Goal: Transaction & Acquisition: Purchase product/service

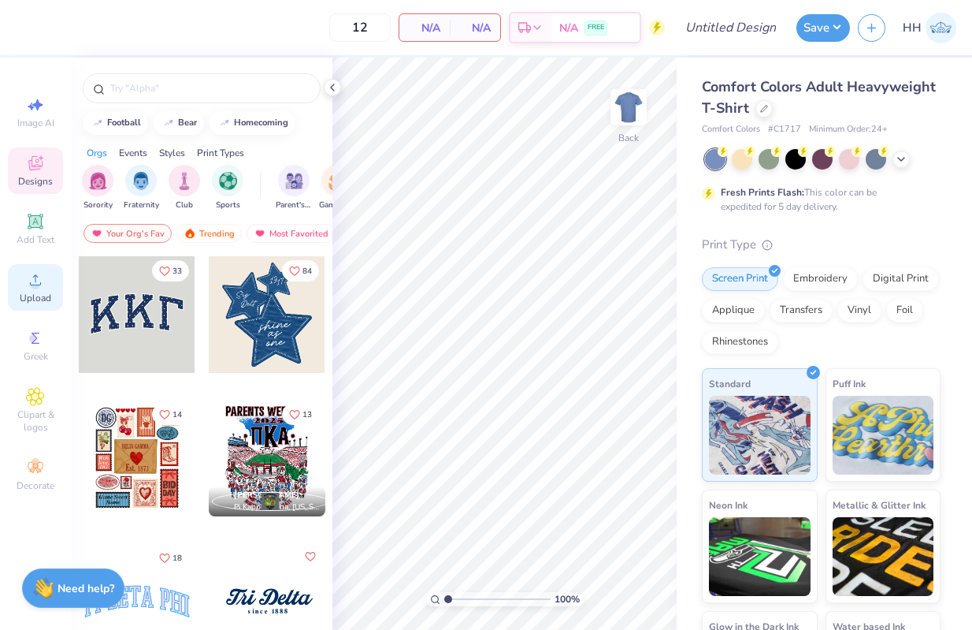
click at [35, 288] on circle at bounding box center [35, 284] width 9 height 9
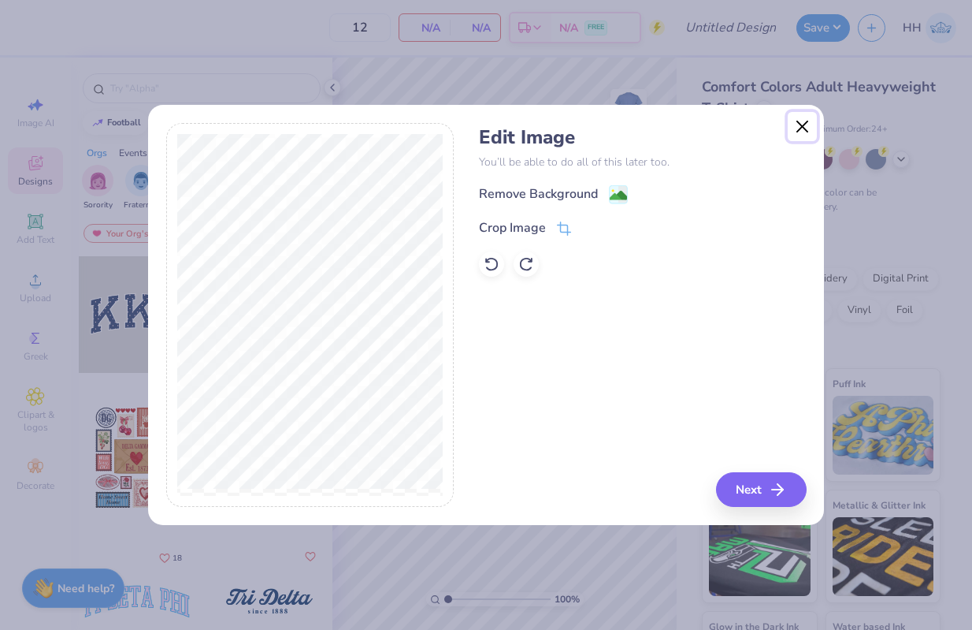
click at [802, 124] on button "Close" at bounding box center [803, 127] width 30 height 30
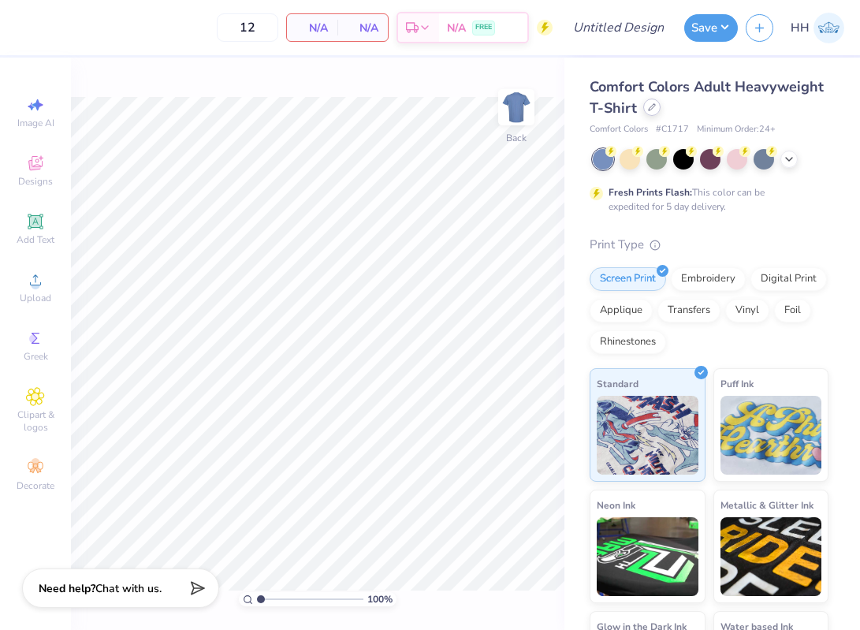
click at [647, 112] on div at bounding box center [651, 106] width 17 height 17
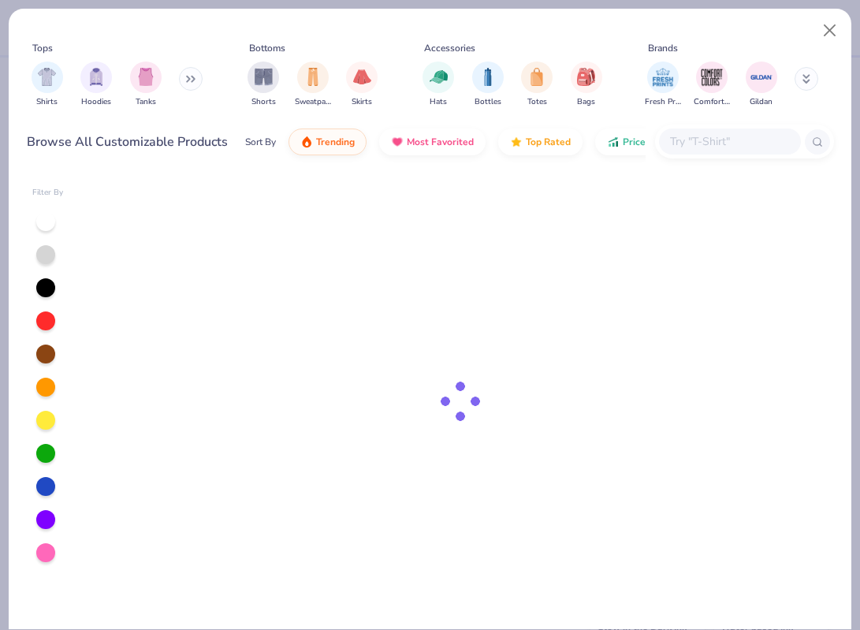
click at [647, 112] on body "12 N/A Per Item N/A Total Est. Delivery N/A FREE Design Title Save HH Image AI …" at bounding box center [430, 315] width 860 height 630
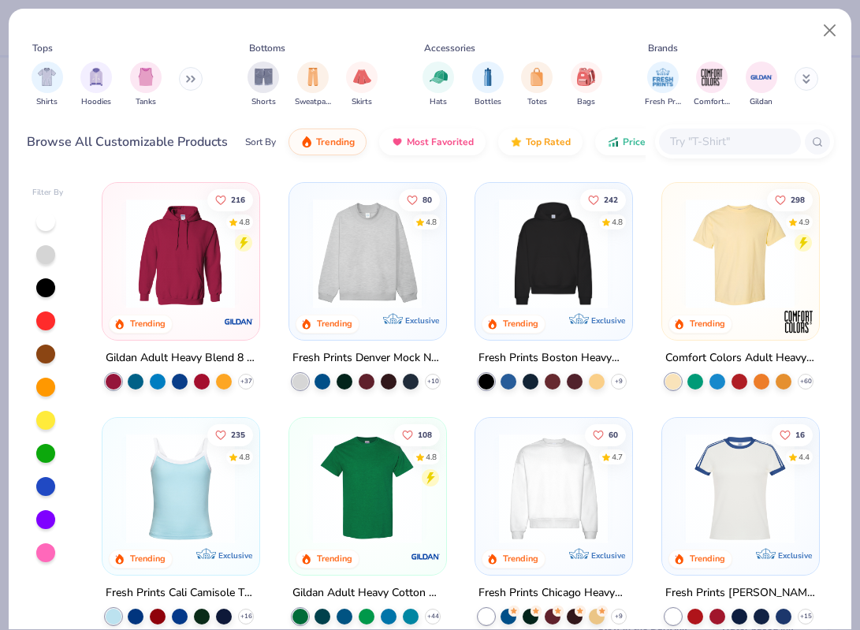
click at [707, 128] on div at bounding box center [744, 141] width 179 height 34
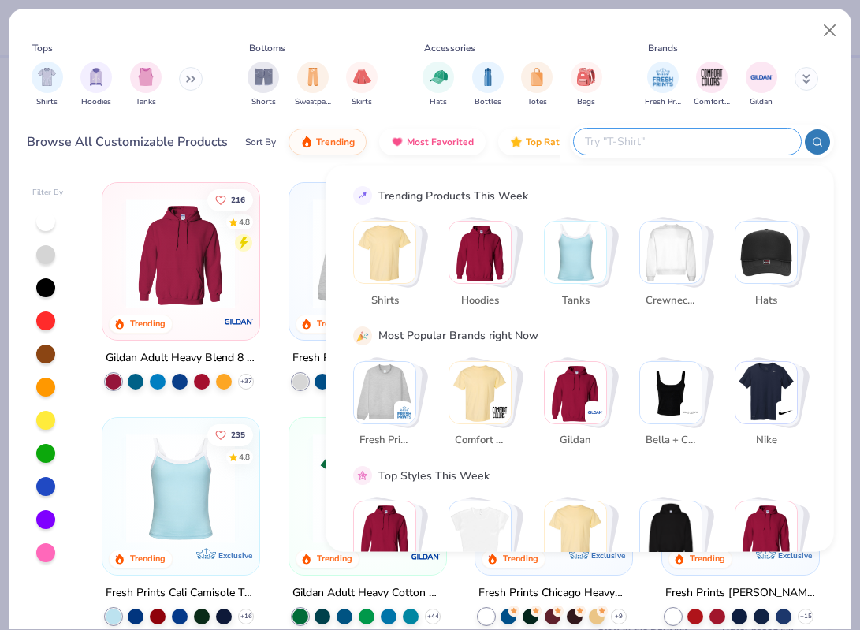
click at [188, 81] on button at bounding box center [191, 79] width 24 height 24
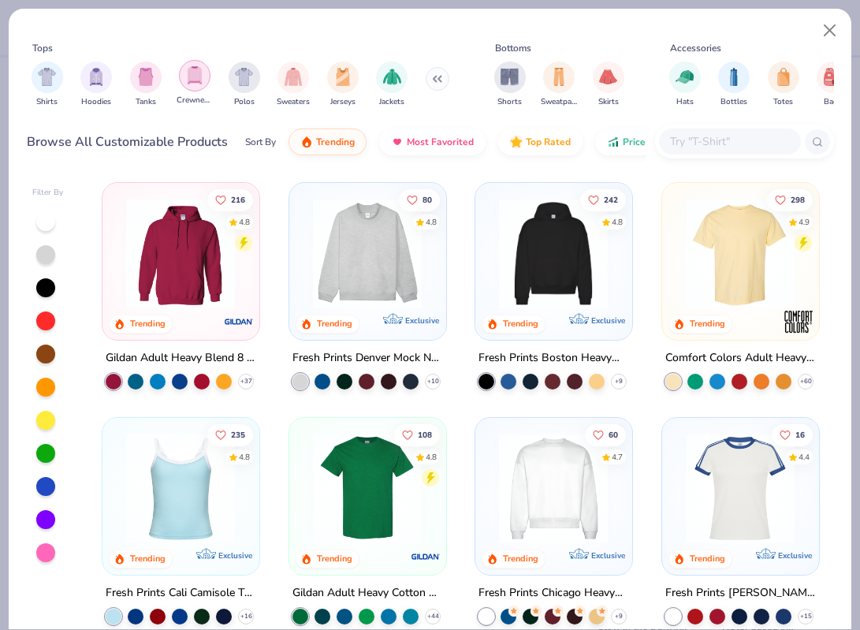
click at [198, 80] on img "filter for Crewnecks" at bounding box center [194, 75] width 17 height 18
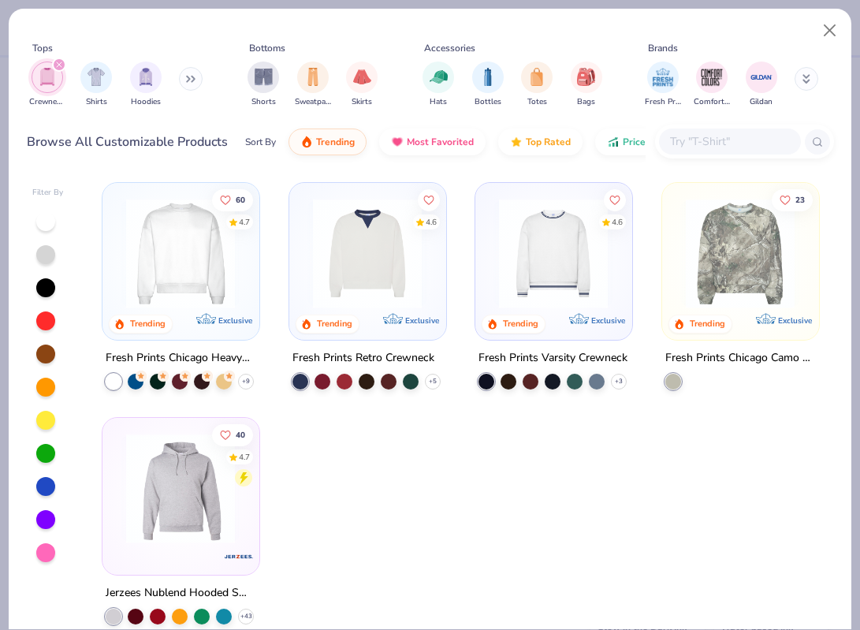
click at [173, 289] on img at bounding box center [180, 254] width 124 height 110
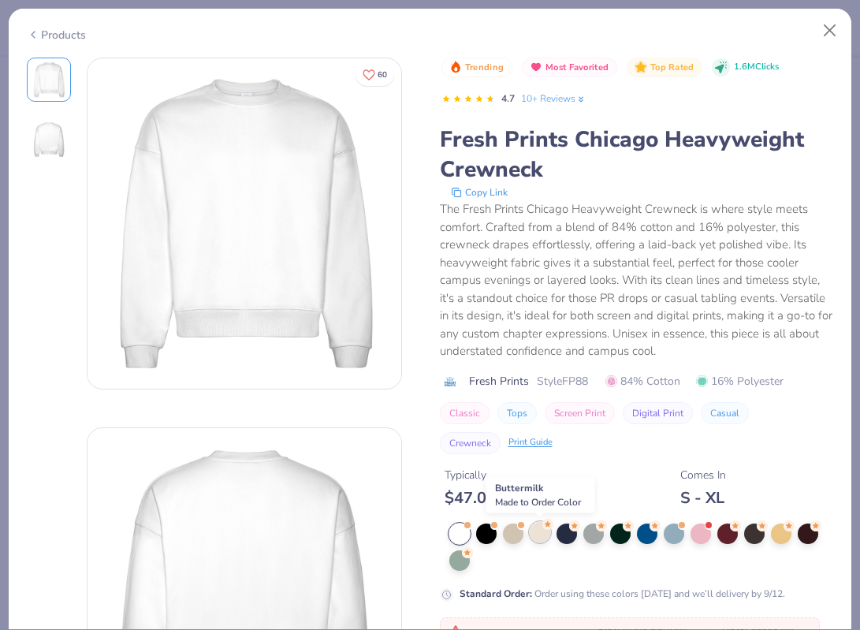
click at [536, 531] on div at bounding box center [539, 532] width 20 height 20
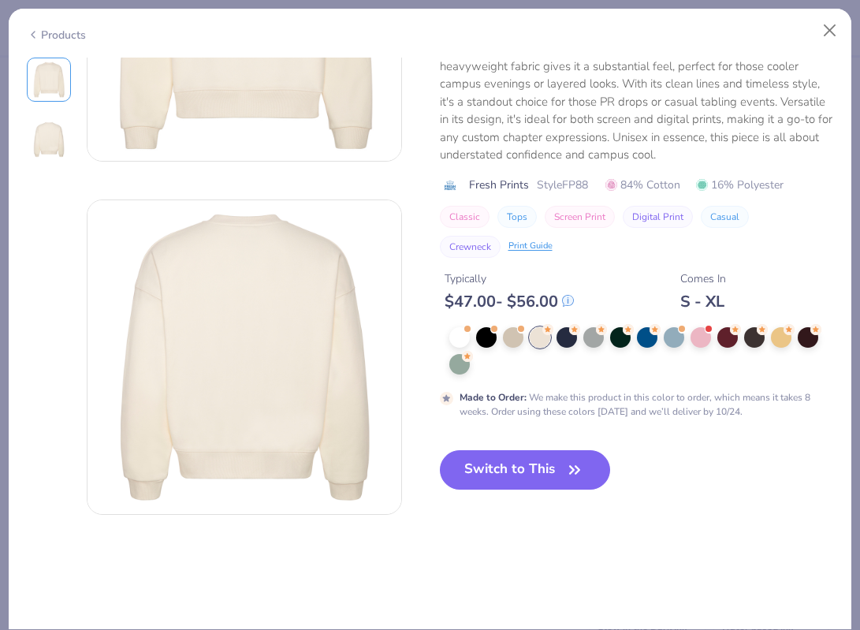
scroll to position [216, 0]
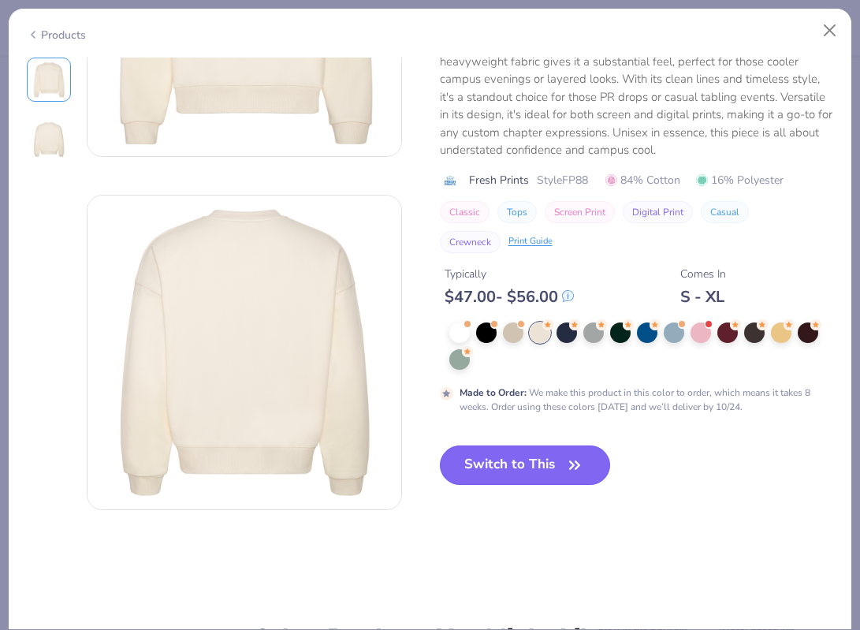
click at [566, 462] on icon "button" at bounding box center [574, 465] width 22 height 22
type input "50"
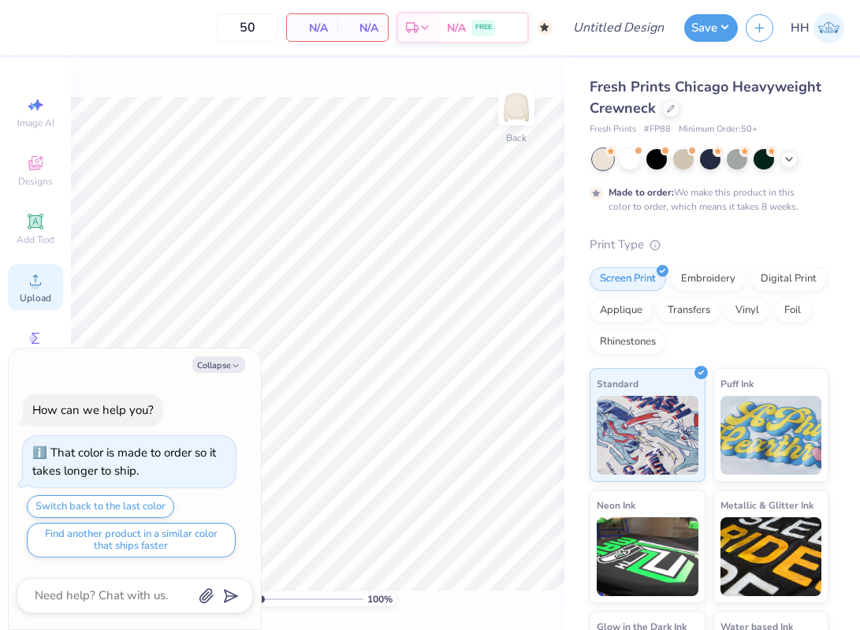
click at [17, 289] on div "Upload" at bounding box center [35, 287] width 55 height 46
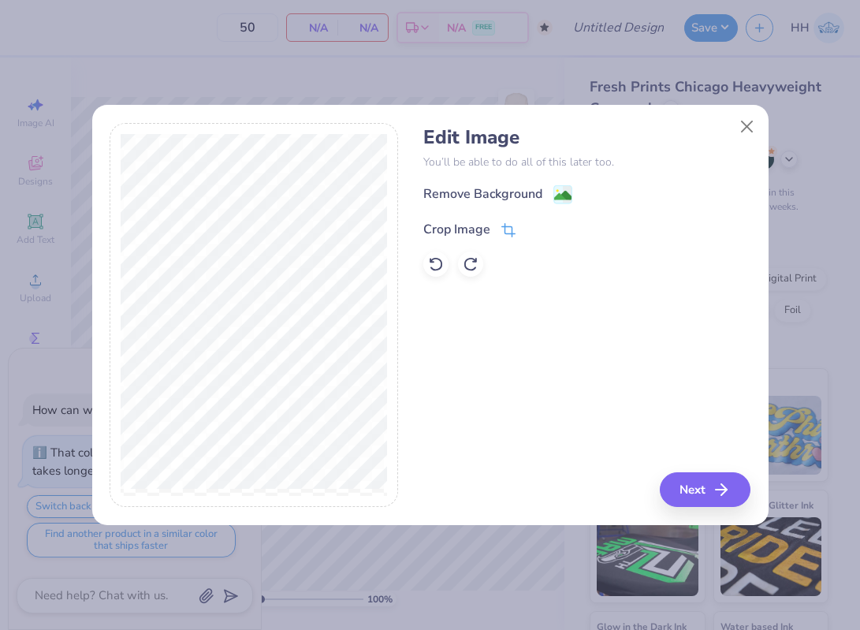
click at [503, 225] on icon at bounding box center [508, 230] width 14 height 14
click at [712, 489] on div "Edit Image You’ll be able to do all of this later too. Remove Background Crop I…" at bounding box center [586, 315] width 327 height 384
click at [540, 223] on button at bounding box center [534, 227] width 17 height 17
click at [561, 196] on image at bounding box center [562, 196] width 17 height 17
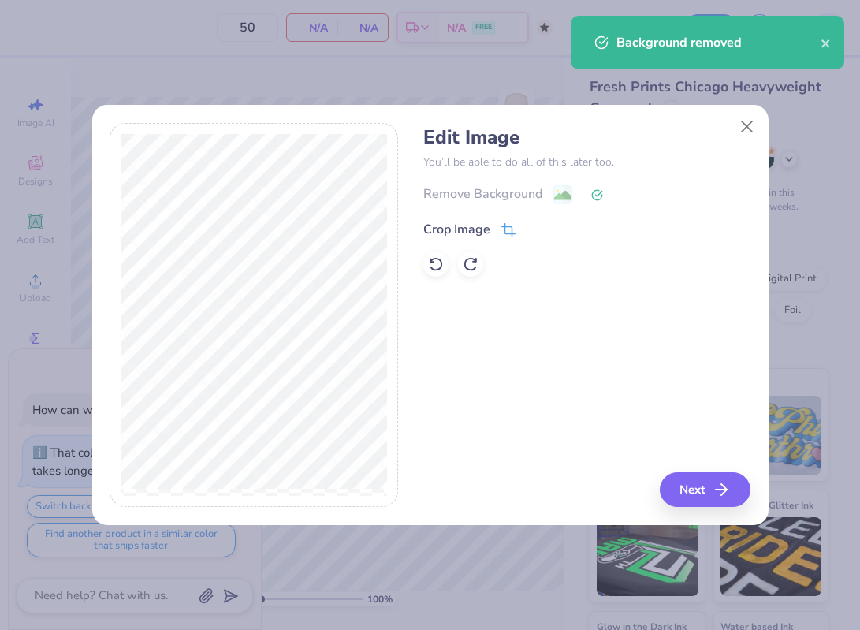
click at [511, 220] on span at bounding box center [508, 229] width 14 height 19
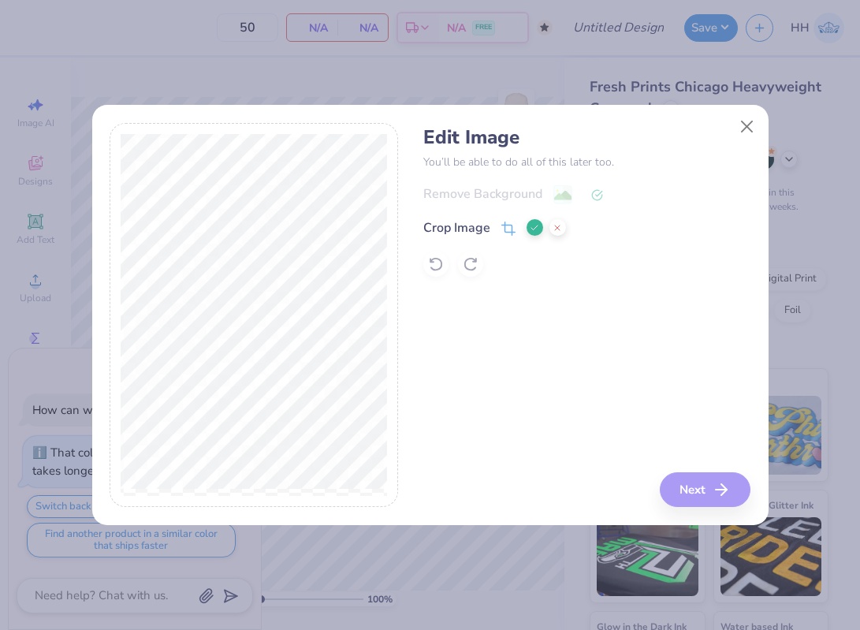
click at [533, 227] on icon at bounding box center [533, 227] width 9 height 9
click at [701, 485] on button "Next" at bounding box center [707, 489] width 91 height 35
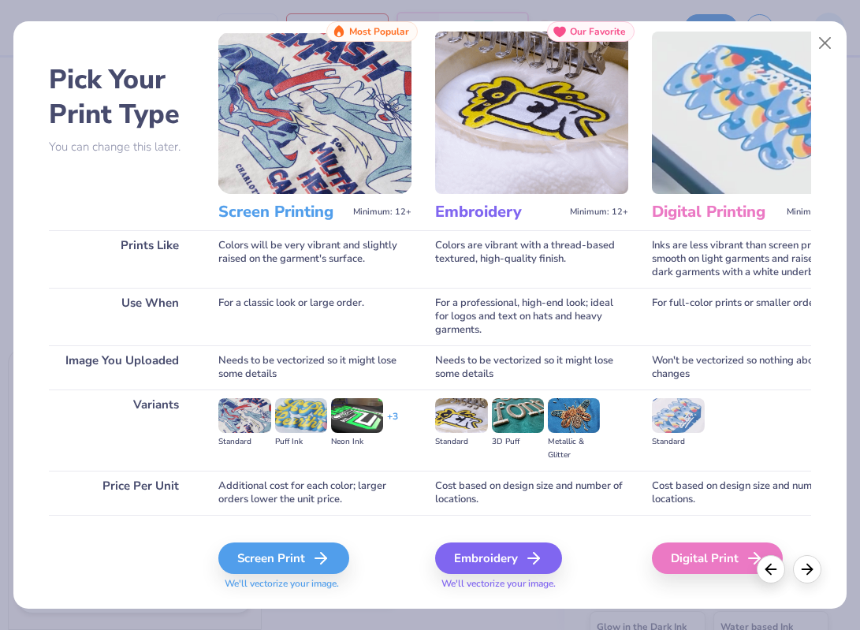
scroll to position [40, 0]
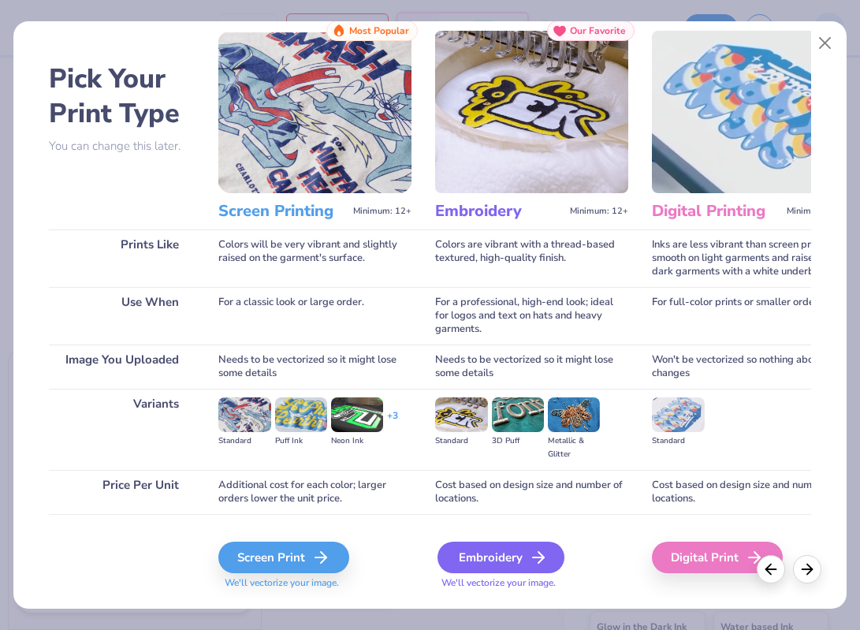
click at [518, 549] on div "Embroidery" at bounding box center [500, 557] width 127 height 32
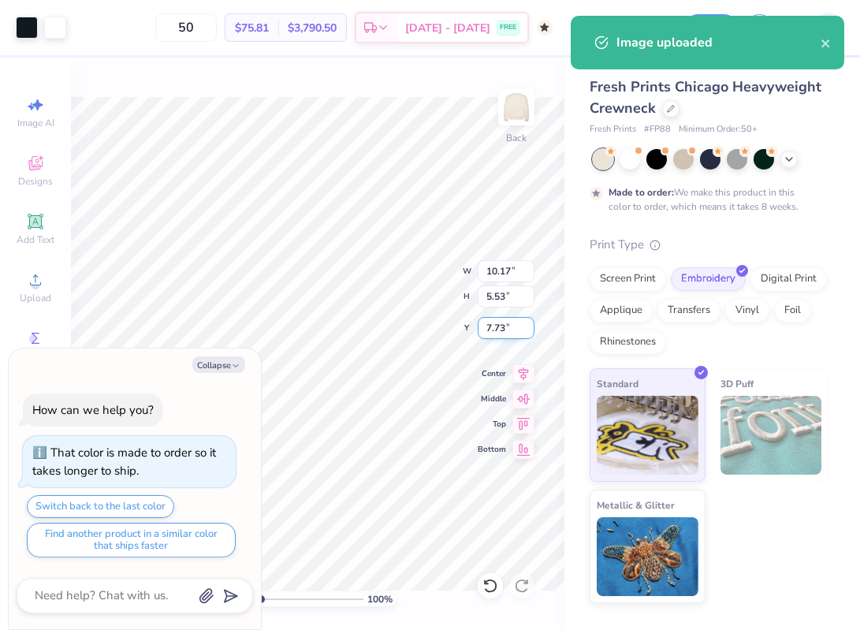
click at [425, 286] on div "100 % Back W 10.17 10.17 " H 5.53 5.53 " Y 7.73 7.73 " Center Middle Top Bottom" at bounding box center [317, 344] width 493 height 572
type textarea "x"
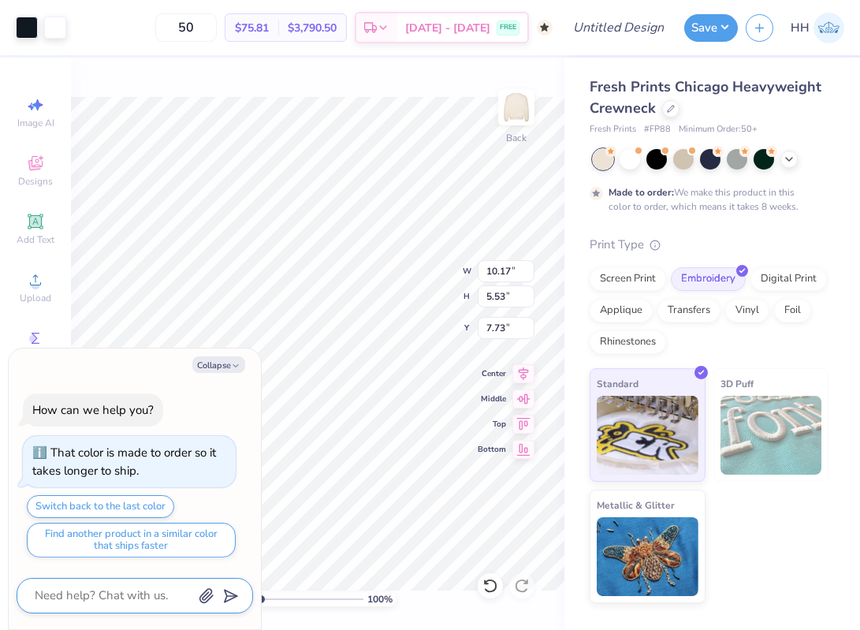
click at [109, 593] on textarea at bounding box center [113, 595] width 160 height 21
type textarea "w"
type textarea "x"
type textarea "wh"
type textarea "x"
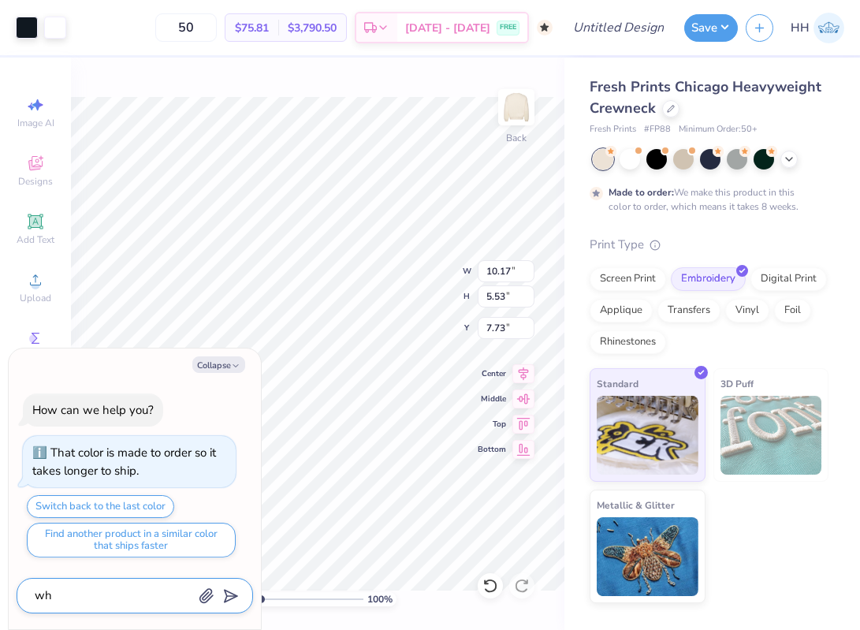
type textarea "w"
type textarea "x"
type textarea "I"
type textarea "x"
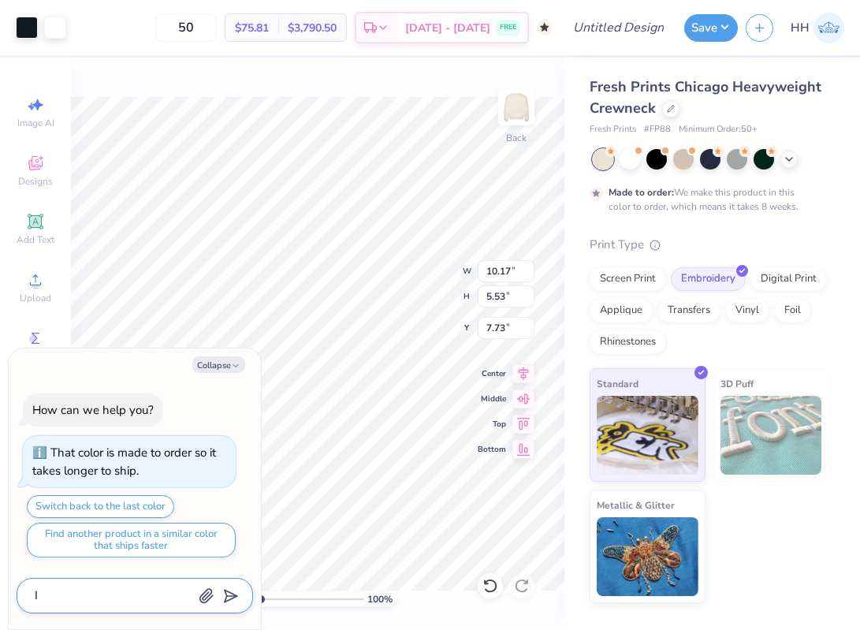
type textarea "I"
type textarea "x"
type textarea "I w"
type textarea "x"
type textarea "I wa"
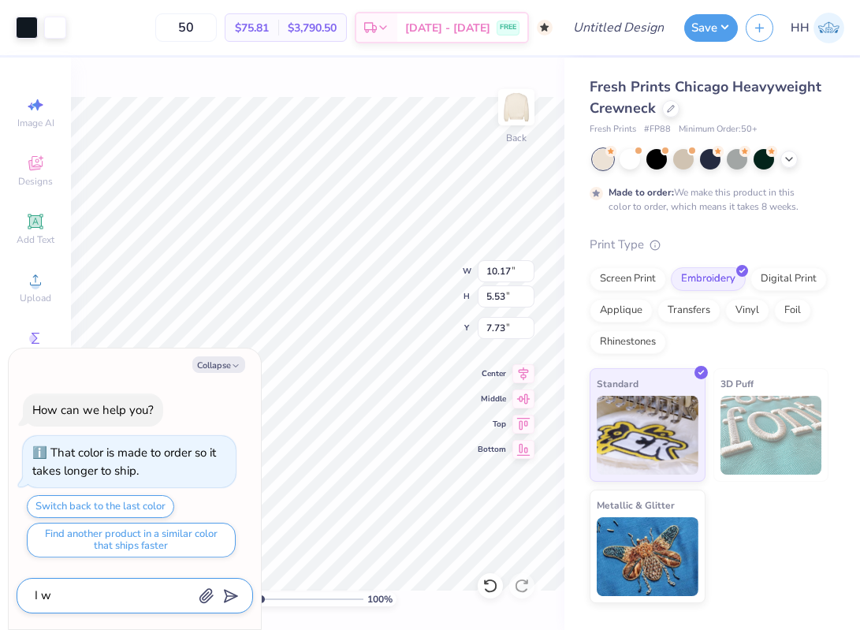
type textarea "x"
type textarea "I wan"
type textarea "x"
type textarea "I want"
type textarea "x"
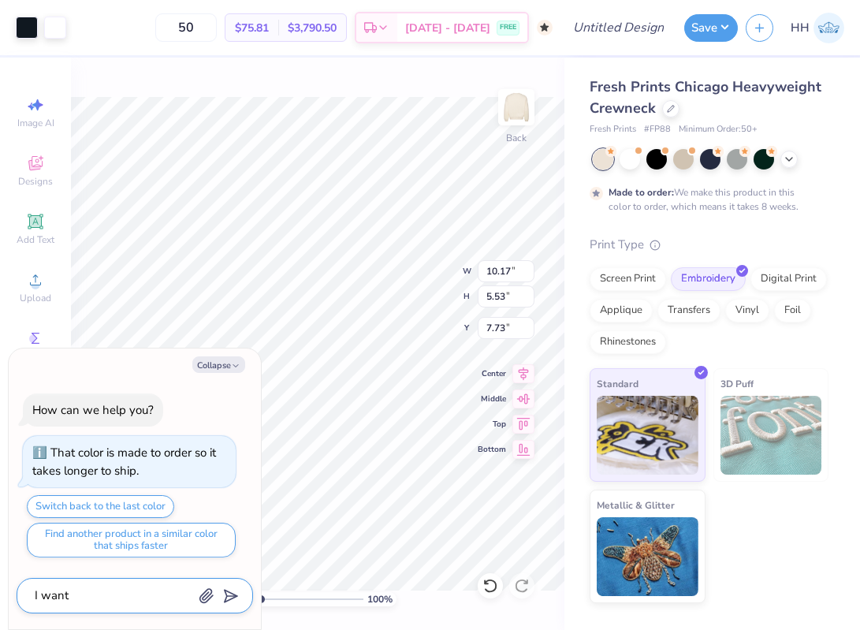
type textarea "I wantb"
type textarea "x"
type textarea "I wantbt"
type textarea "x"
type textarea "I wantbth"
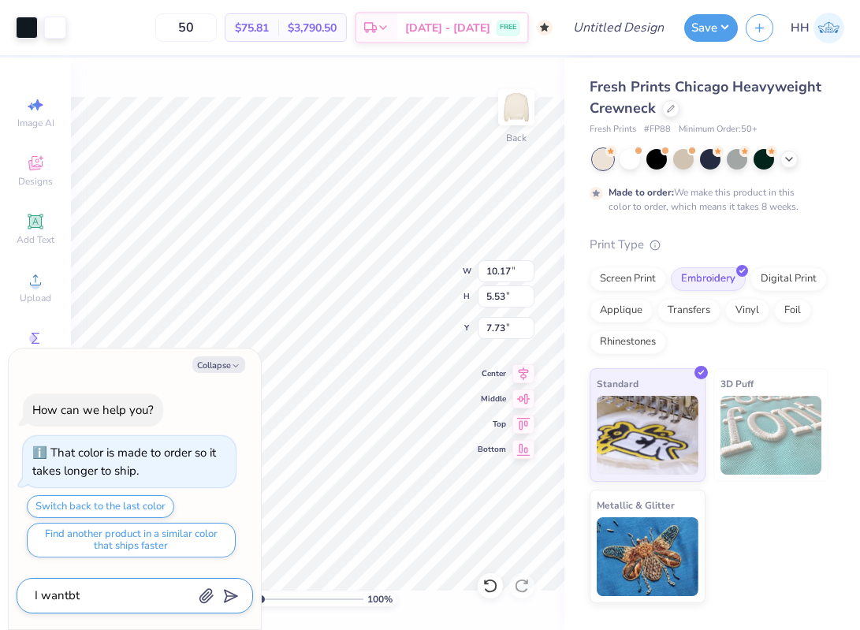
type textarea "x"
type textarea "I wantbthe"
type textarea "x"
type textarea "I wantbthe"
type textarea "x"
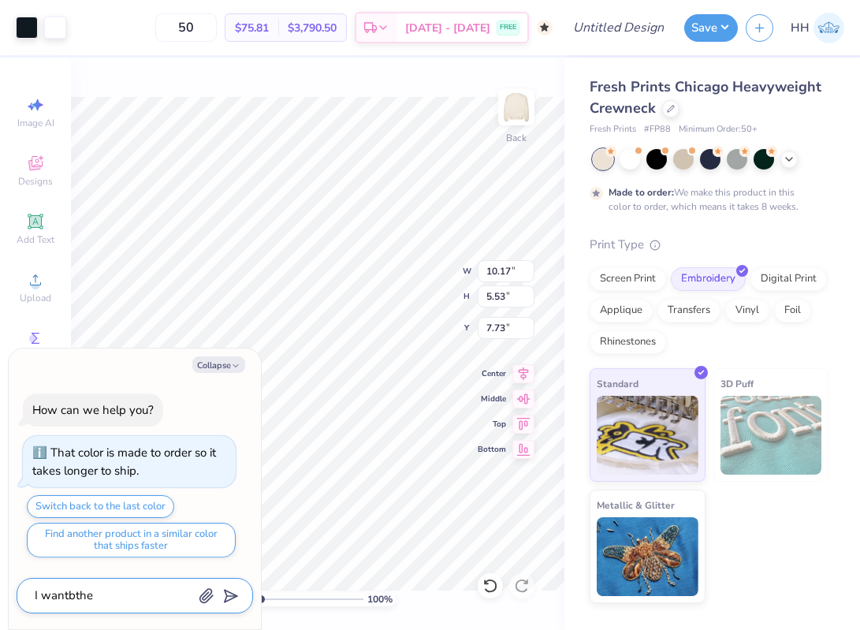
type textarea "I wantbthe"
type textarea "x"
type textarea "I wantbth"
type textarea "x"
type textarea "I wantbt"
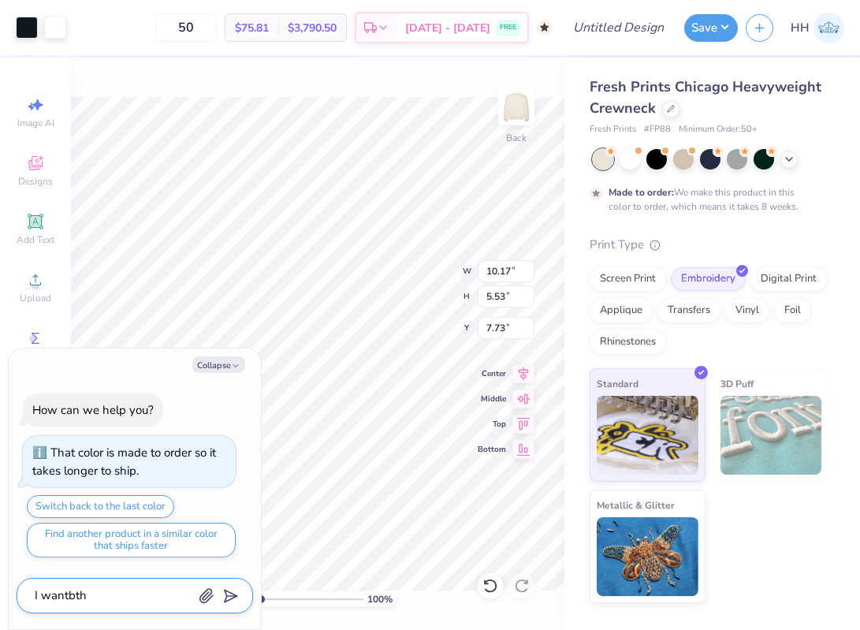
type textarea "x"
type textarea "I wantb"
type textarea "x"
type textarea "I want"
type textarea "x"
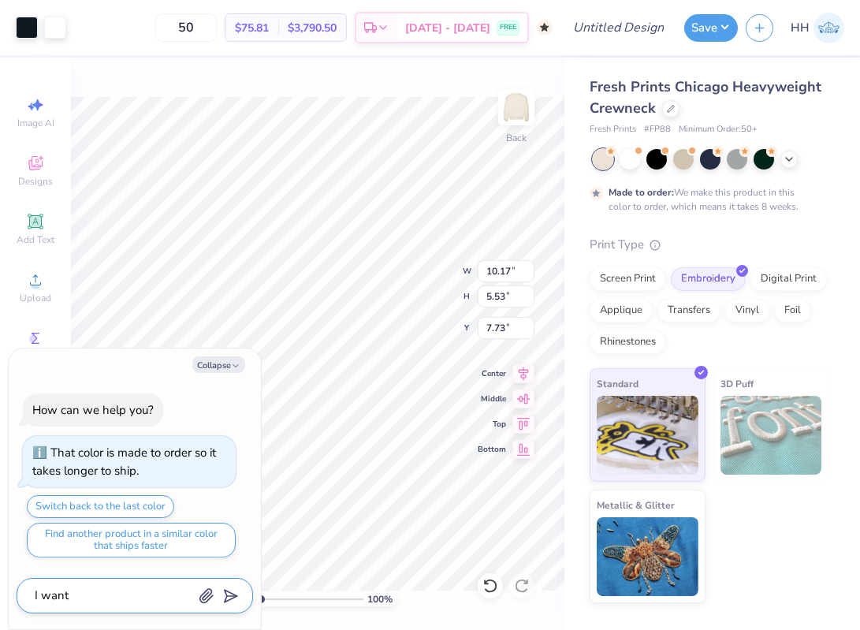
type textarea "I want"
type textarea "x"
type textarea "I want t"
type textarea "x"
type textarea "I want th"
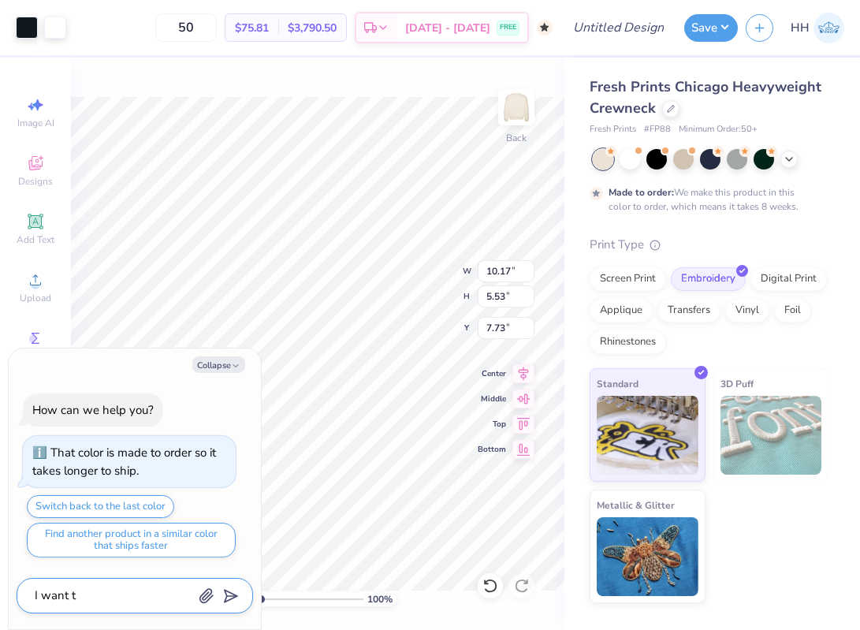
type textarea "x"
type textarea "I want the"
type textarea "x"
type textarea "I want the"
type textarea "x"
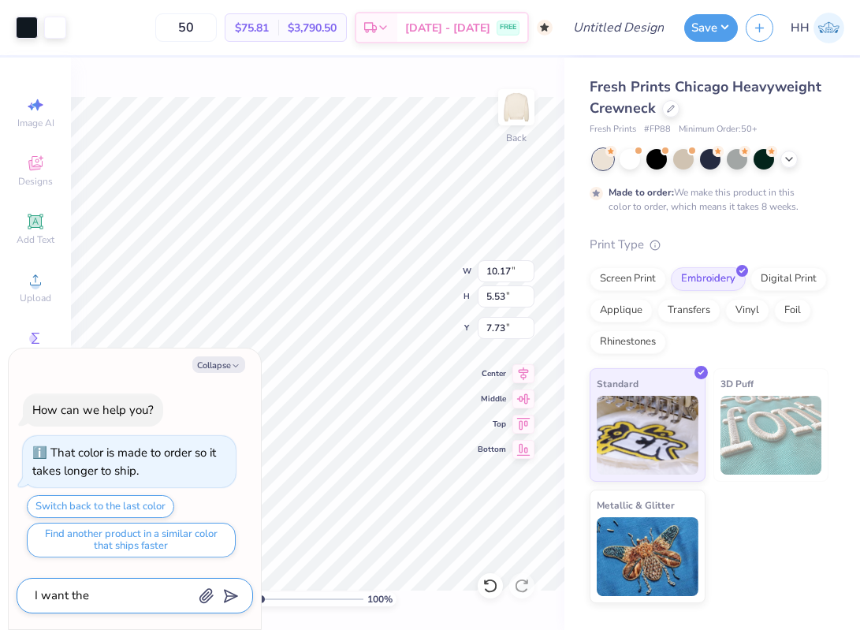
type textarea "I want the K"
type textarea "x"
type textarea "I want the KK"
type textarea "x"
type textarea "I want the KKG"
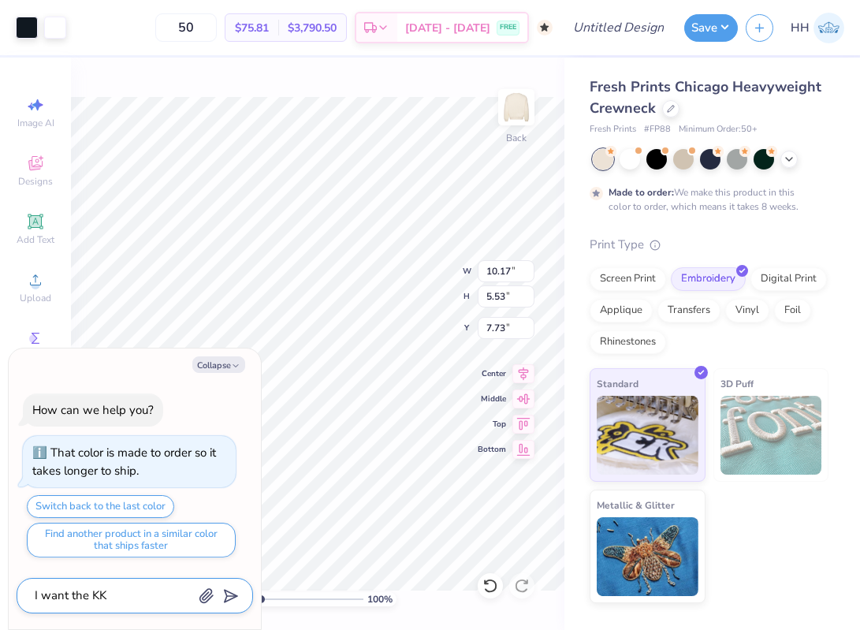
type textarea "x"
type textarea "I want the KKGF"
type textarea "x"
type textarea "I want the KKGF"
type textarea "x"
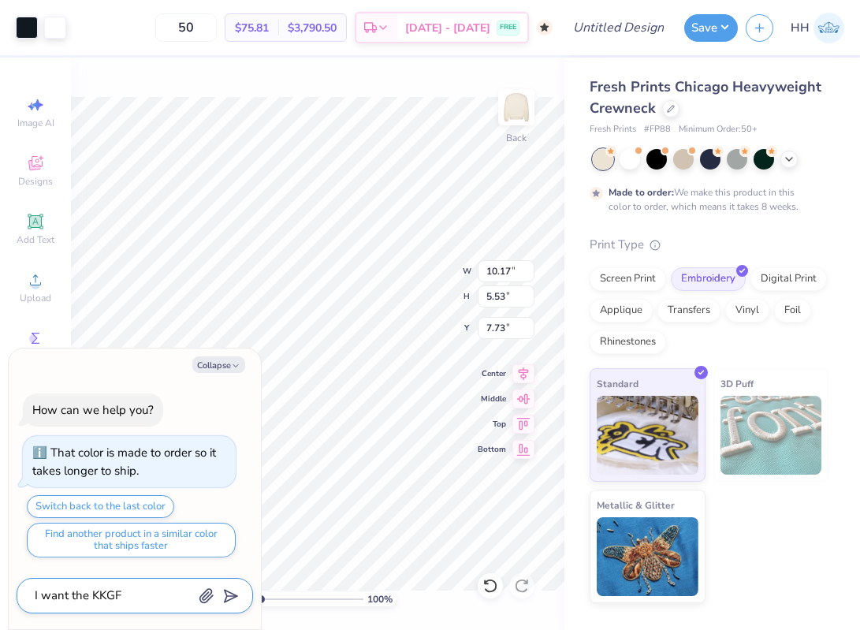
type textarea "I want the KKGF"
type textarea "x"
type textarea "I want the KKG"
type textarea "x"
type textarea "I want the KKG"
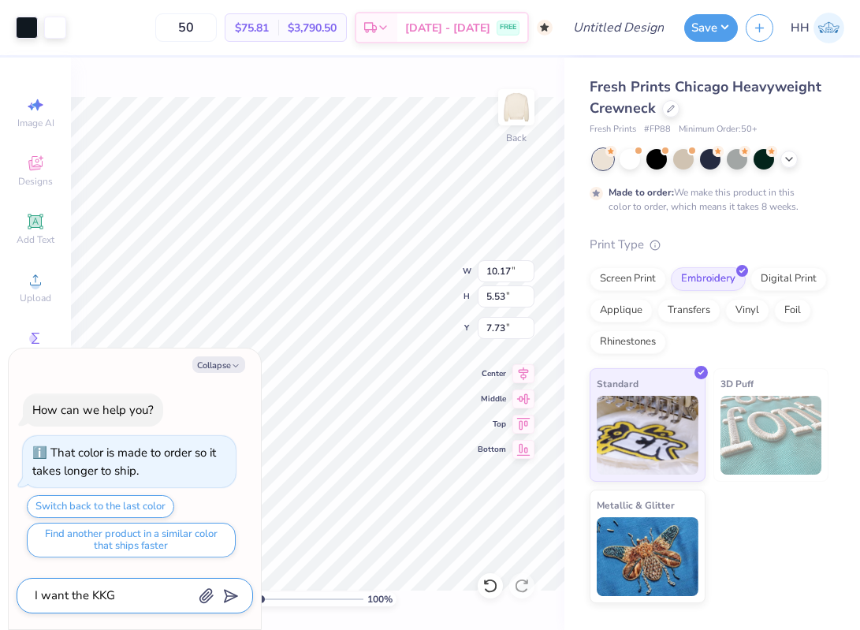
type textarea "x"
type textarea "I want the KKG t"
type textarea "x"
type textarea "I want the KKG to"
type textarea "x"
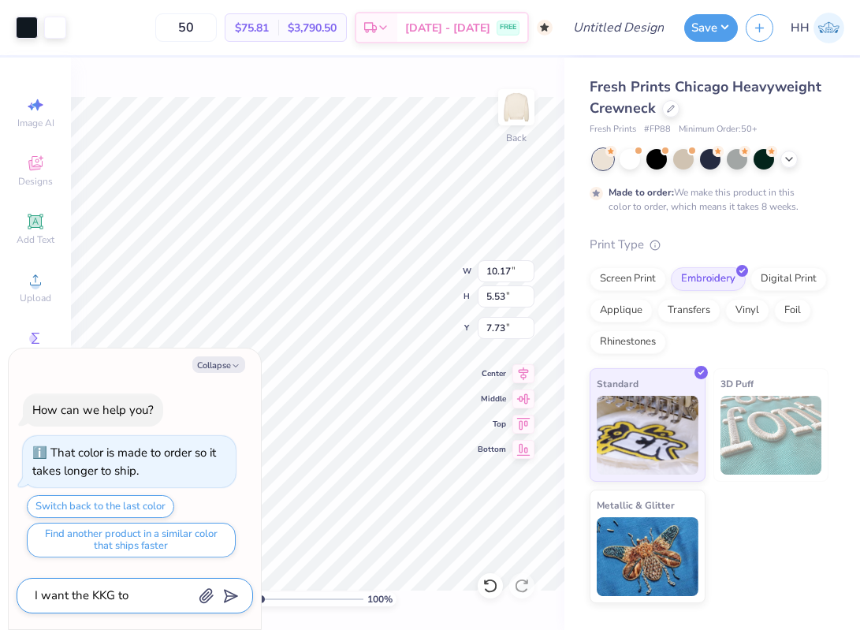
type textarea "I want the KKG to"
type textarea "x"
type textarea "I want the KKG to b"
type textarea "x"
type textarea "I want the KKG to be"
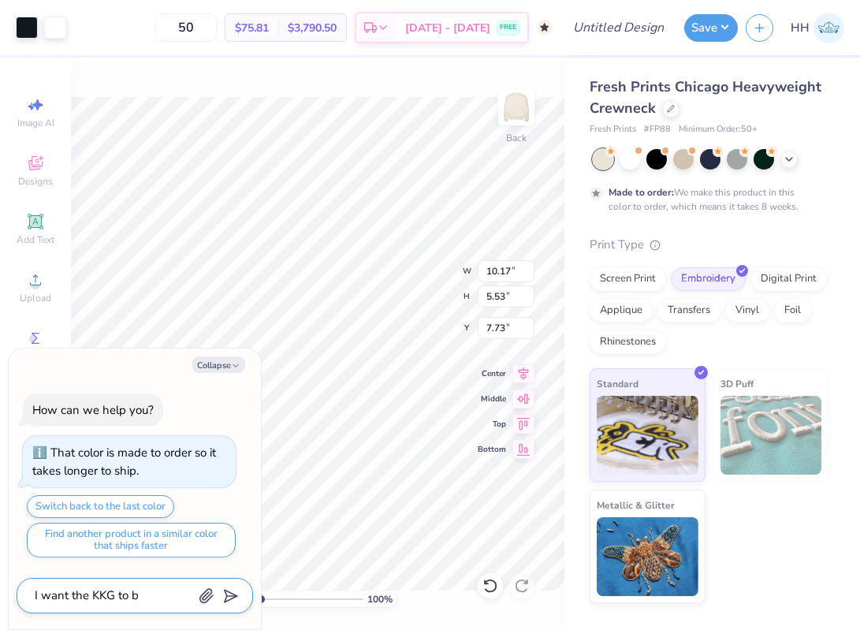
type textarea "x"
type textarea "I want the KKG to be"
type textarea "x"
type textarea "I want the KKG to be a"
type textarea "x"
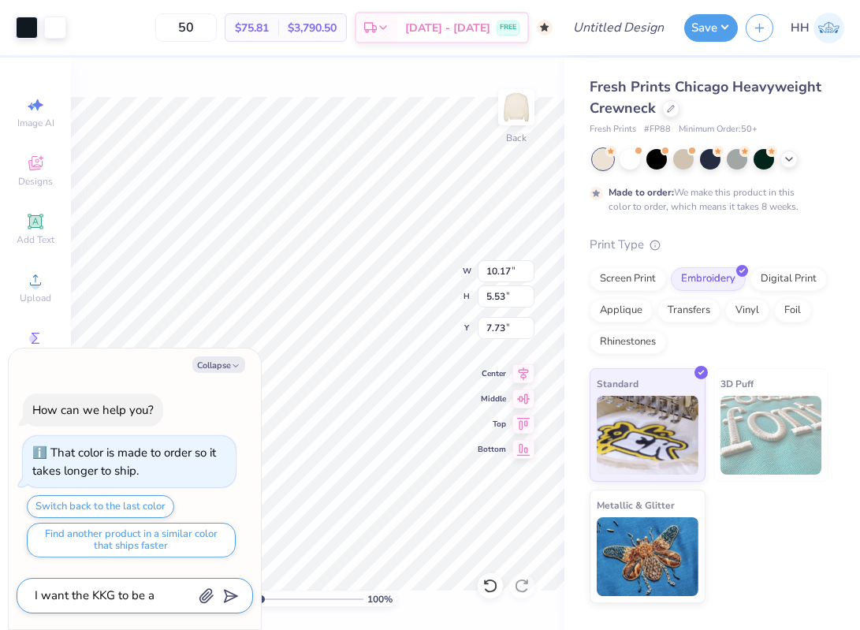
type textarea "I want the KKG to be a"
type textarea "x"
type textarea "I want the KKG to be a p"
type textarea "x"
type textarea "I want the KKG to be a pa"
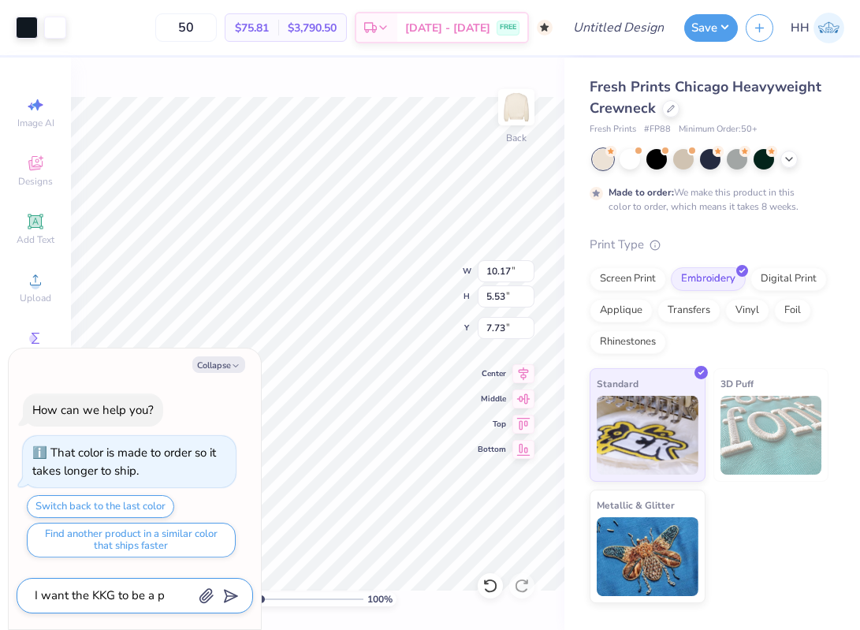
type textarea "x"
type textarea "I want the KKG to be a pat"
type textarea "x"
type textarea "I want the KKG to be a patc"
type textarea "x"
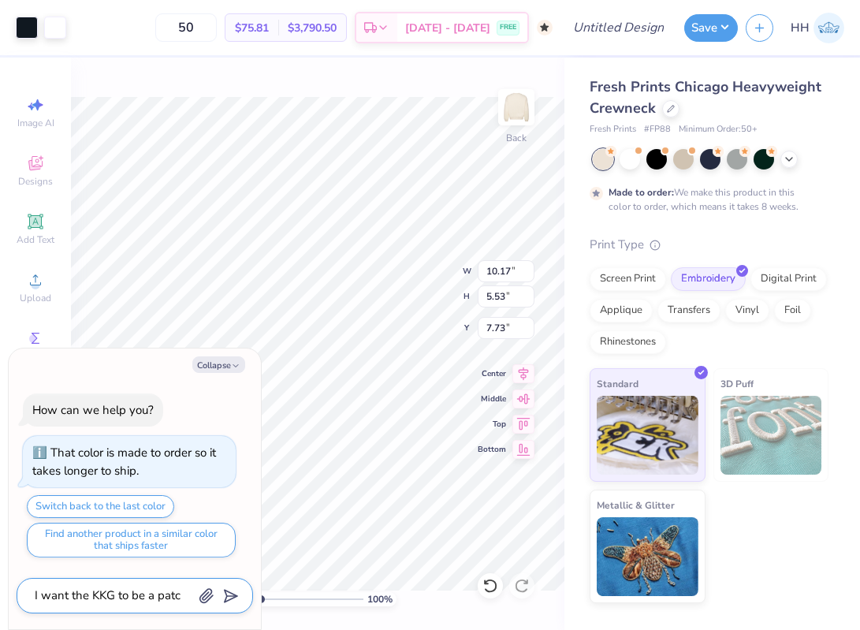
type textarea "I want the KKG to be a patch"
type textarea "x"
type textarea "I want the KKG to be a patch"
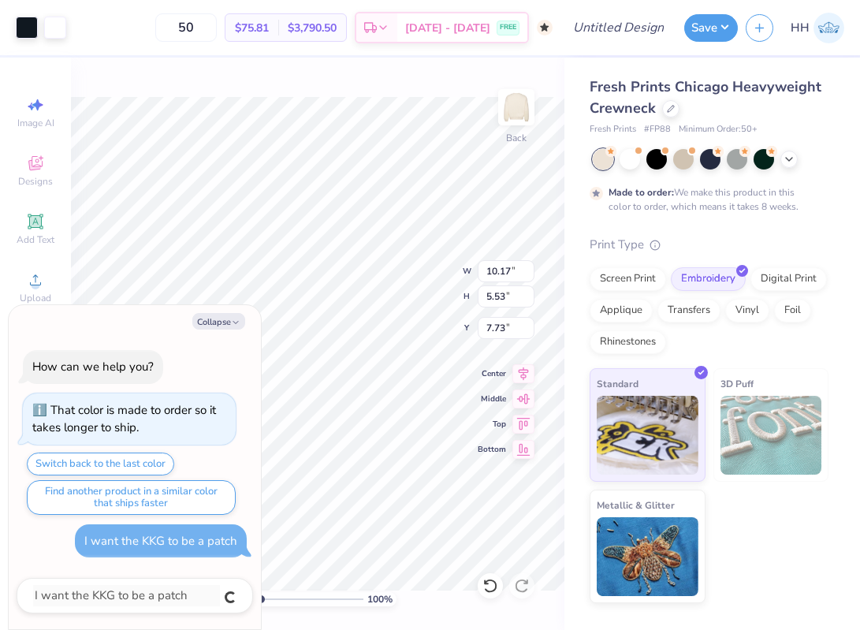
type textarea "x"
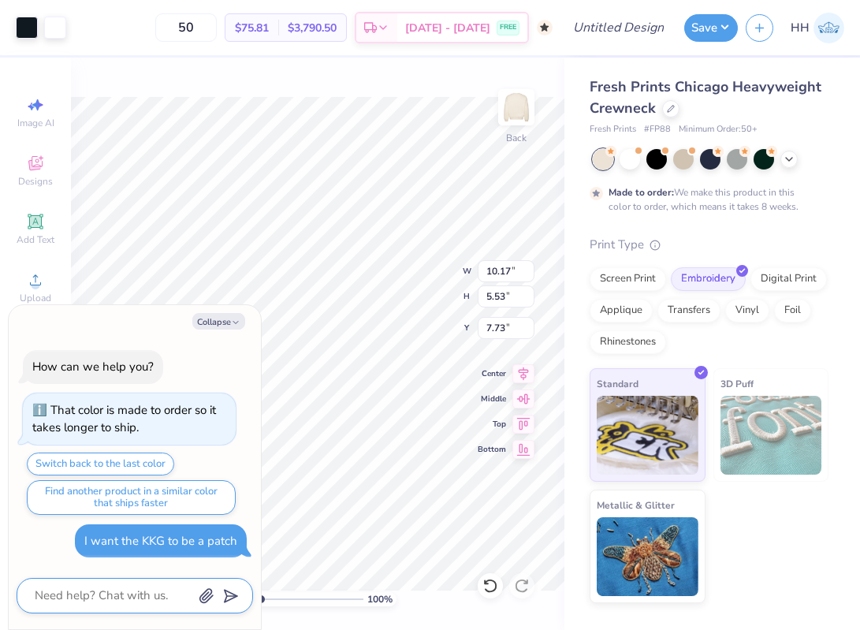
click at [116, 603] on textarea at bounding box center [113, 595] width 160 height 21
type textarea "w"
type textarea "x"
type textarea "wh"
type textarea "x"
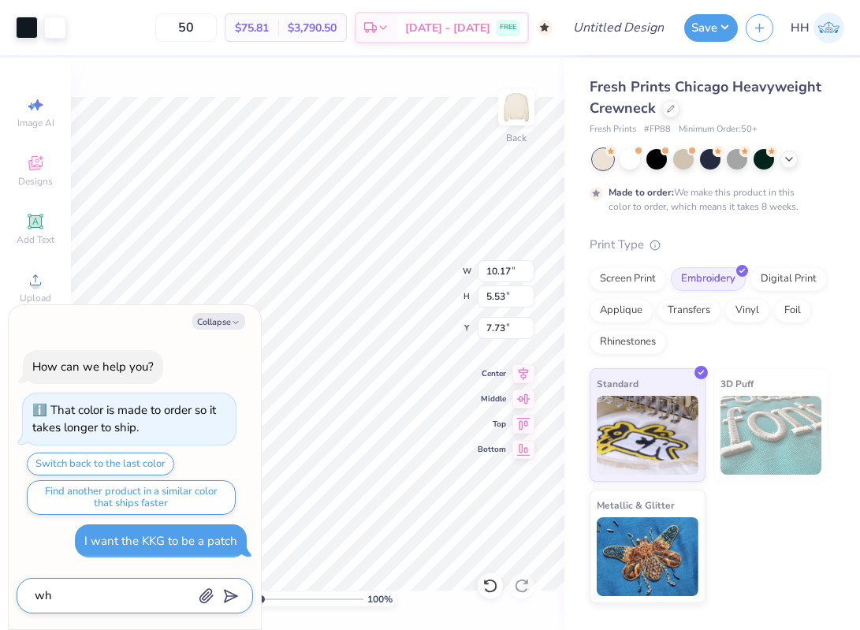
type textarea "whi"
type textarea "x"
type textarea "whic"
type textarea "x"
type textarea "which"
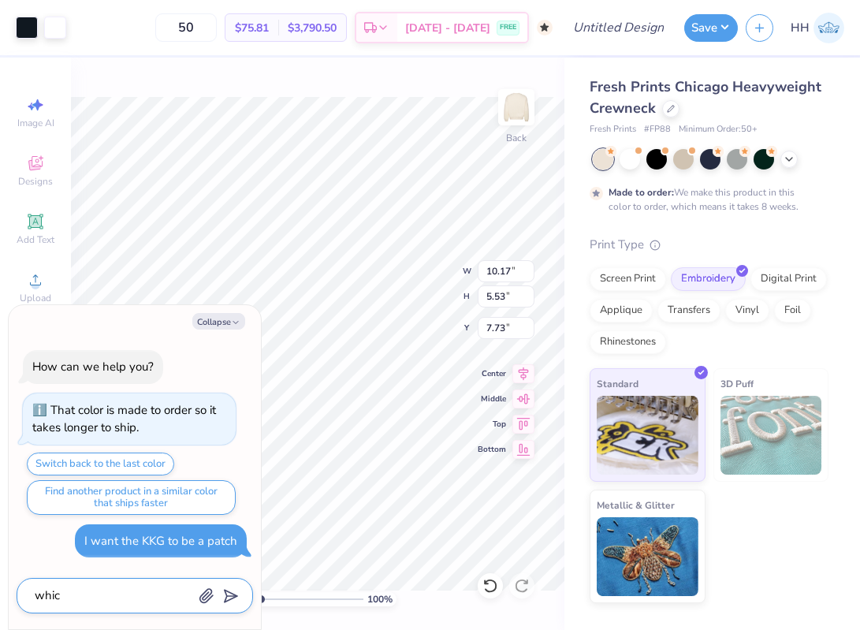
type textarea "x"
type textarea "which"
type textarea "x"
type textarea "which p"
type textarea "x"
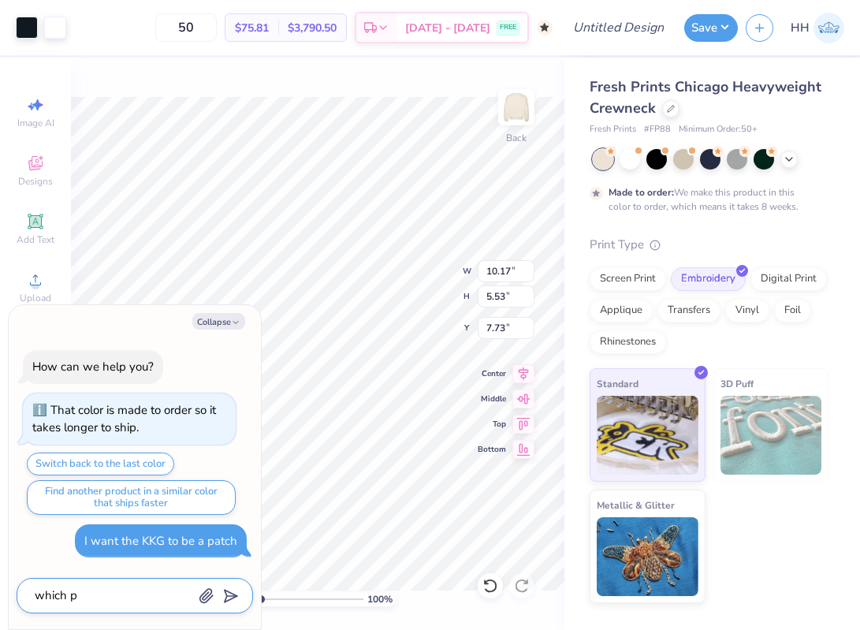
type textarea "which pr"
type textarea "x"
type textarea "which pri"
type textarea "x"
type textarea "which prin"
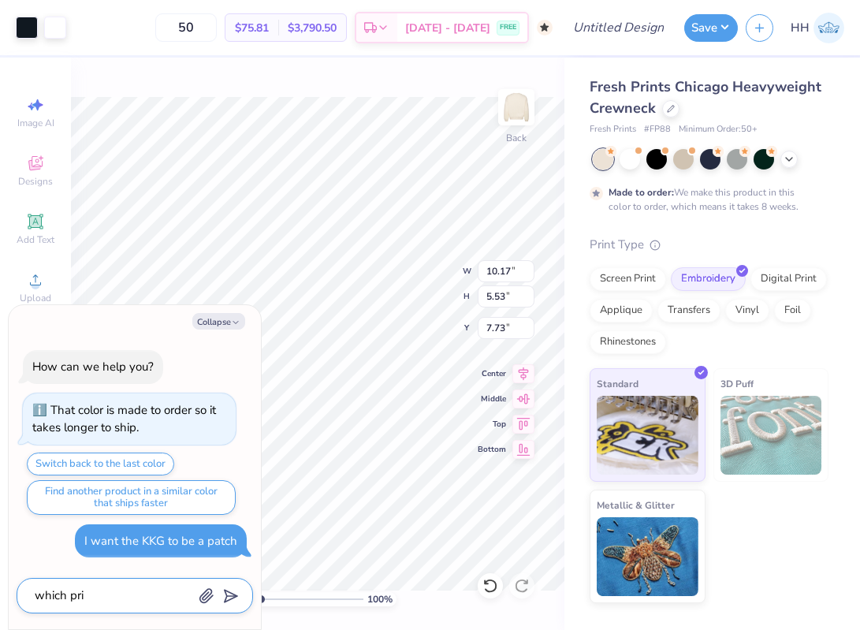
type textarea "x"
type textarea "which print"
type textarea "x"
type textarea "which print"
type textarea "x"
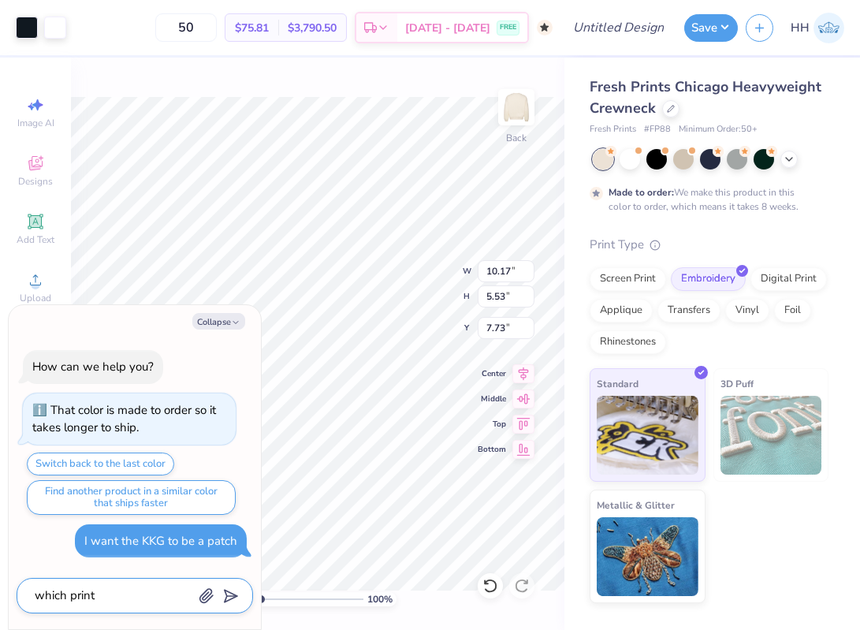
type textarea "which print t"
type textarea "x"
type textarea "which print ti"
type textarea "x"
type textarea "which print t"
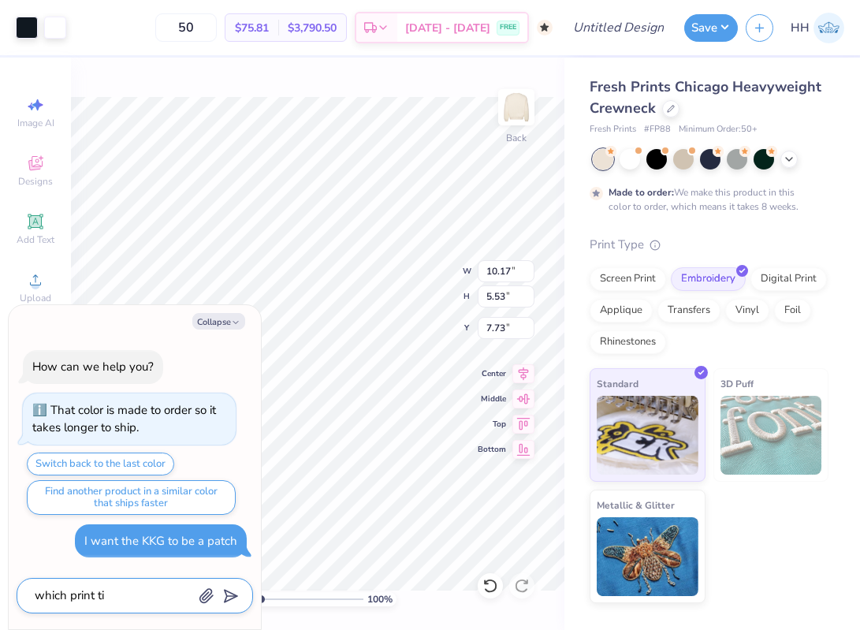
type textarea "x"
type textarea "which print ty"
type textarea "x"
type textarea "which print typ"
type textarea "x"
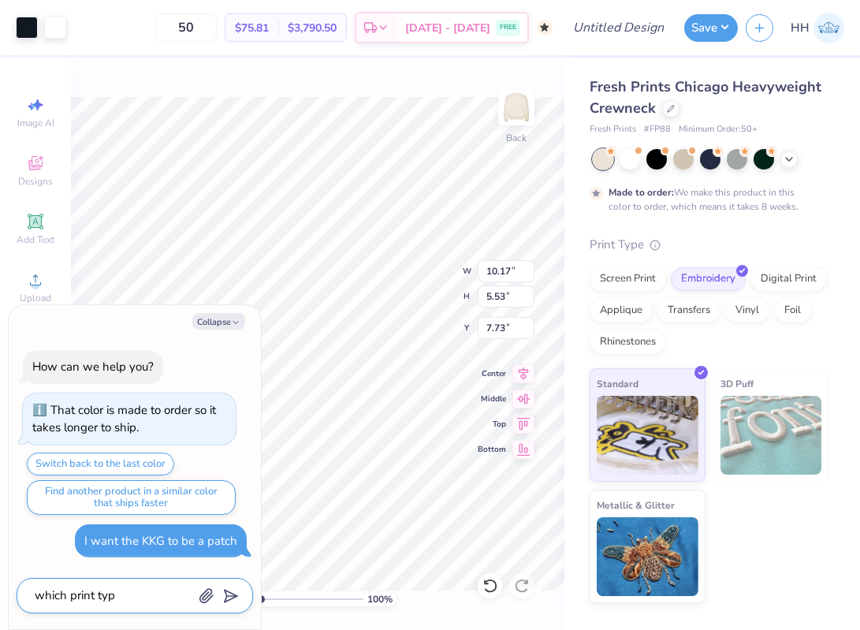
type textarea "which print type"
type textarea "x"
type textarea "which print type"
type textarea "x"
type textarea "which print type s"
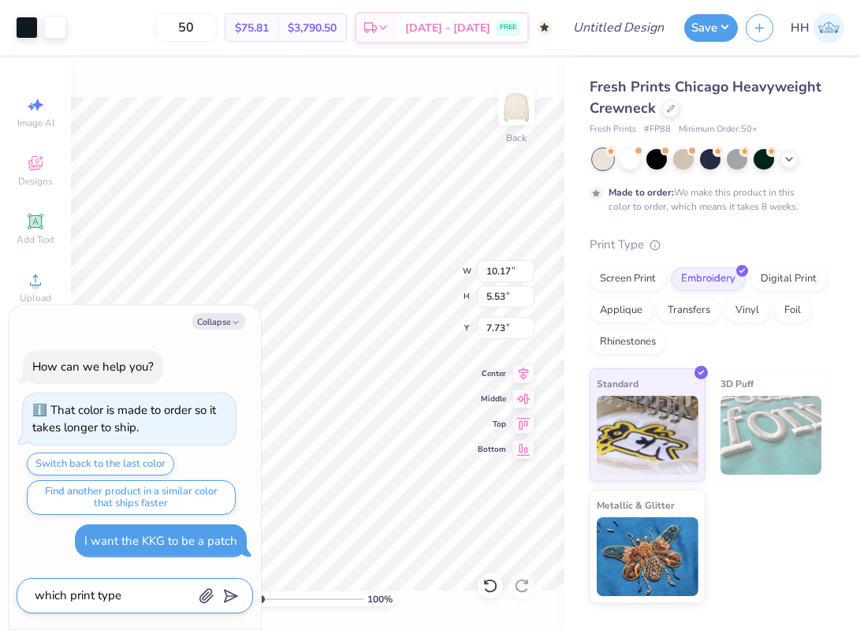
type textarea "x"
type textarea "which print type sh"
type textarea "x"
type textarea "which print type sho"
type textarea "x"
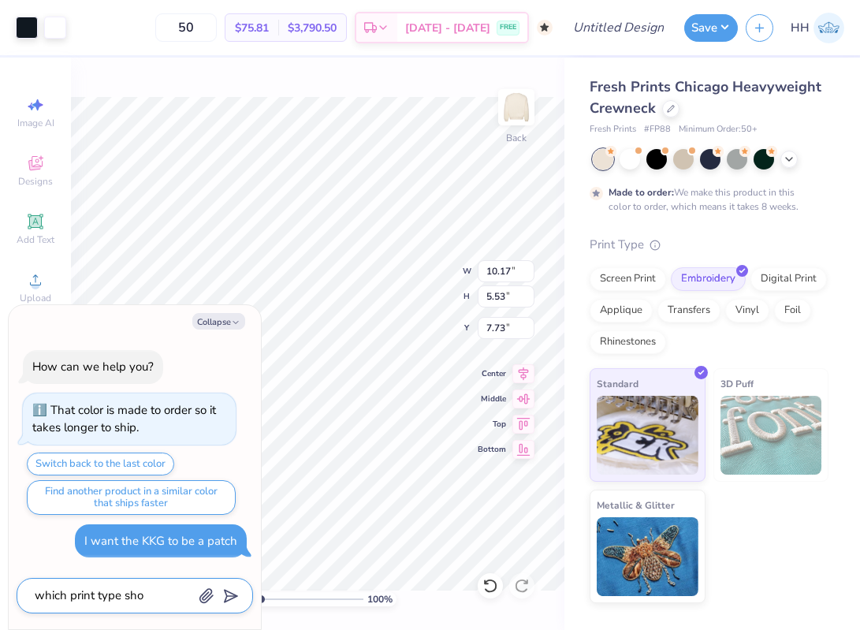
type textarea "which print type shou"
type textarea "x"
type textarea "which print type shoul"
type textarea "x"
type textarea "which print type should"
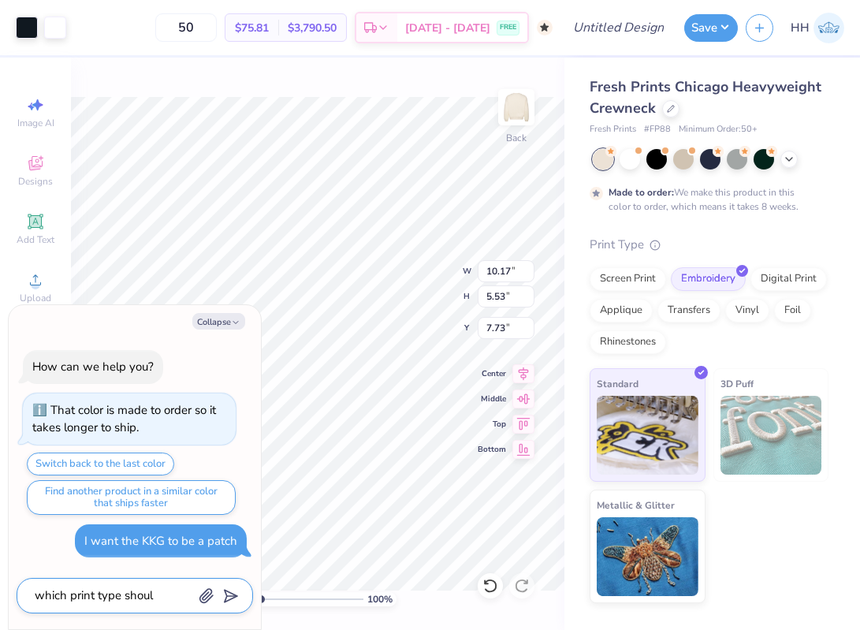
type textarea "x"
type textarea "which print type should"
type textarea "x"
type textarea "which print type should i"
type textarea "x"
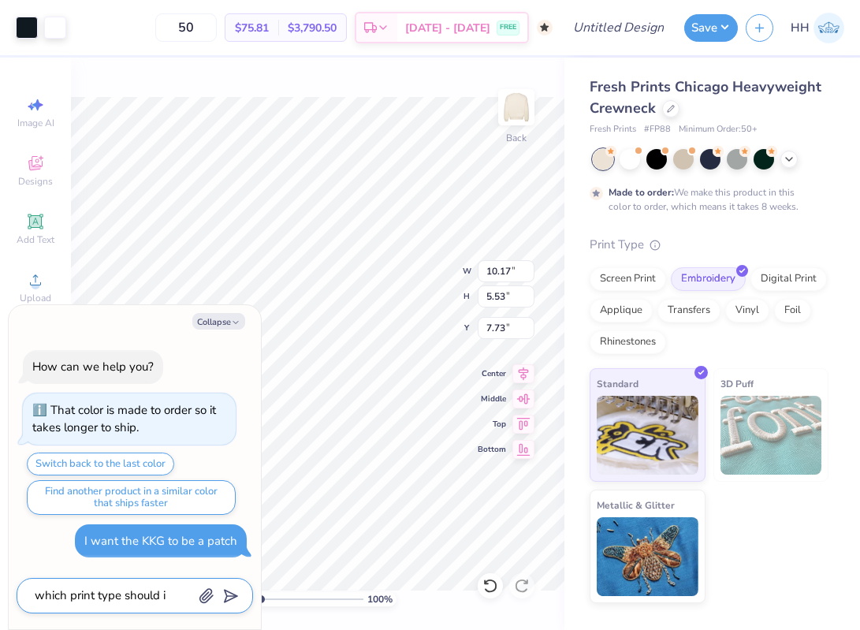
type textarea "which print type should i"
type textarea "x"
type textarea "which print type should i us"
type textarea "x"
type textarea "which print type should i use"
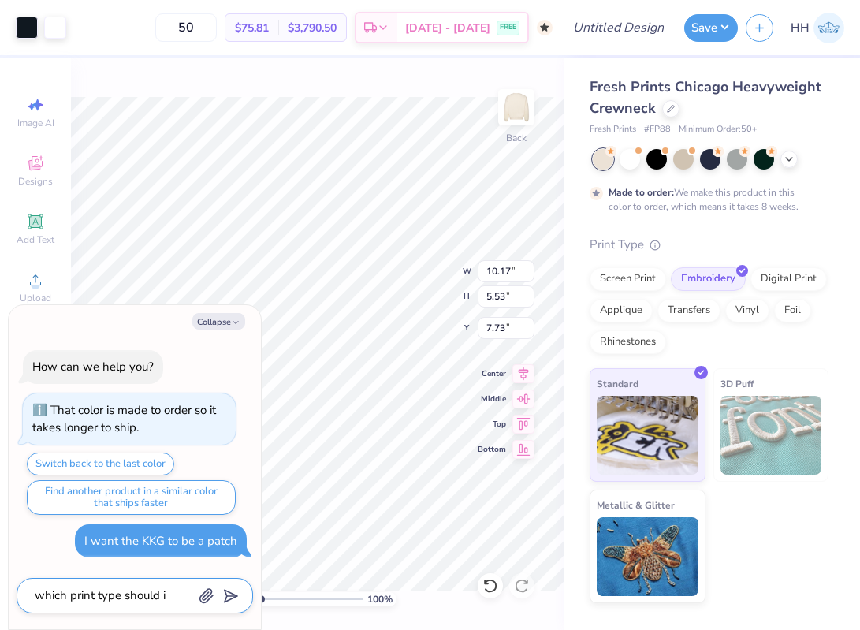
type textarea "x"
type textarea "which print type should i use"
type textarea "x"
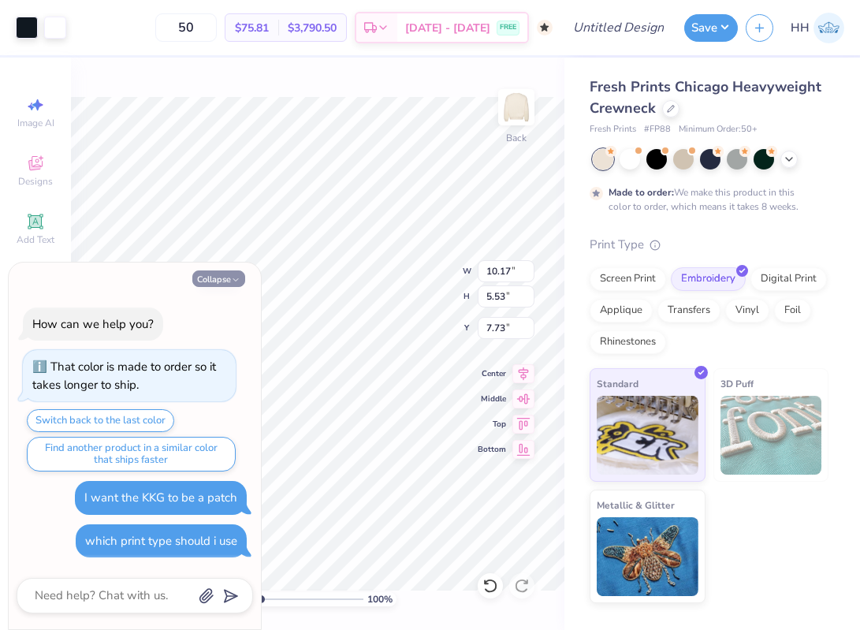
click at [232, 278] on icon "button" at bounding box center [235, 279] width 9 height 9
type textarea "x"
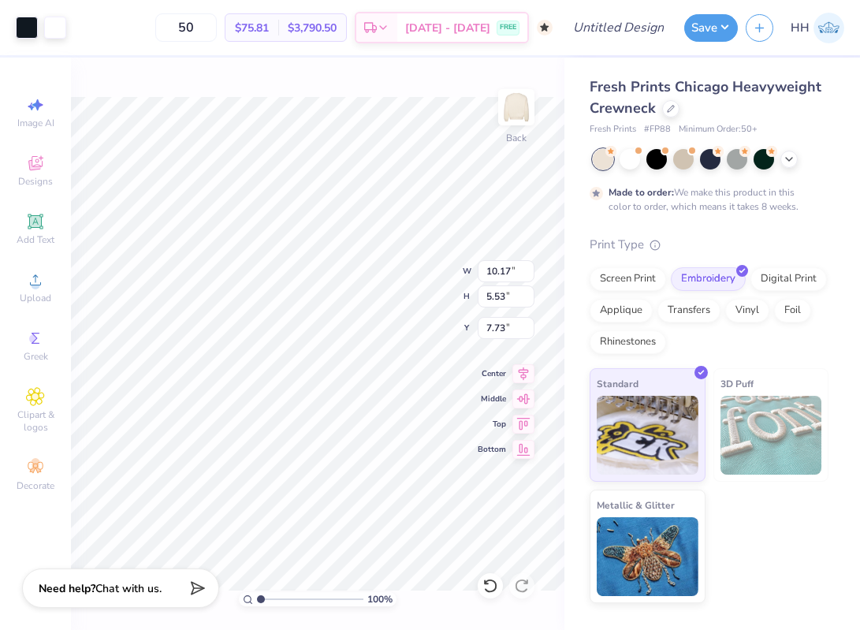
type input "5.43"
type input "2.96"
type input "3.00"
type input "4.43"
type input "2.41"
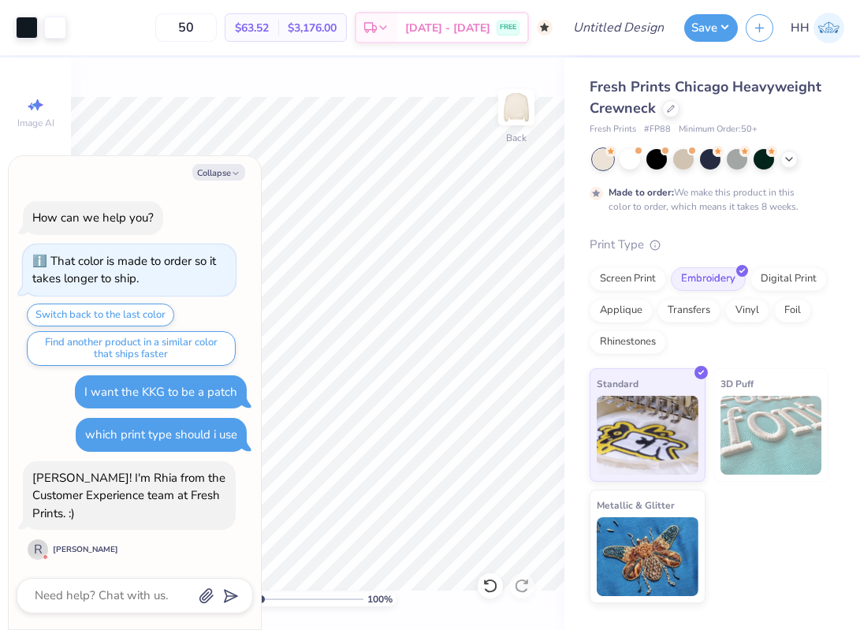
scroll to position [78, 0]
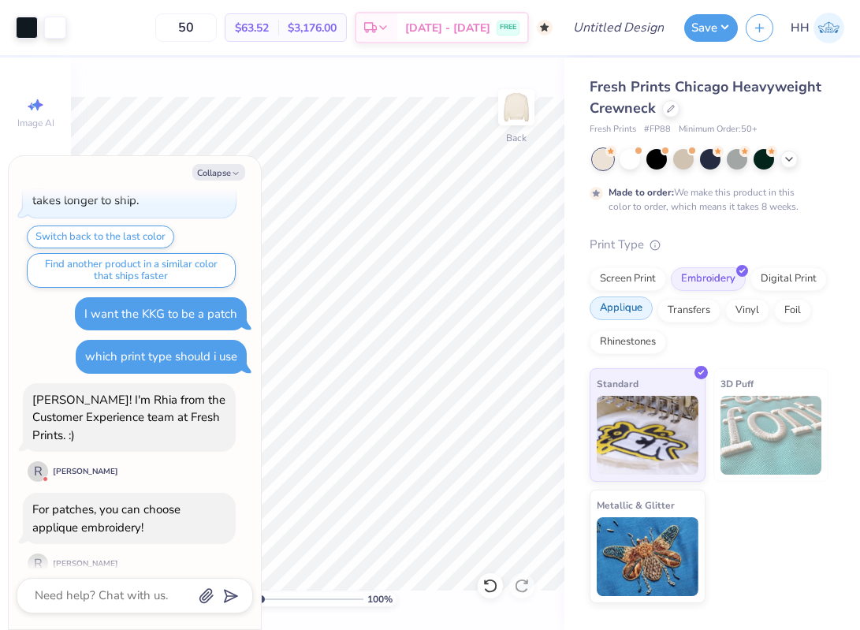
click at [635, 312] on div "Applique" at bounding box center [620, 308] width 63 height 24
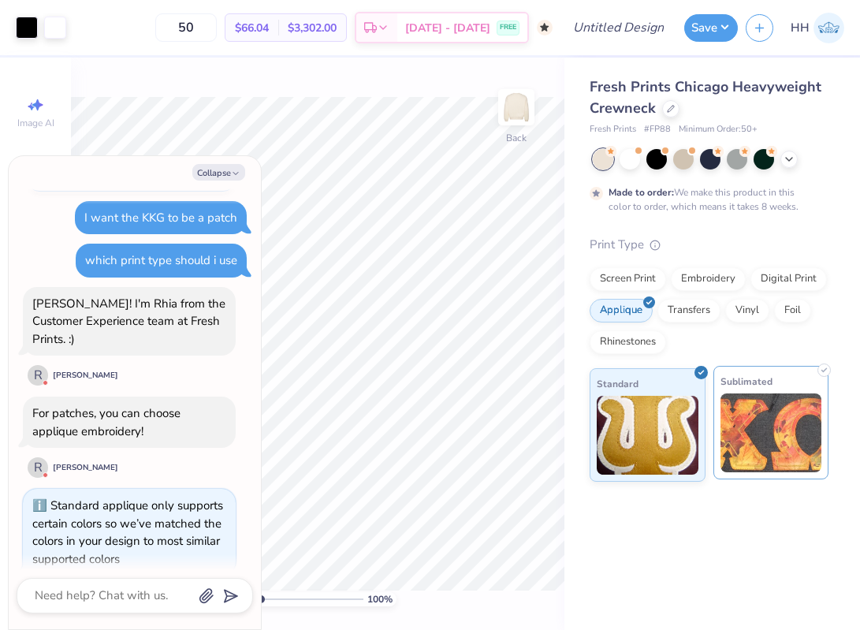
click at [786, 413] on img at bounding box center [771, 432] width 102 height 79
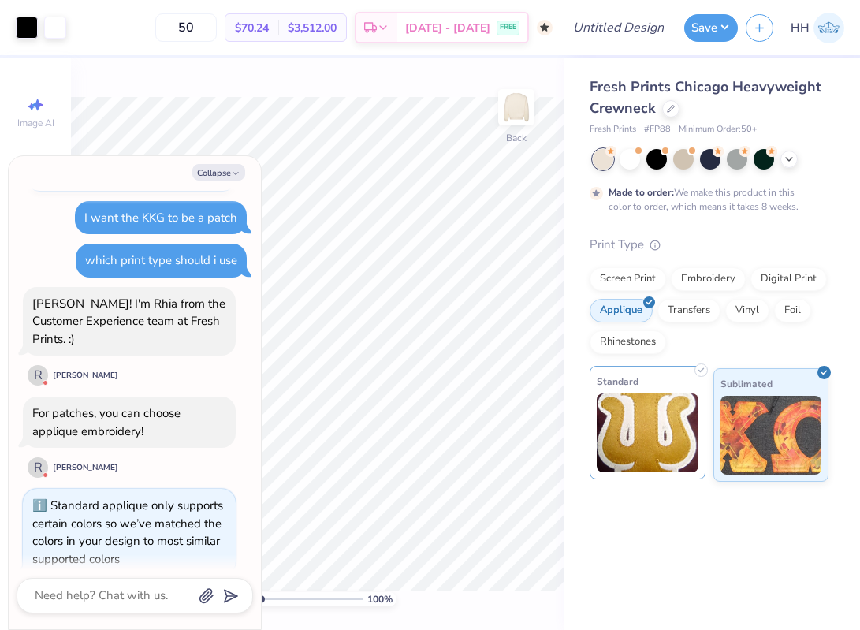
click at [676, 422] on img at bounding box center [647, 432] width 102 height 79
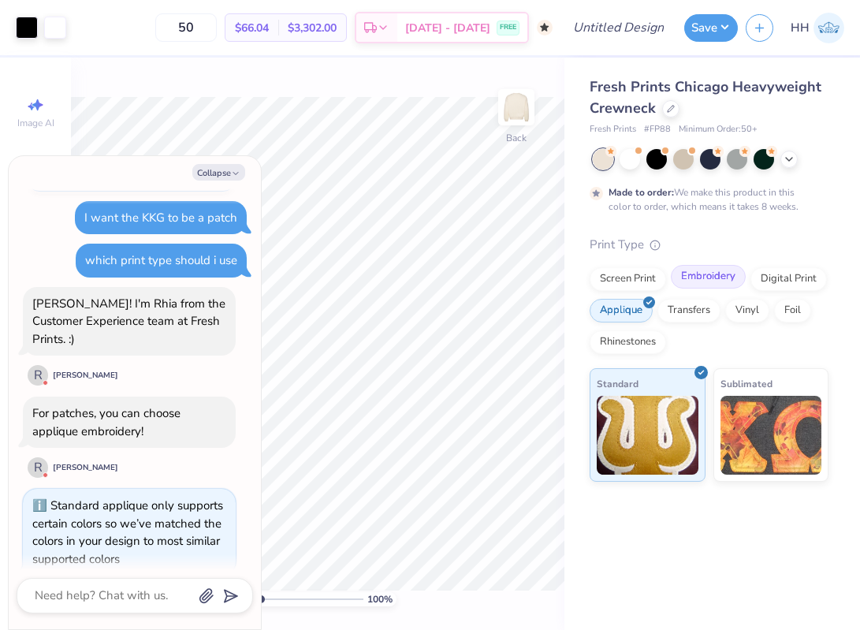
click at [710, 269] on div "Embroidery" at bounding box center [707, 277] width 75 height 24
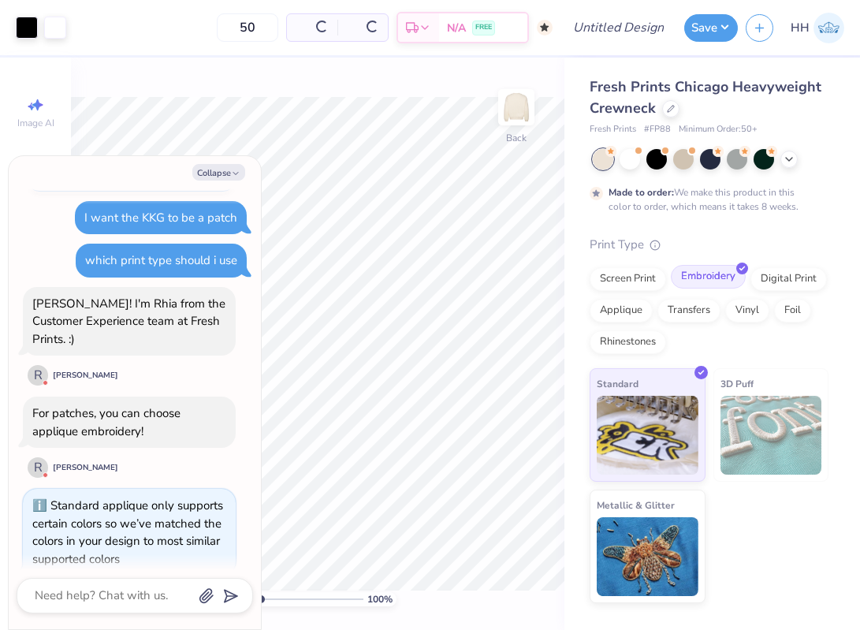
scroll to position [270, 0]
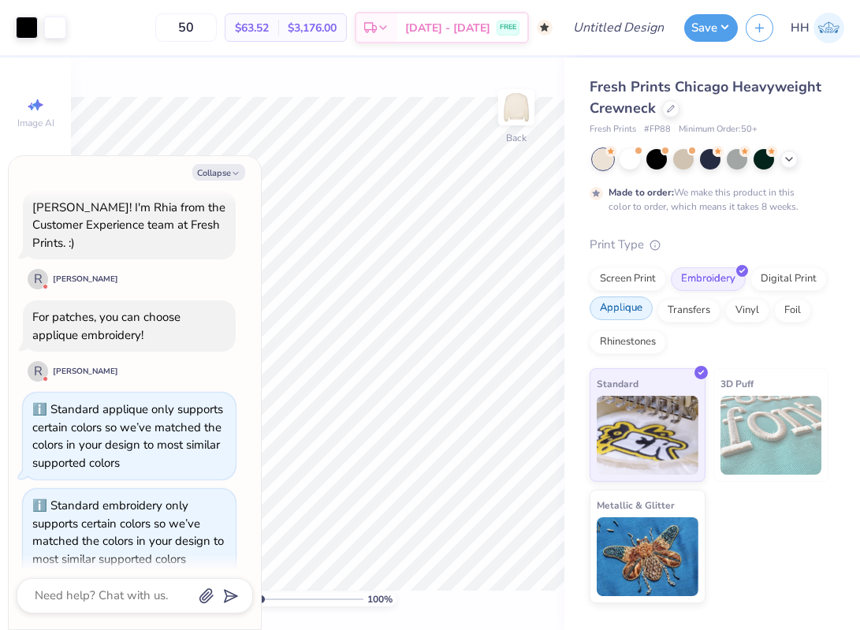
click at [637, 308] on div "Applique" at bounding box center [620, 308] width 63 height 24
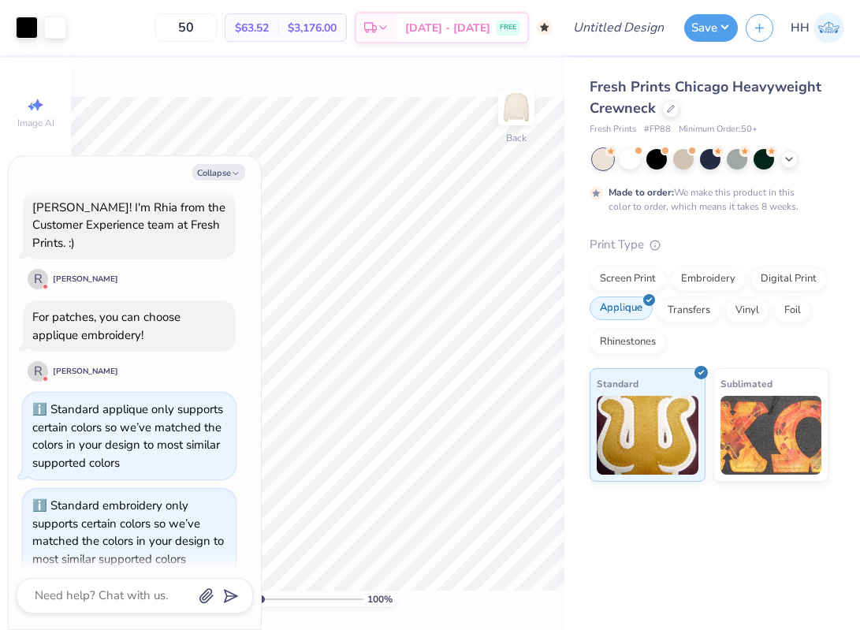
scroll to position [366, 0]
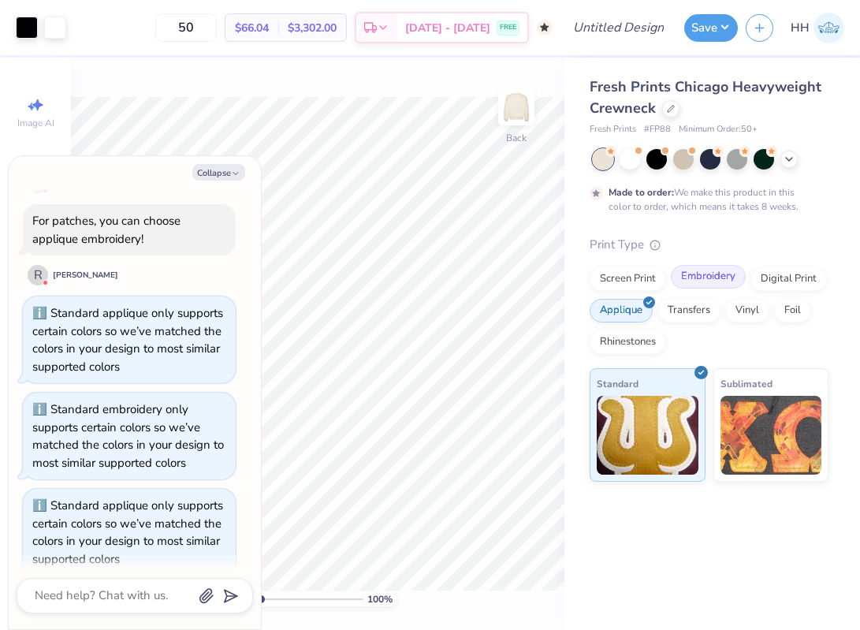
click at [692, 274] on div "Embroidery" at bounding box center [707, 277] width 75 height 24
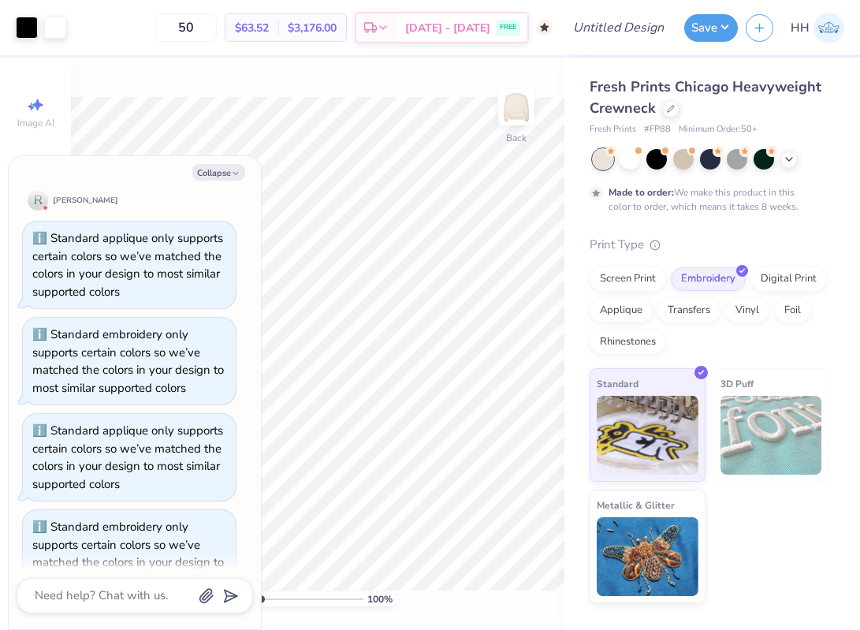
scroll to position [462, 0]
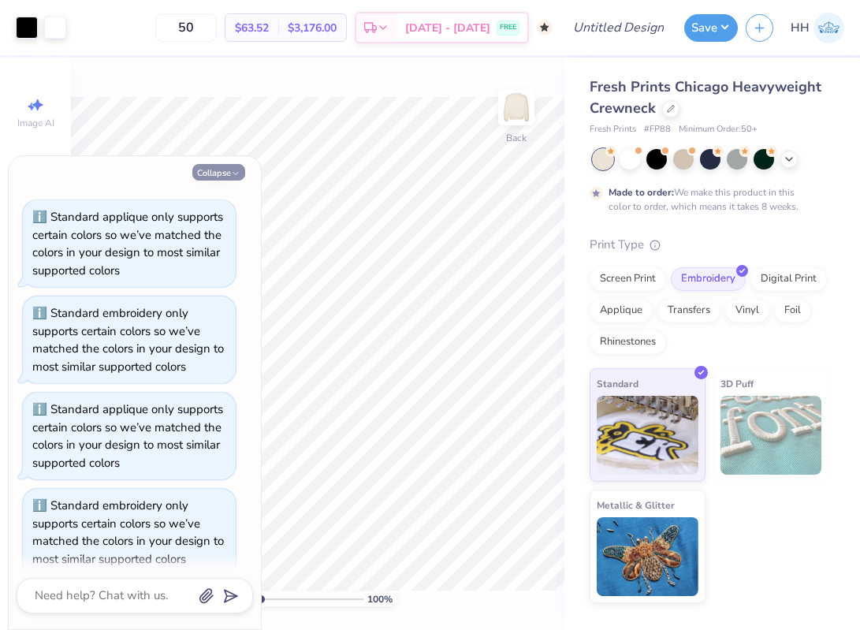
click at [236, 173] on icon "button" at bounding box center [235, 173] width 9 height 9
type textarea "x"
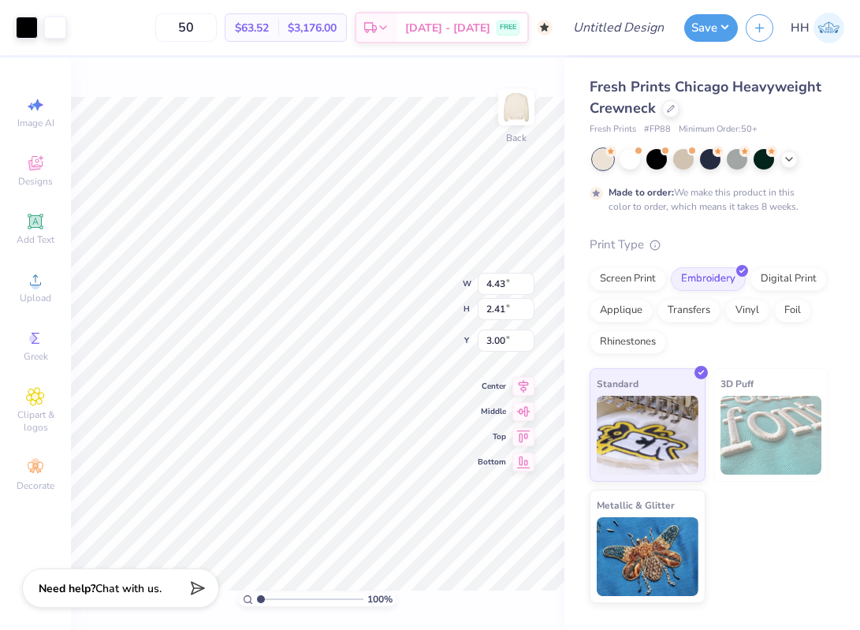
type input "4.13"
type input "2.25"
click at [622, 306] on div "Applique" at bounding box center [620, 308] width 63 height 24
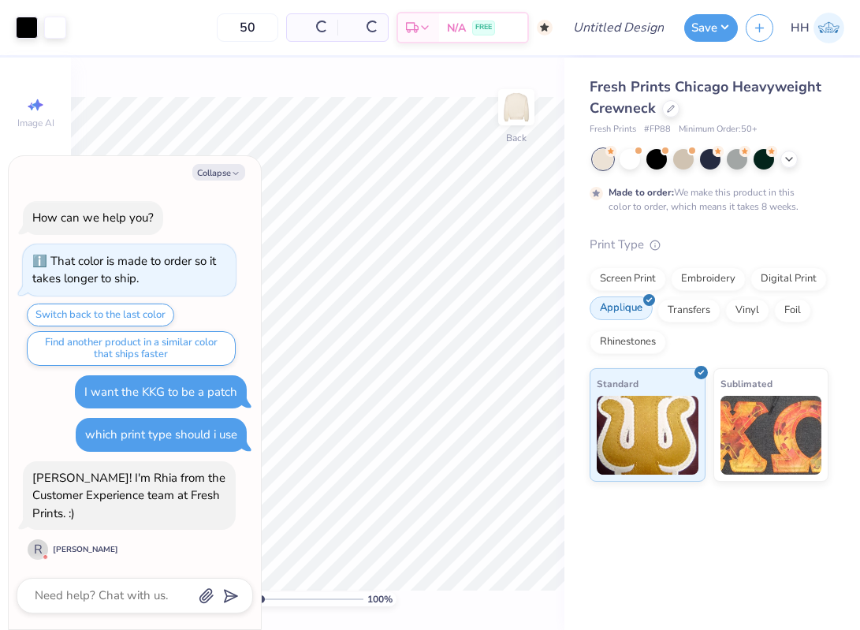
scroll to position [559, 0]
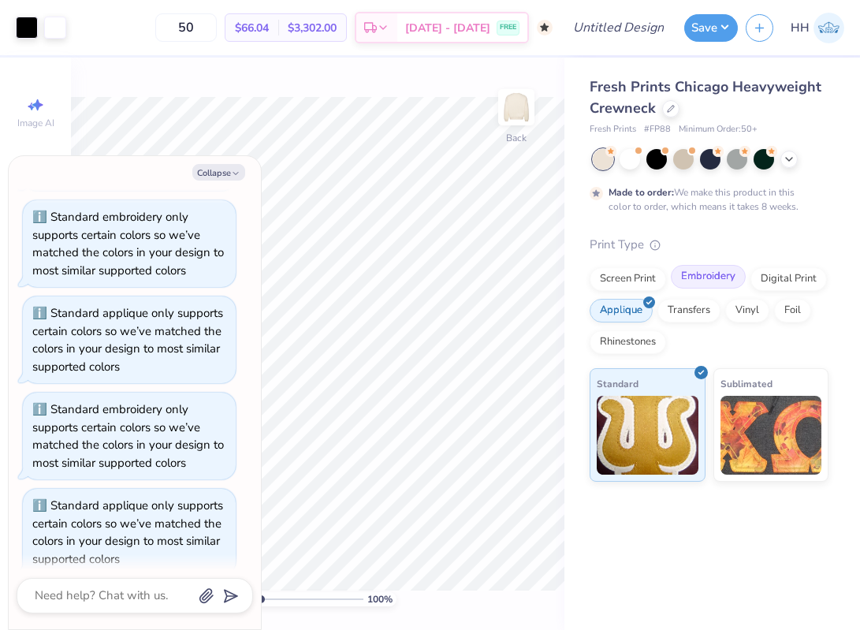
click at [714, 275] on div "Embroidery" at bounding box center [707, 277] width 75 height 24
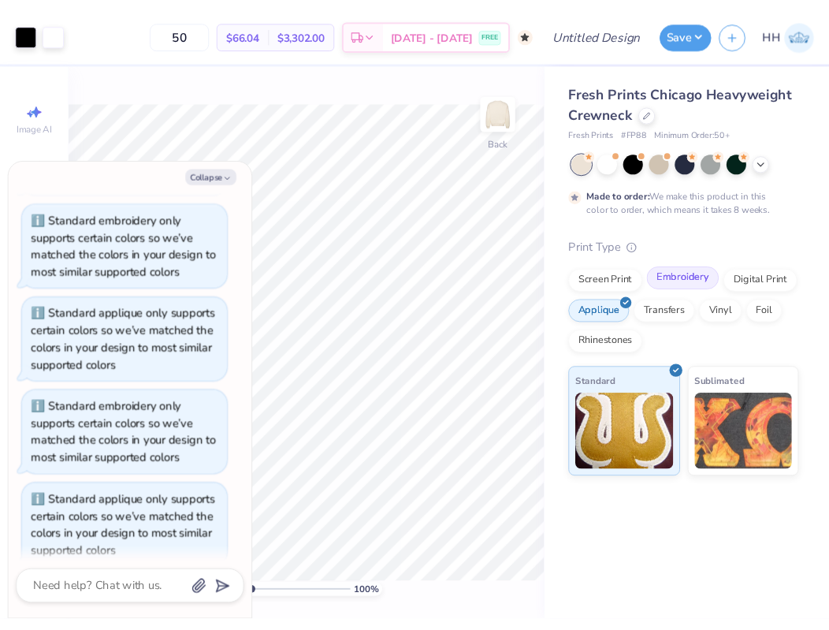
scroll to position [655, 0]
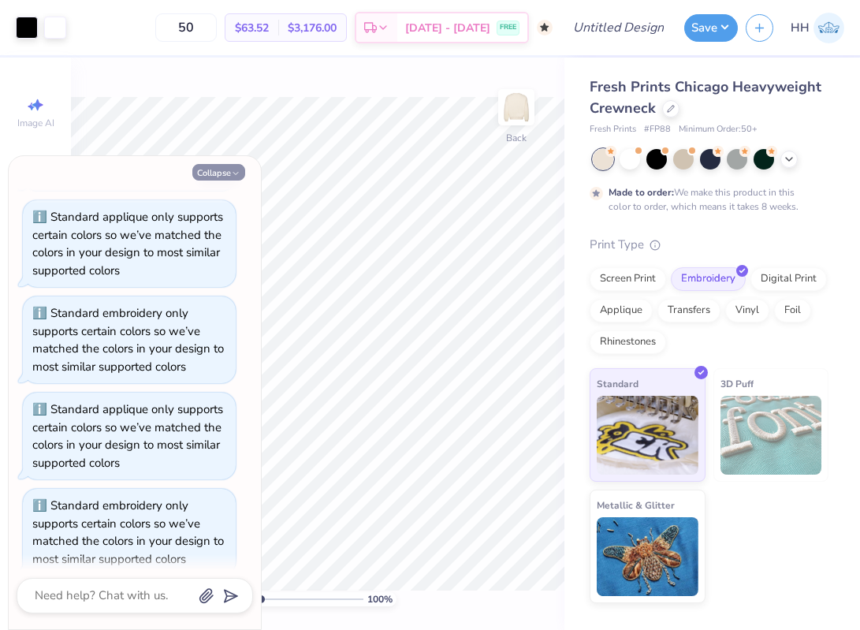
click at [231, 173] on icon "button" at bounding box center [235, 173] width 9 height 9
type textarea "x"
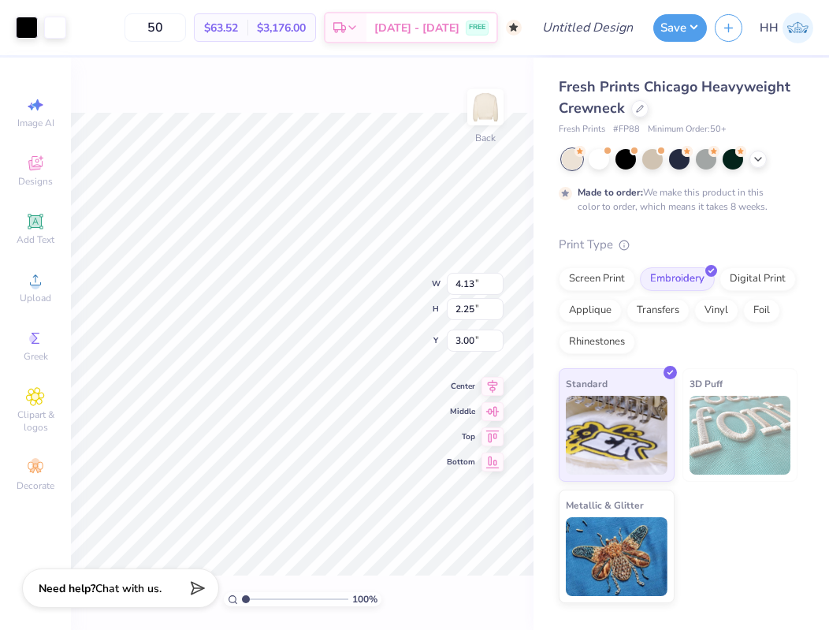
type input "3.79"
type input "2.06"
click at [186, 17] on input "50" at bounding box center [154, 27] width 61 height 28
click at [186, 22] on input "50" at bounding box center [154, 27] width 61 height 28
type input "5"
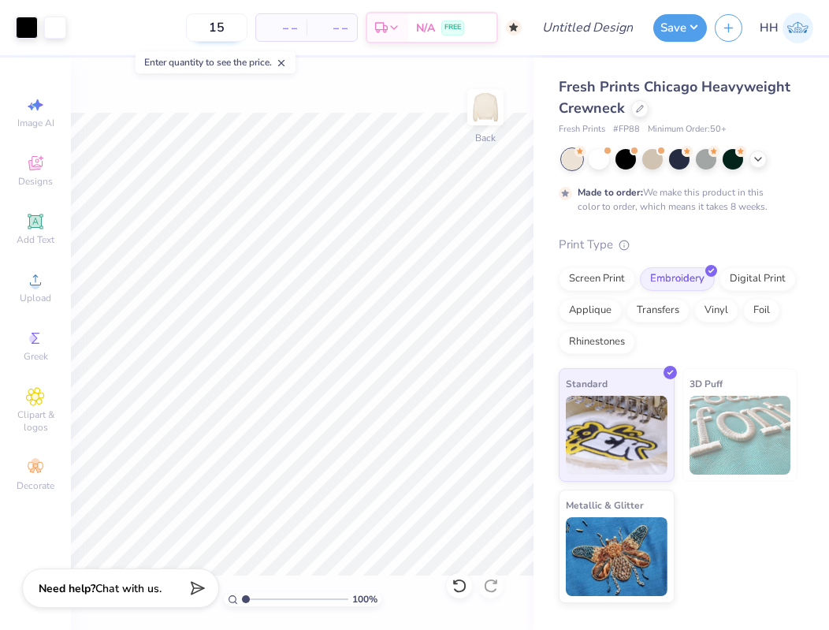
type input "150"
drag, startPoint x: 193, startPoint y: 29, endPoint x: 166, endPoint y: 29, distance: 26.8
click at [166, 29] on input "150" at bounding box center [154, 27] width 61 height 28
click at [763, 167] on div at bounding box center [680, 159] width 236 height 20
click at [761, 164] on div at bounding box center [757, 157] width 17 height 17
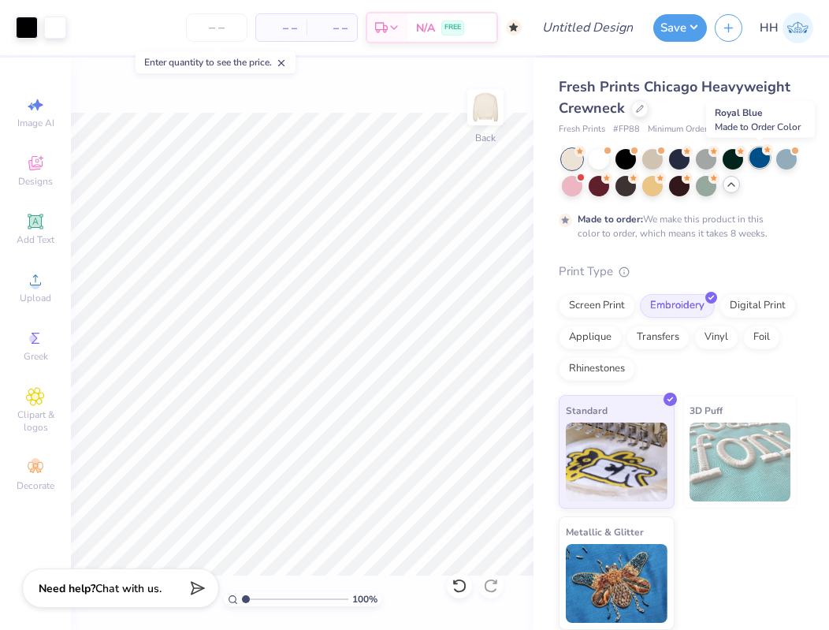
click at [760, 155] on div at bounding box center [759, 157] width 20 height 20
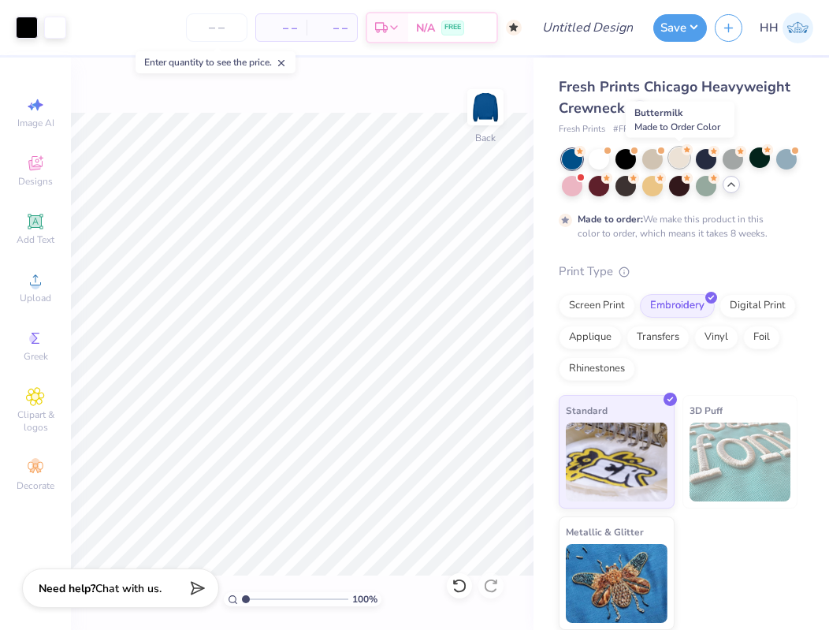
click at [677, 160] on div at bounding box center [679, 157] width 20 height 20
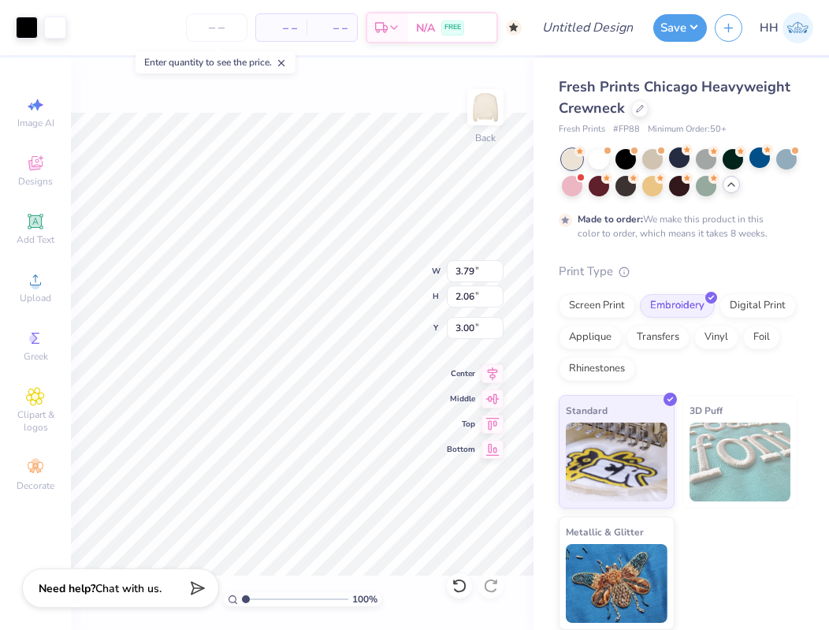
type input "3.80"
type input "2.07"
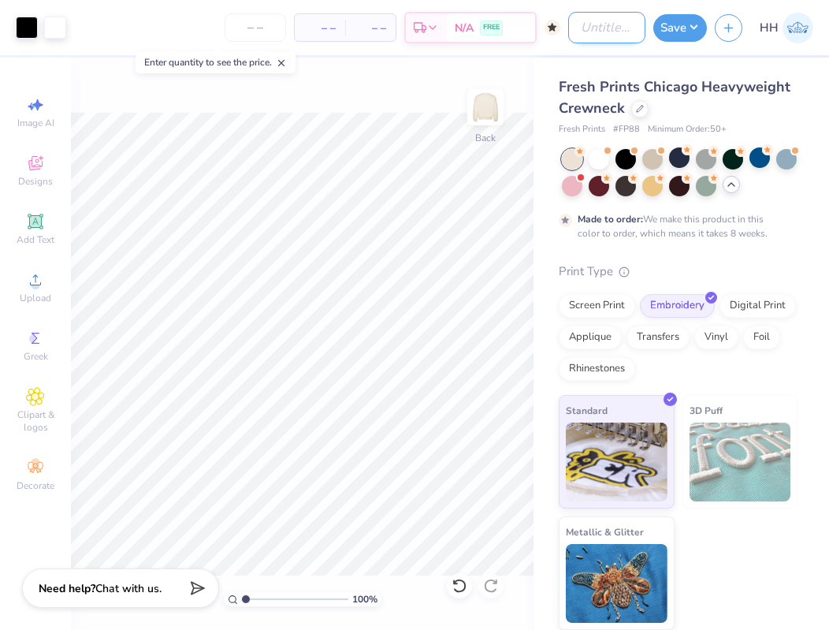
click at [616, 24] on input "Design Title" at bounding box center [606, 28] width 77 height 32
type input "KKG Patch Crewneck"
click at [686, 27] on button "Save" at bounding box center [680, 26] width 54 height 28
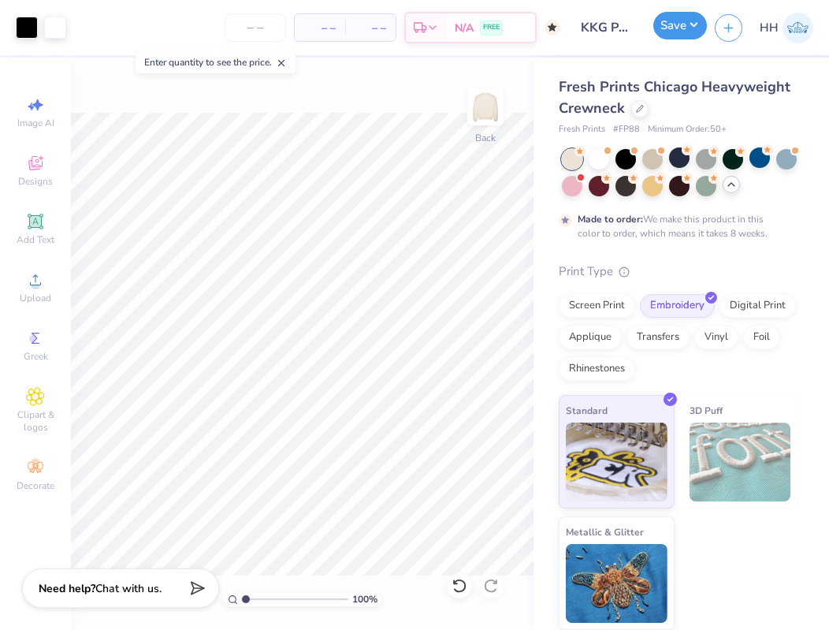
type input "0"
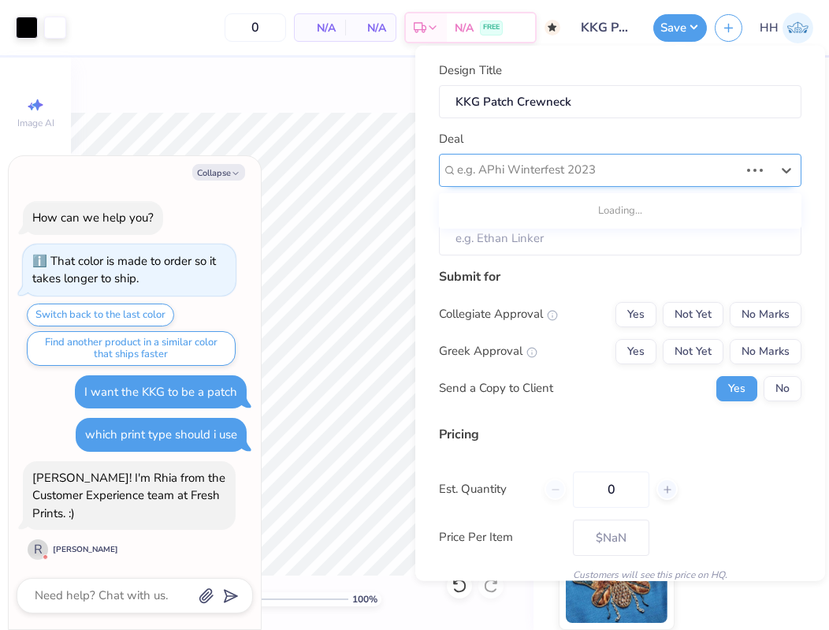
click at [587, 171] on div at bounding box center [598, 169] width 282 height 21
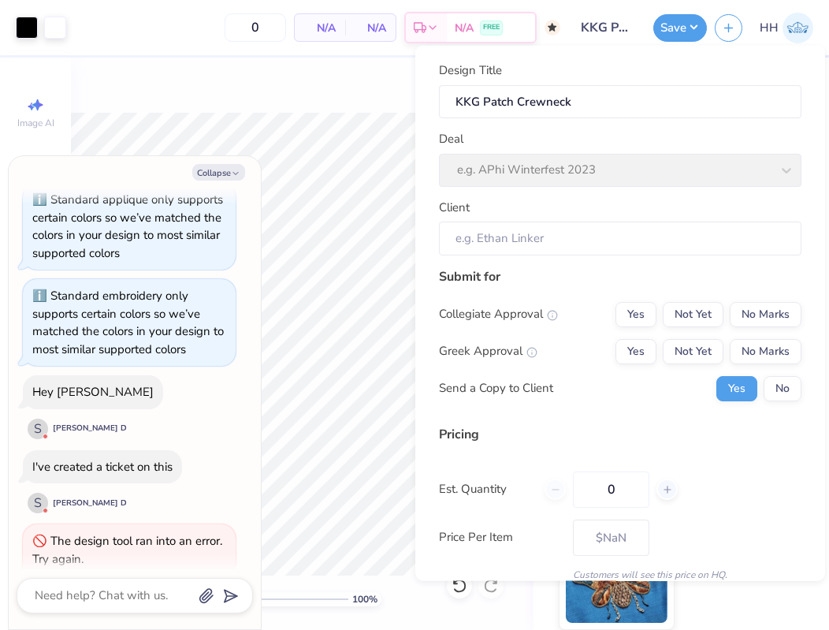
click at [158, 533] on div "The design tool ran into an error. Try again." at bounding box center [127, 550] width 190 height 34
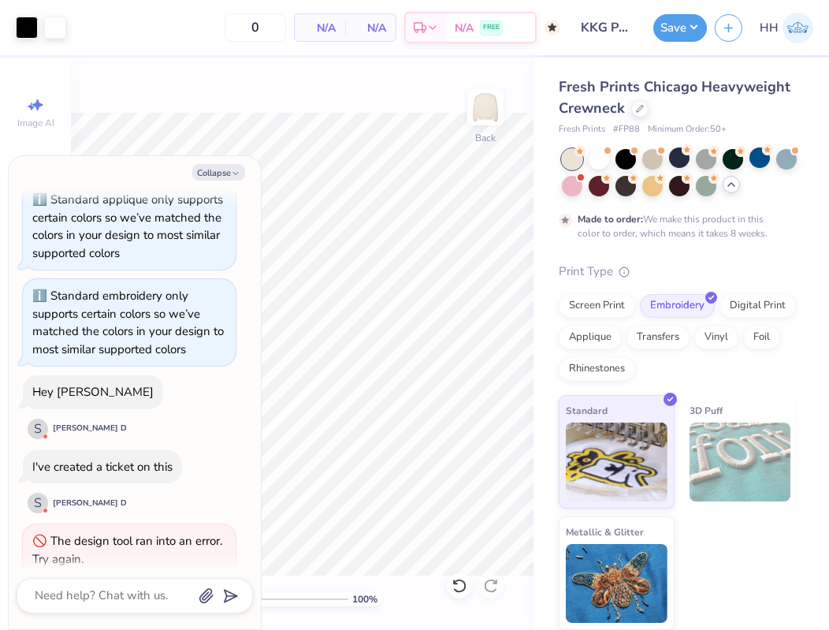
click at [157, 533] on div "The design tool ran into an error. Try again." at bounding box center [127, 550] width 190 height 34
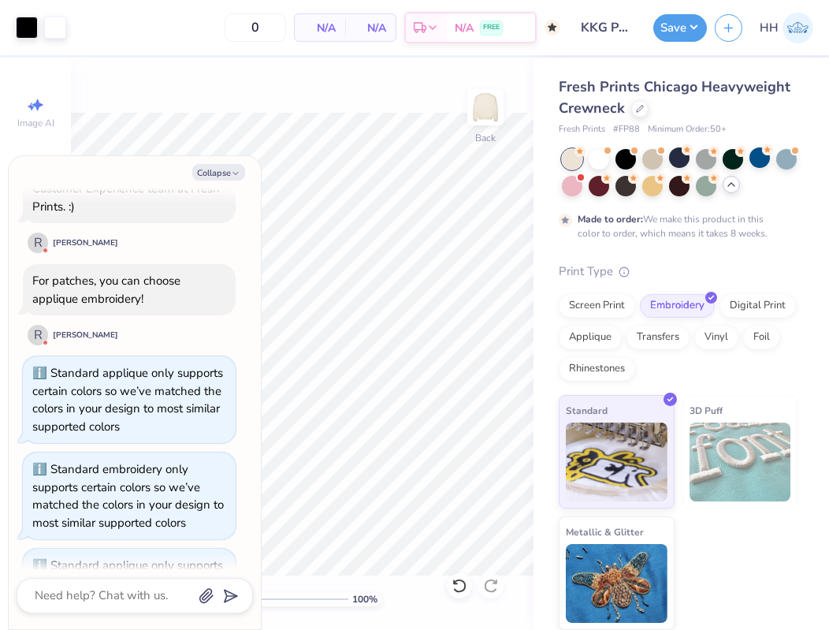
scroll to position [289, 0]
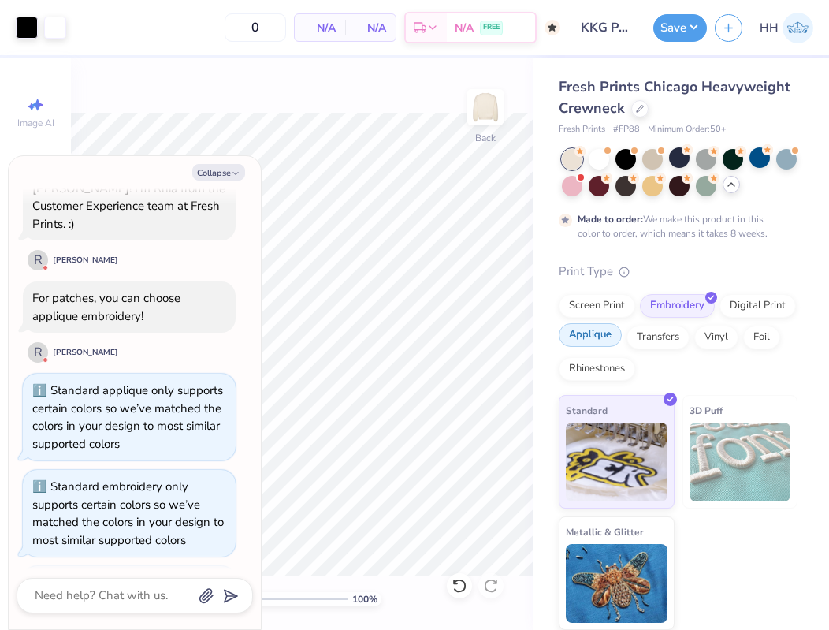
click at [589, 331] on div "Applique" at bounding box center [590, 335] width 63 height 24
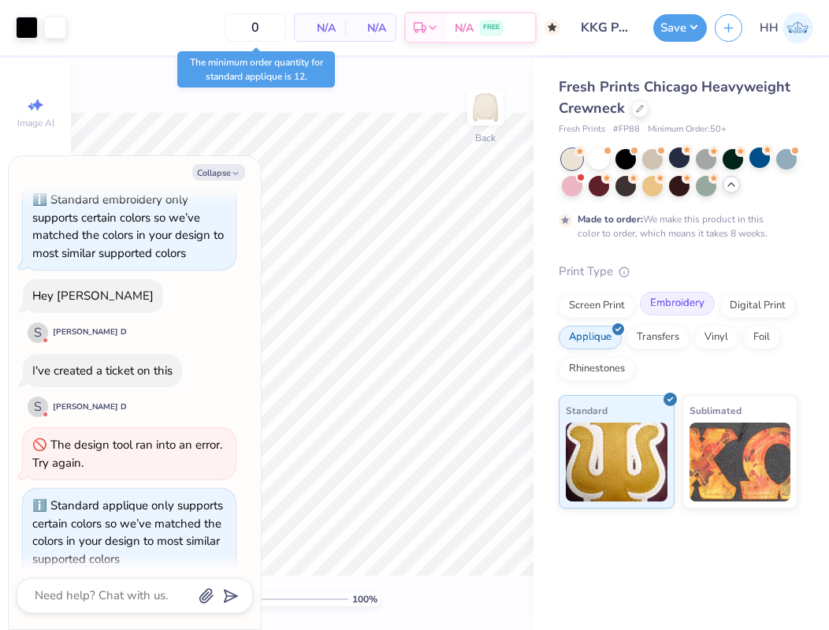
click at [646, 299] on div "Embroidery" at bounding box center [677, 304] width 75 height 24
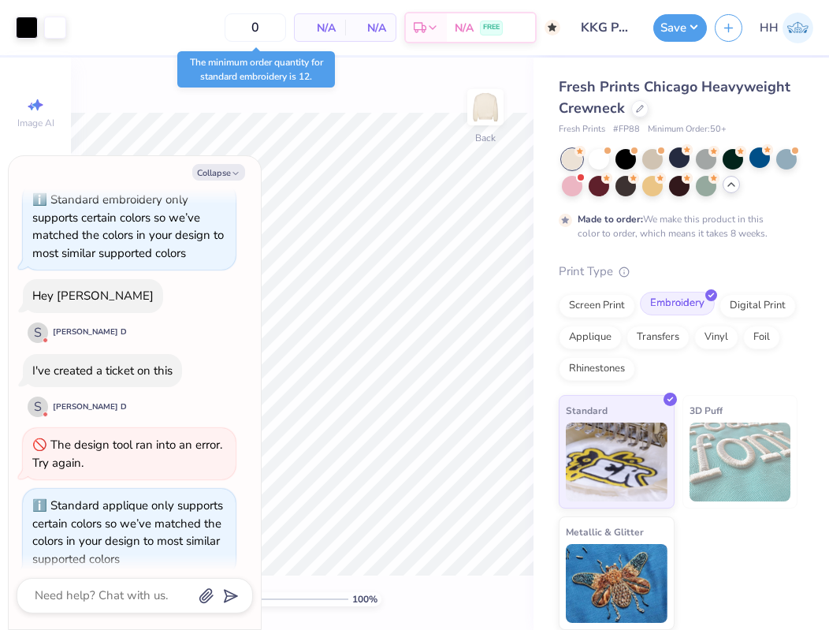
scroll to position [1057, 0]
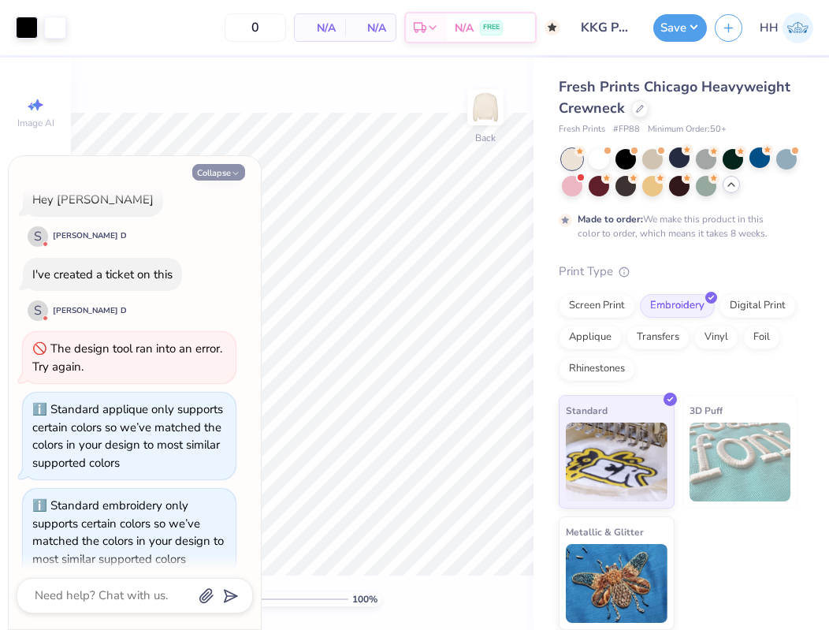
click at [233, 173] on icon "button" at bounding box center [235, 173] width 9 height 9
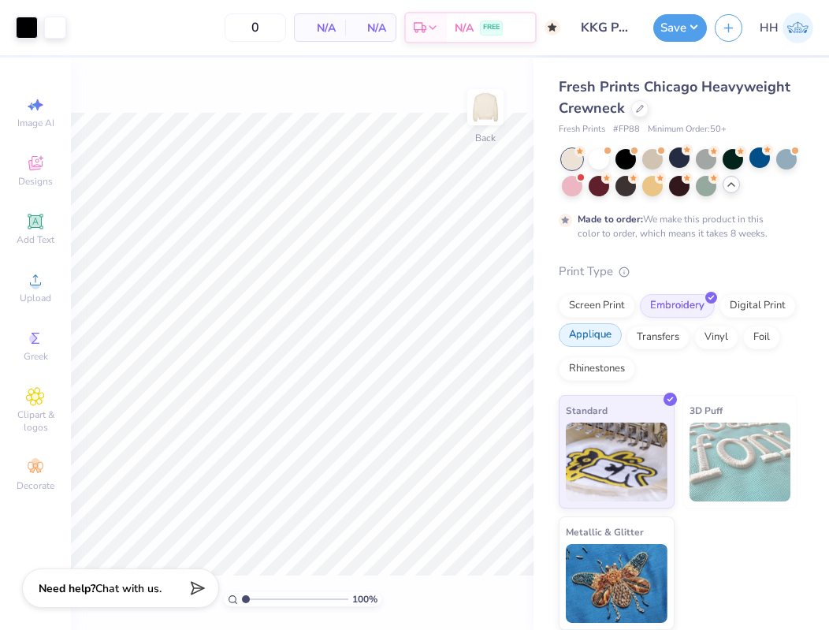
click at [602, 337] on div "Applique" at bounding box center [590, 335] width 63 height 24
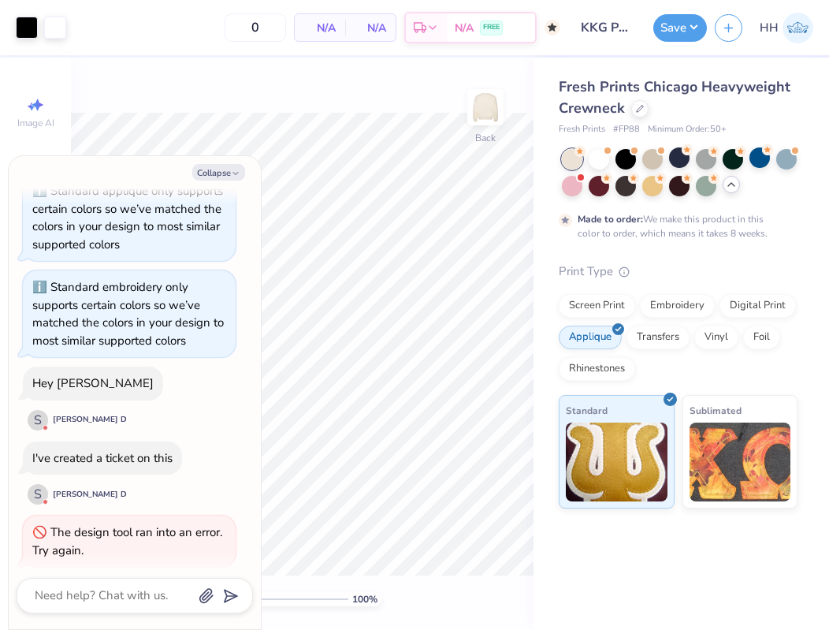
scroll to position [875, 0]
click at [685, 27] on button "Save" at bounding box center [680, 26] width 54 height 28
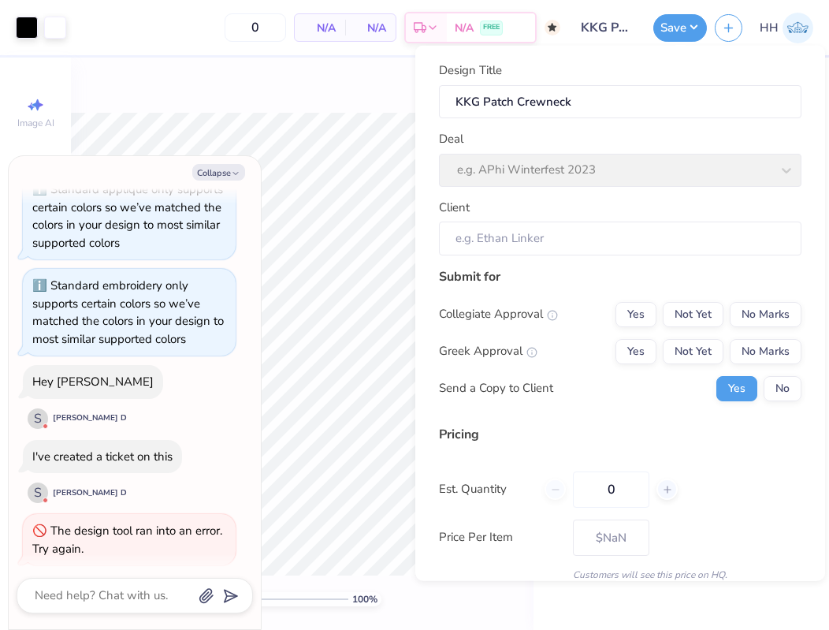
click at [591, 167] on div "Deal e.g. APhi Winterfest 2023" at bounding box center [620, 158] width 362 height 57
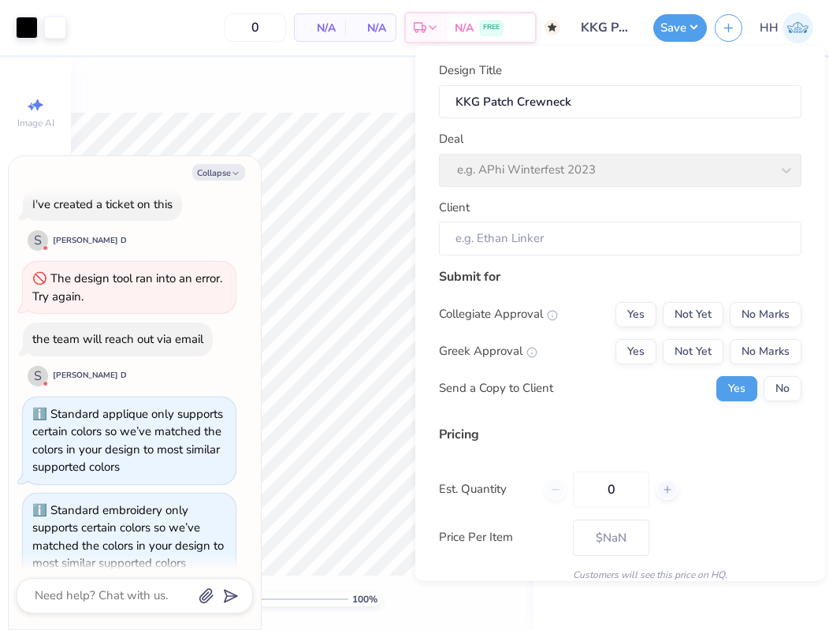
scroll to position [1125, 0]
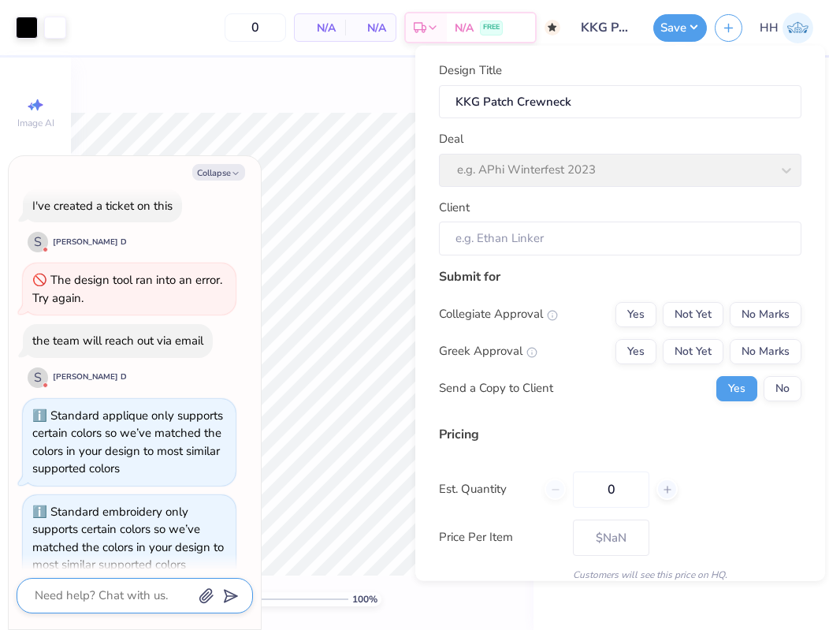
click at [121, 602] on textarea at bounding box center [113, 595] width 160 height 21
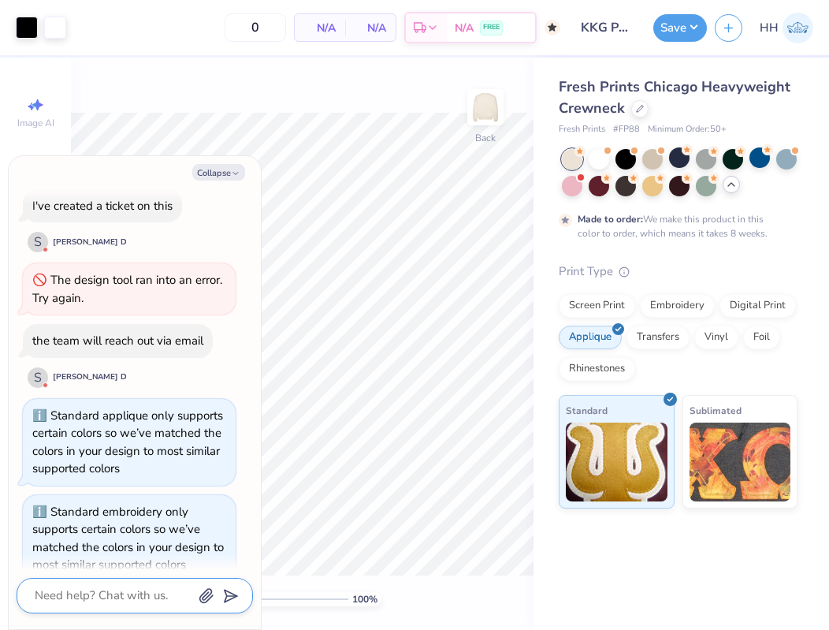
type textarea "x"
type textarea "t"
type textarea "x"
type textarea "th"
type textarea "x"
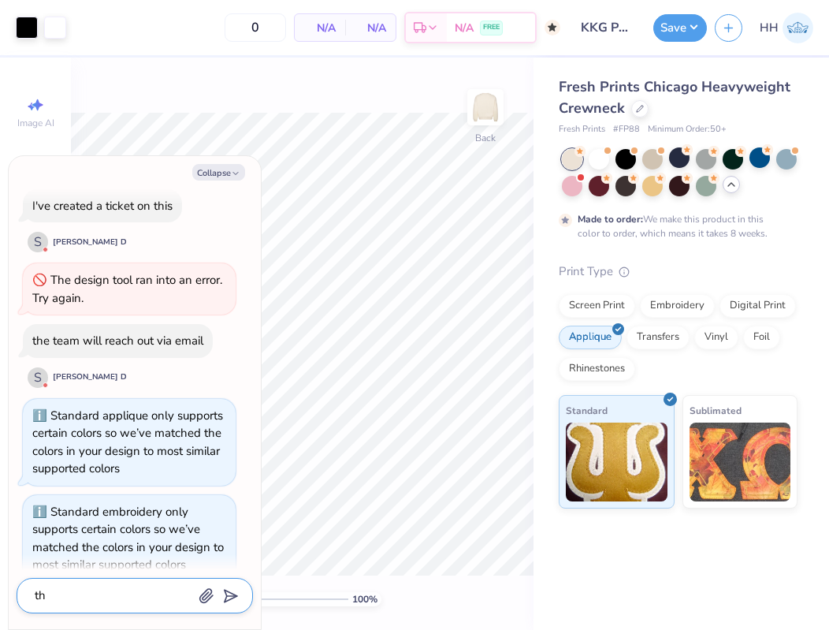
type textarea "tha"
type textarea "x"
type textarea "than"
type textarea "x"
type textarea "thank"
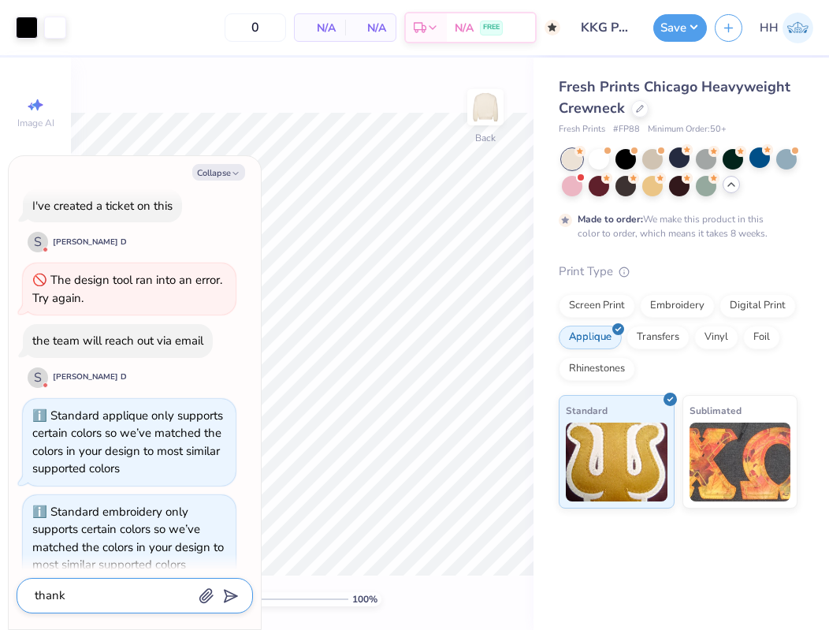
type textarea "x"
type textarea "thank"
type textarea "x"
type textarea "thank y"
type textarea "x"
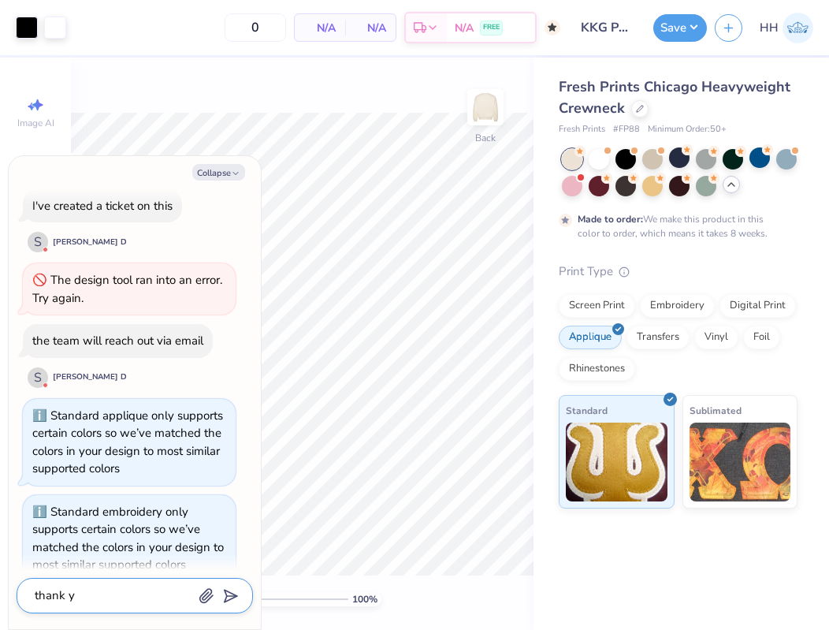
type textarea "thank yo"
type textarea "x"
type textarea "thank you"
type textarea "x"
type textarea "thank you!"
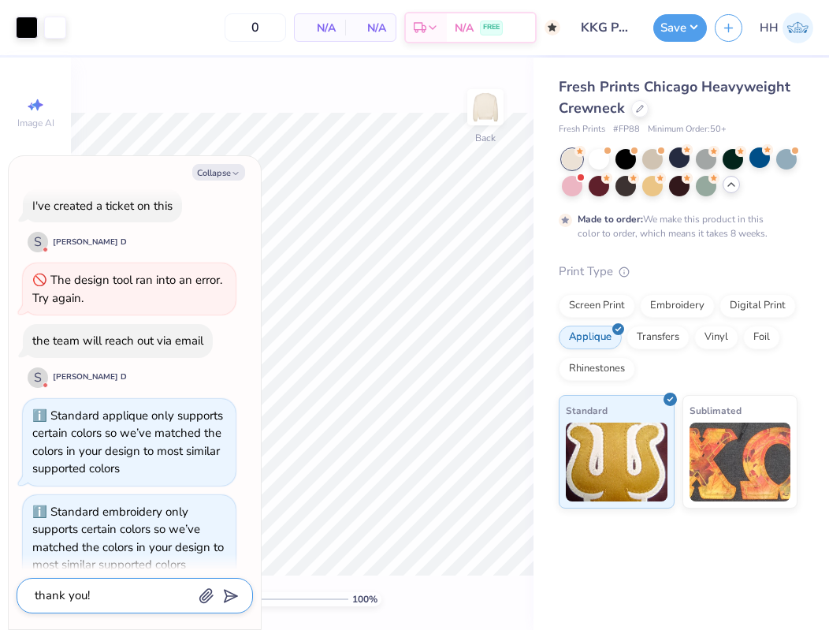
click at [225, 596] on polygon "submit" at bounding box center [227, 596] width 19 height 19
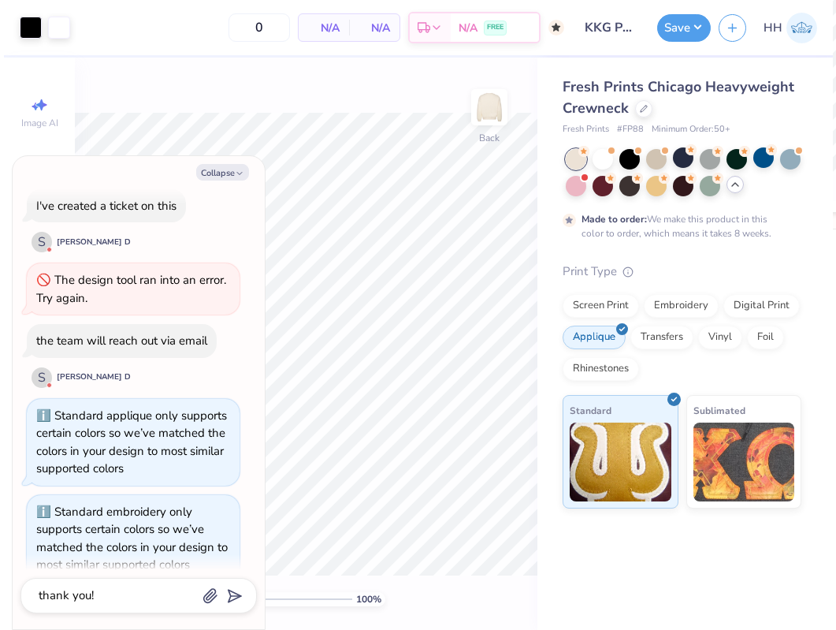
scroll to position [1270, 0]
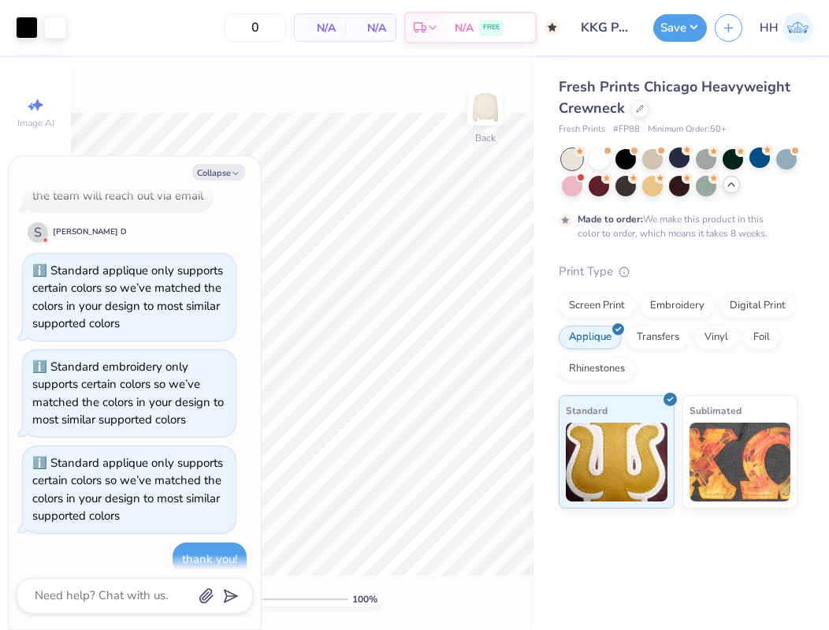
click at [195, 109] on div "100 % Back" at bounding box center [302, 344] width 462 height 572
click at [231, 172] on icon "button" at bounding box center [235, 173] width 9 height 9
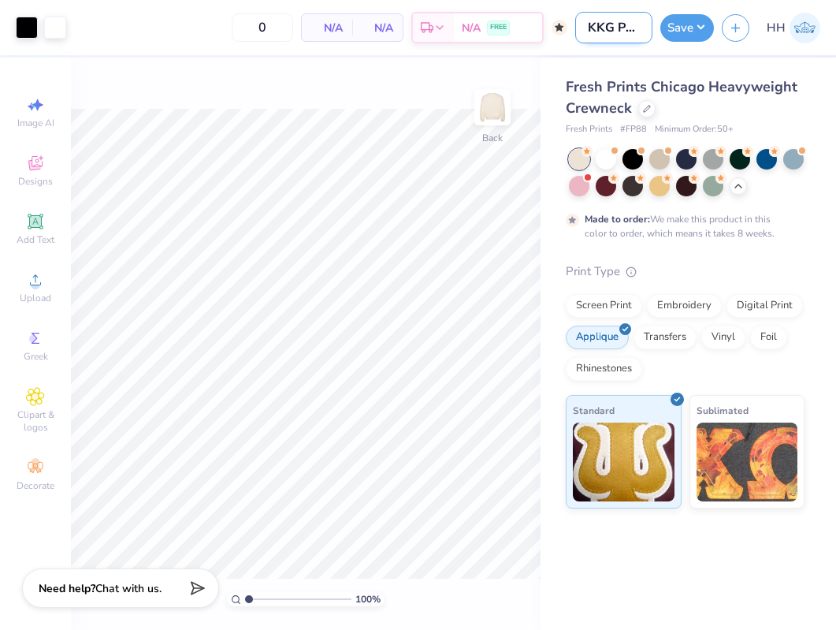
click at [629, 37] on input "KKG Patch Crewneck" at bounding box center [613, 28] width 77 height 32
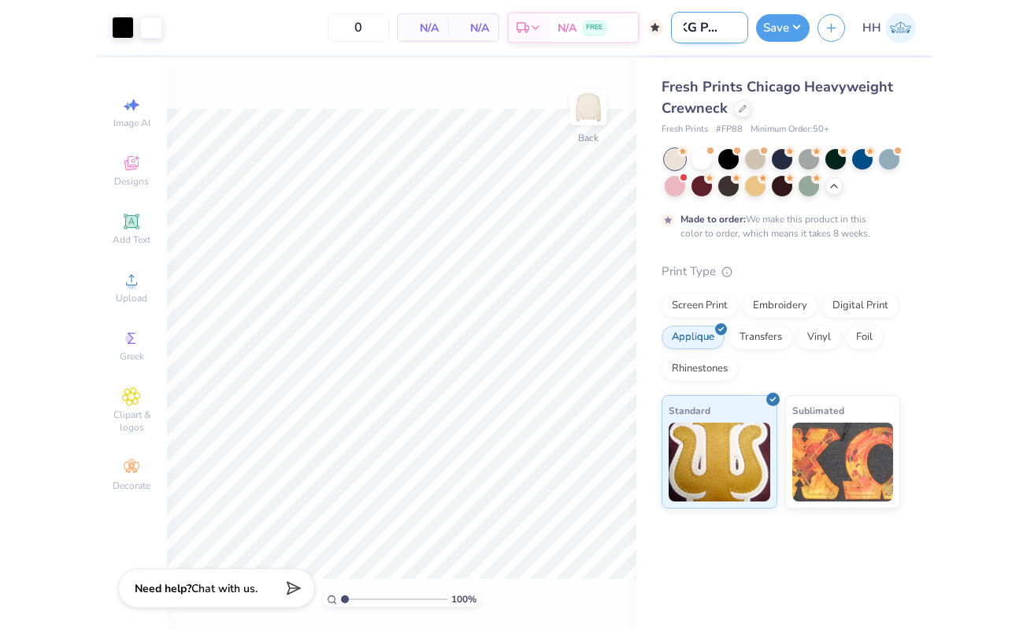
scroll to position [0, 0]
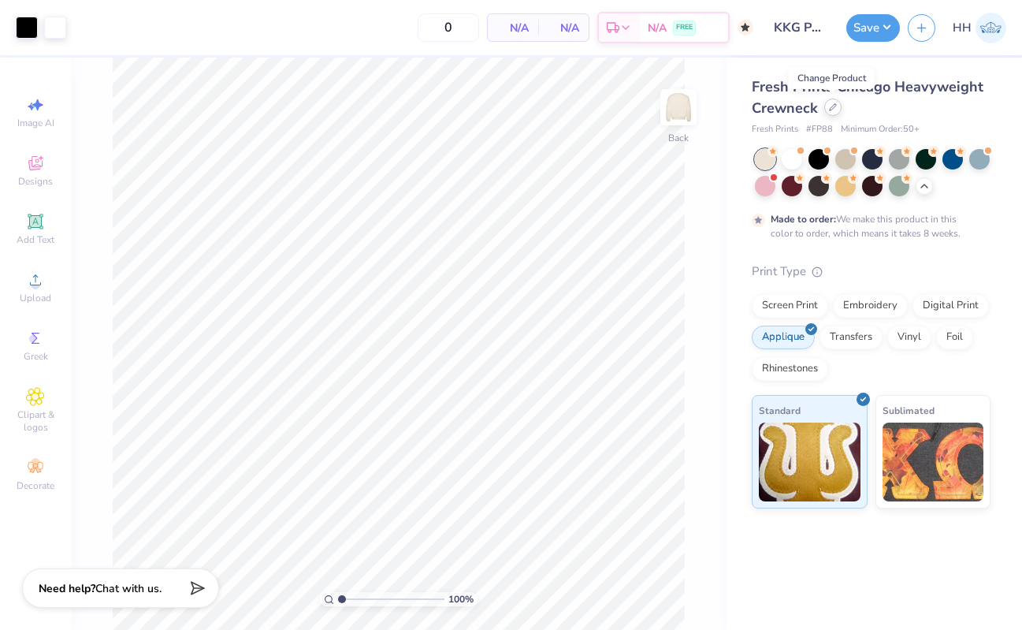
click at [834, 105] on icon at bounding box center [833, 107] width 6 height 6
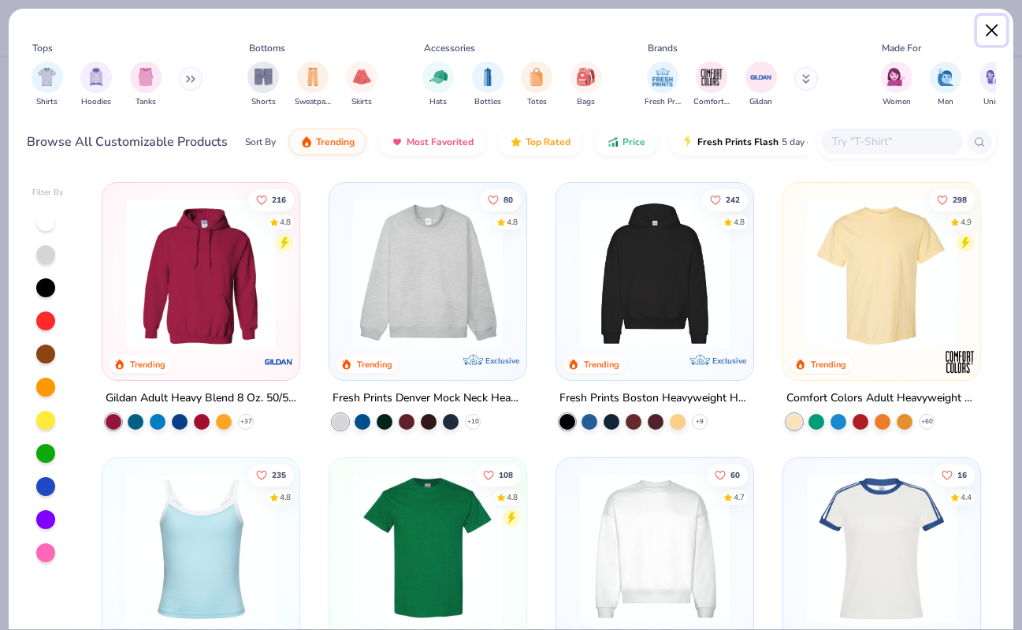
click at [971, 29] on button "Close" at bounding box center [992, 31] width 30 height 30
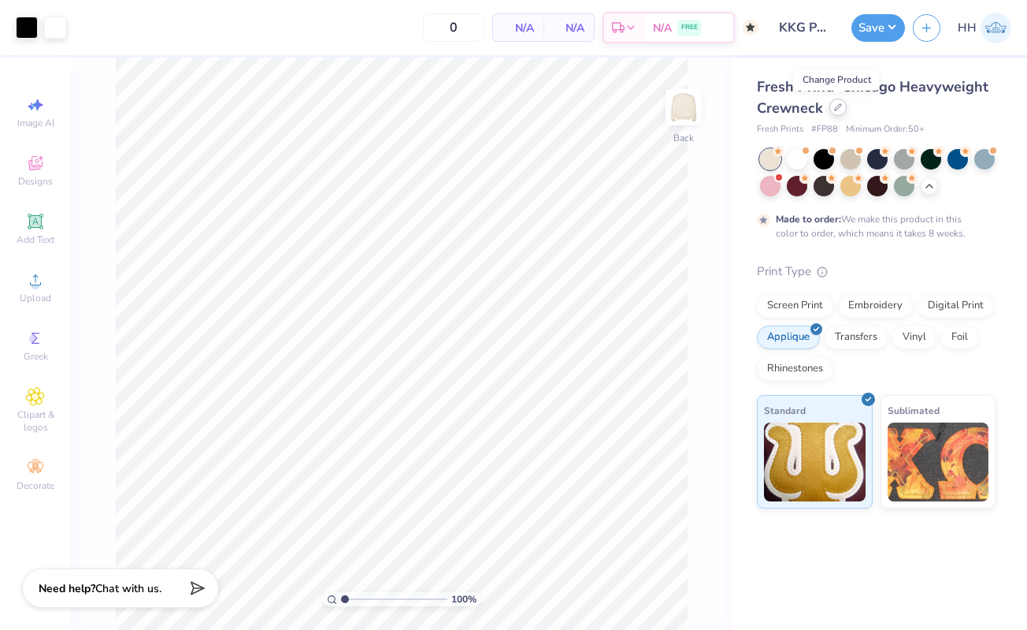
click at [833, 107] on div at bounding box center [838, 106] width 17 height 17
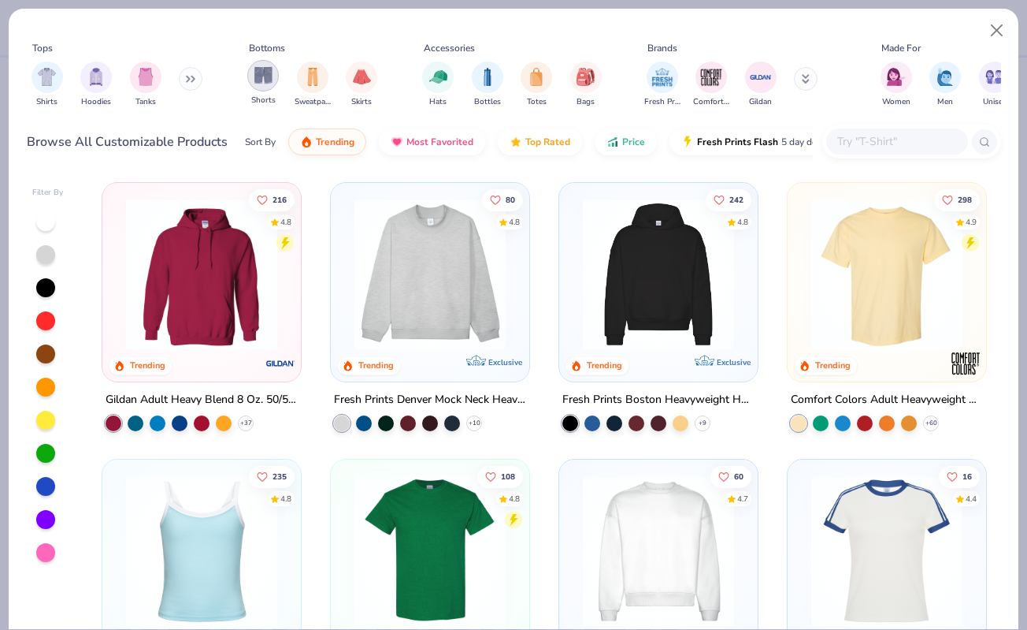
click at [273, 77] on div "filter for Shorts" at bounding box center [263, 76] width 32 height 32
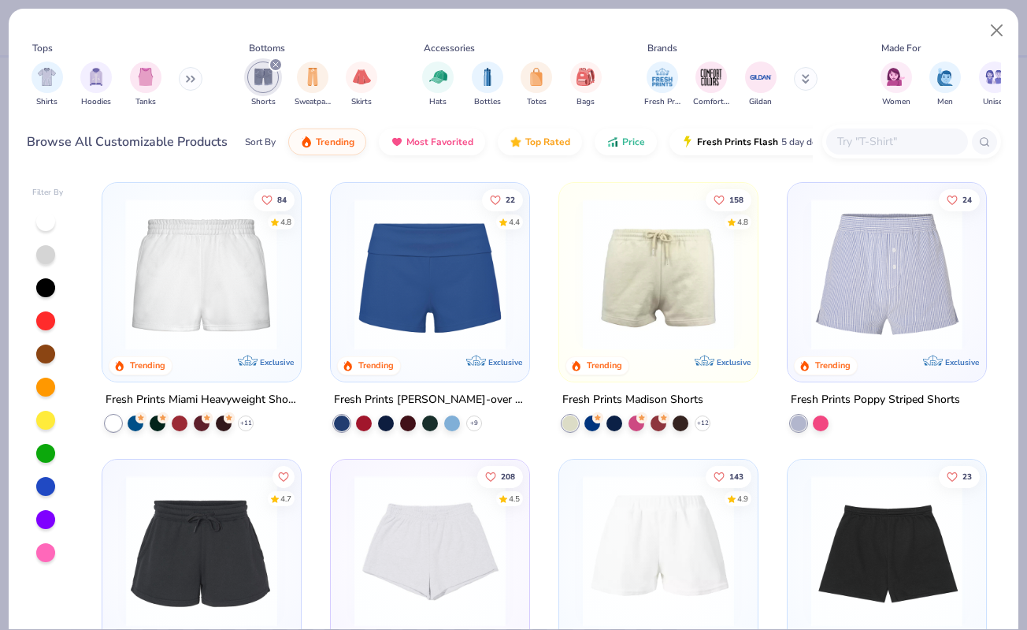
click at [210, 308] on div at bounding box center [35, 274] width 500 height 151
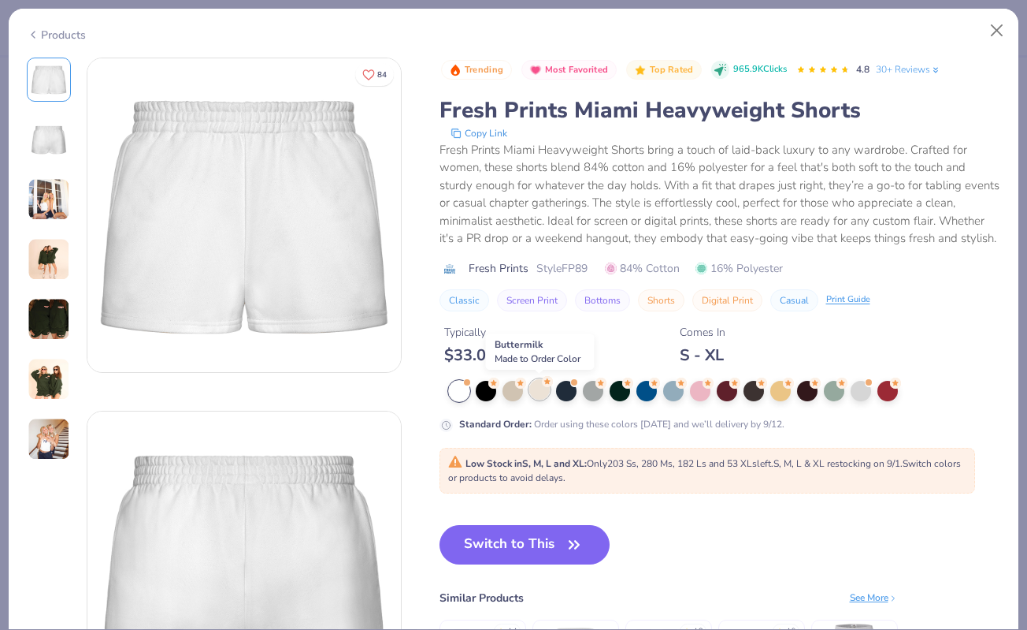
click at [544, 389] on div at bounding box center [539, 389] width 20 height 20
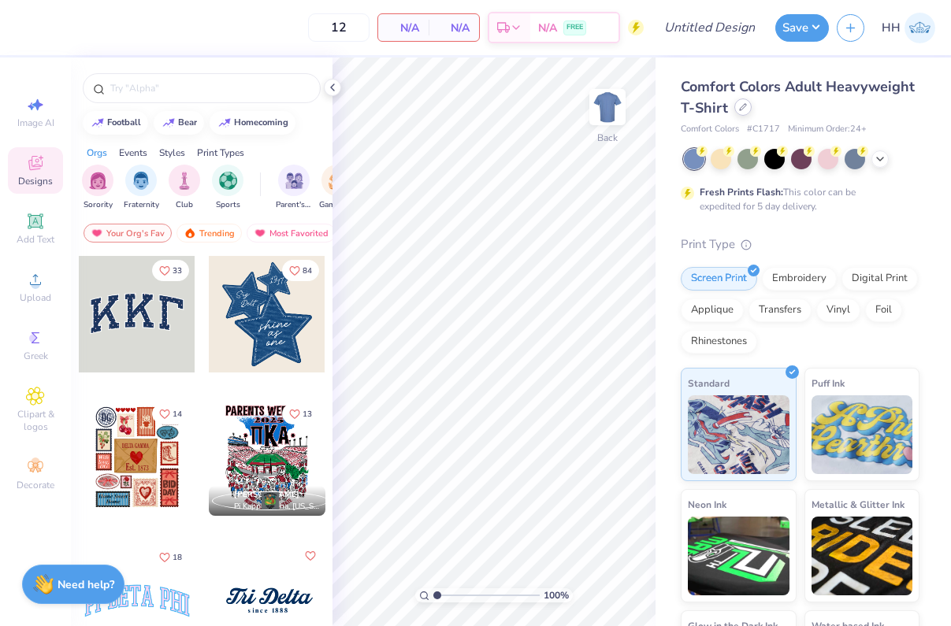
click at [743, 104] on icon at bounding box center [743, 107] width 6 height 6
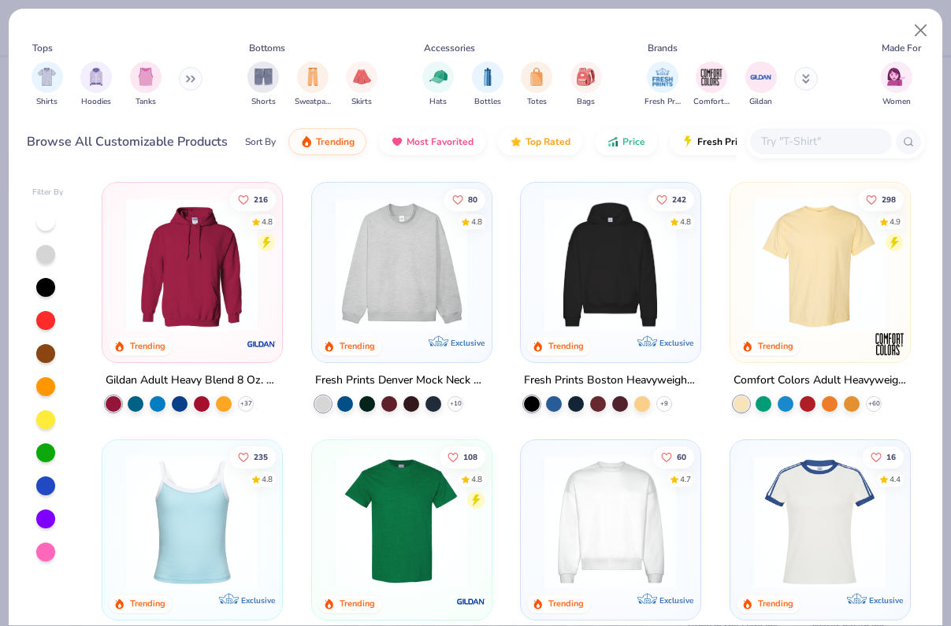
click at [797, 136] on input "text" at bounding box center [820, 141] width 121 height 18
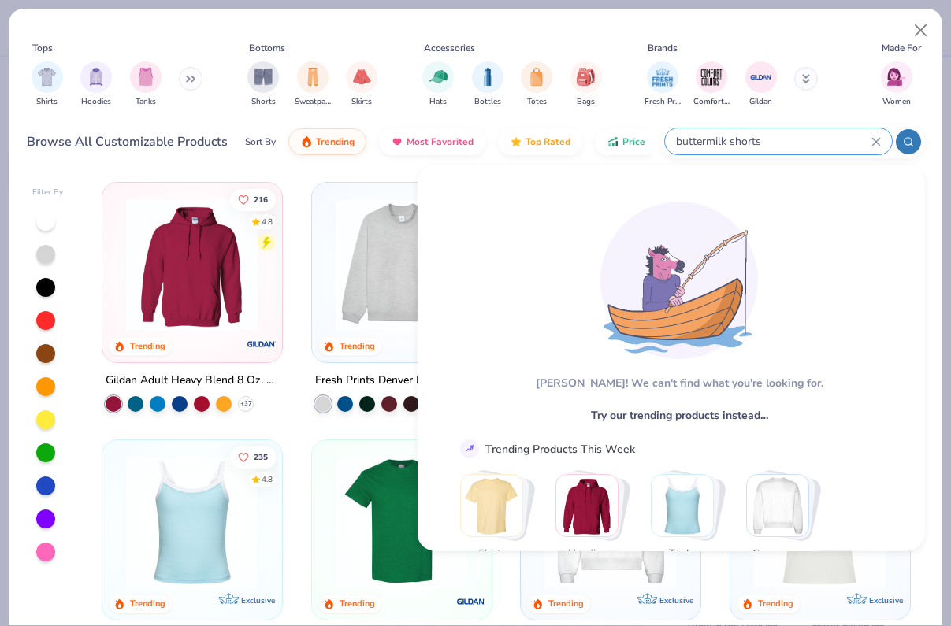
type input "buttermilk shorts"
click at [182, 77] on button at bounding box center [191, 79] width 24 height 24
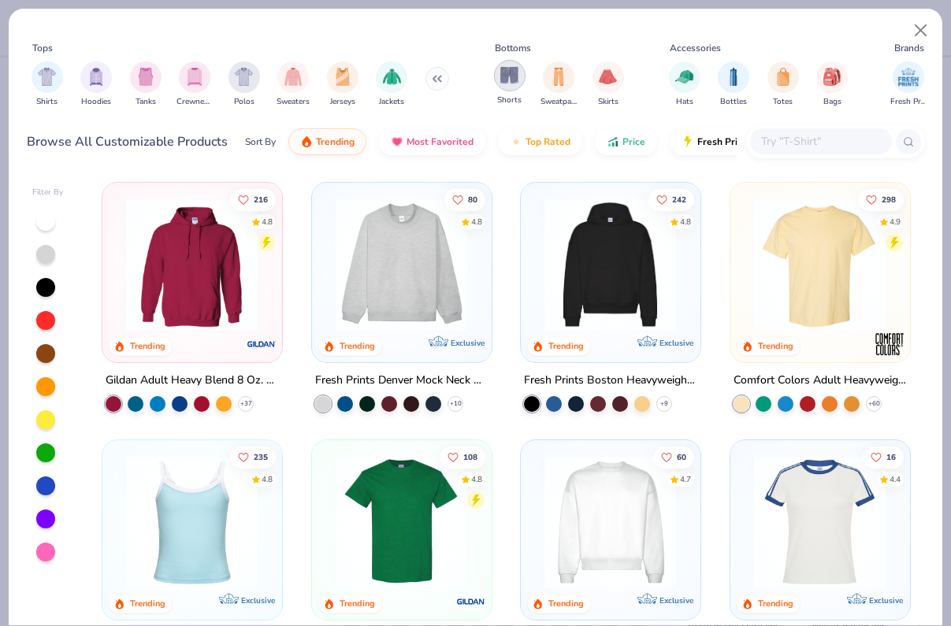
click at [503, 73] on img "filter for Shorts" at bounding box center [509, 75] width 18 height 18
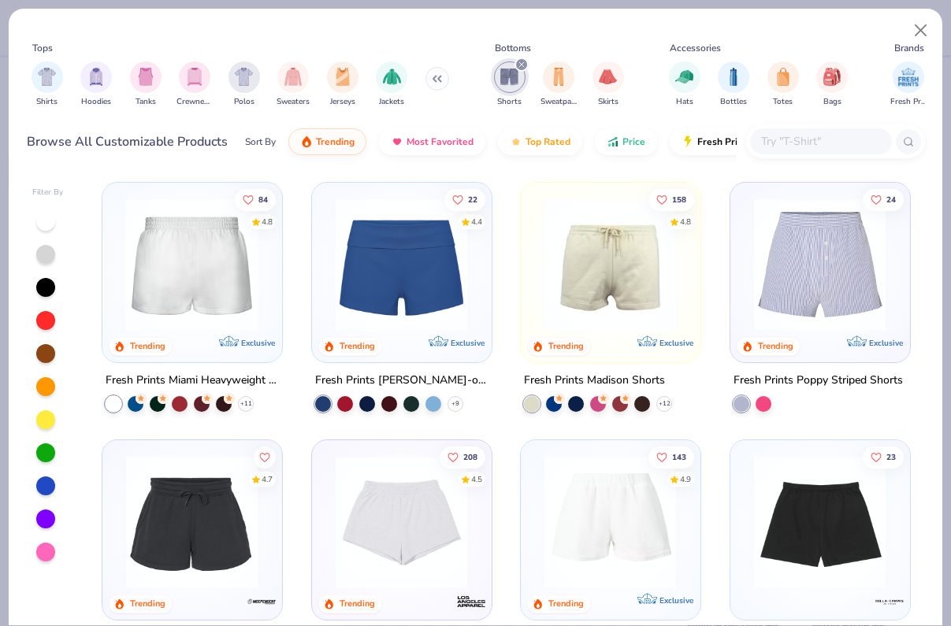
click at [224, 281] on img at bounding box center [191, 265] width 147 height 132
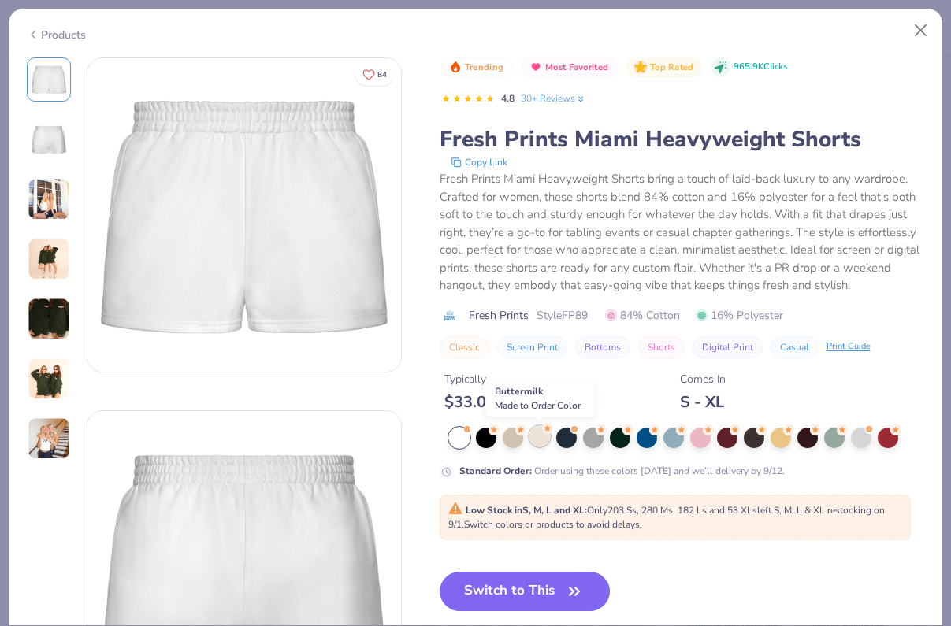
click at [537, 436] on div at bounding box center [539, 436] width 20 height 20
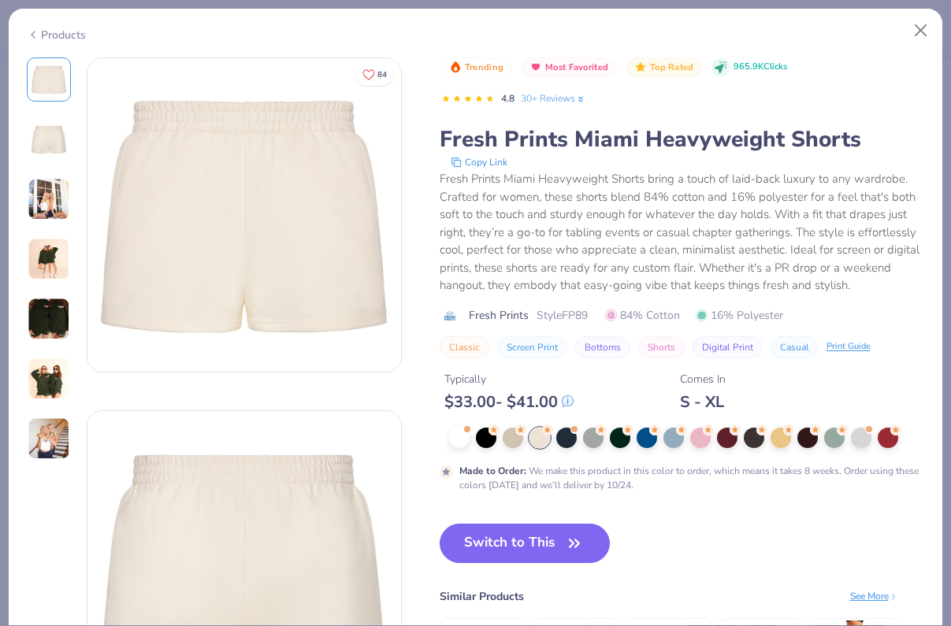
click at [67, 35] on div "Products" at bounding box center [56, 35] width 59 height 17
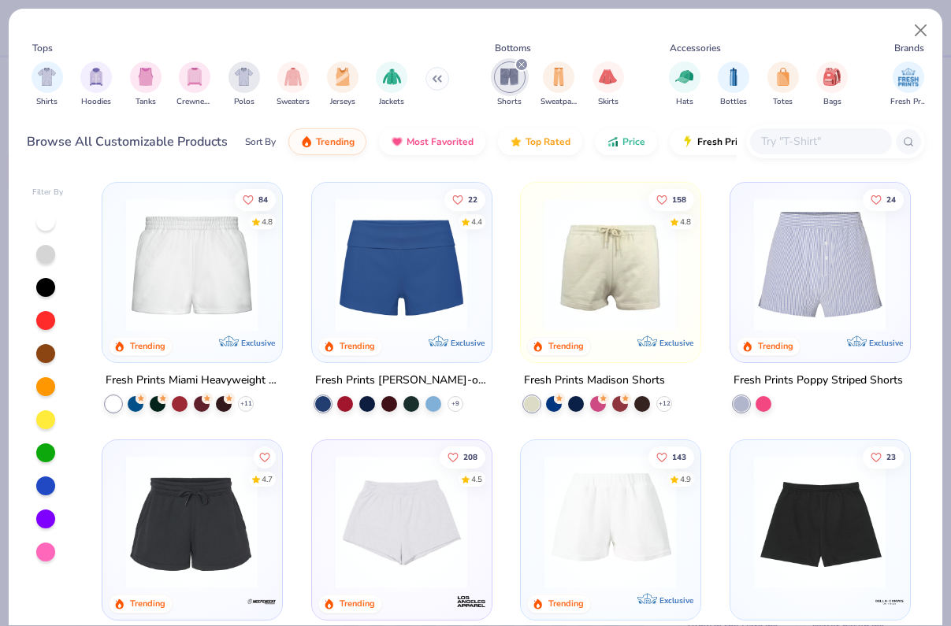
click at [222, 305] on img at bounding box center [191, 265] width 147 height 132
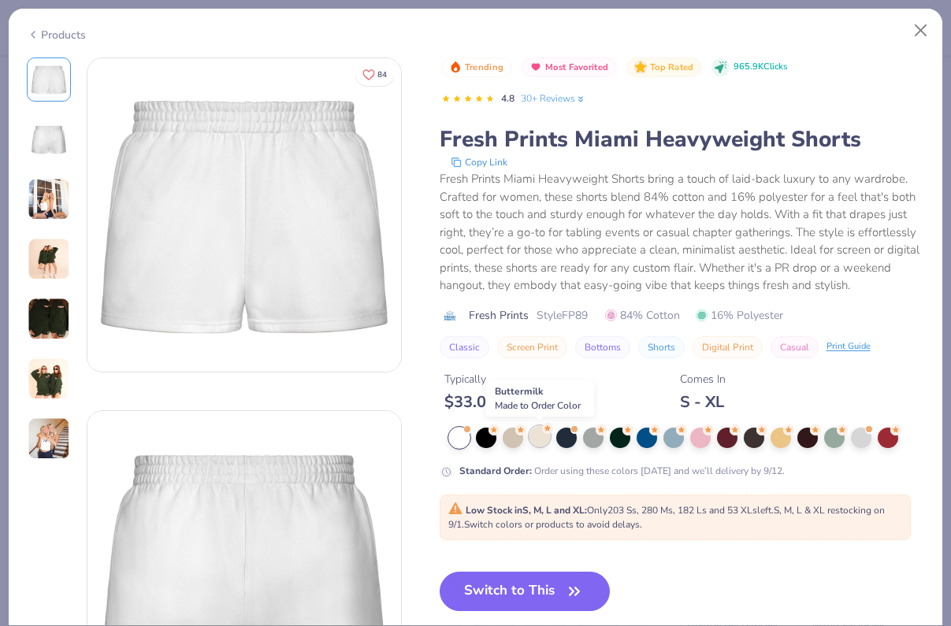
click at [535, 442] on div at bounding box center [539, 436] width 20 height 20
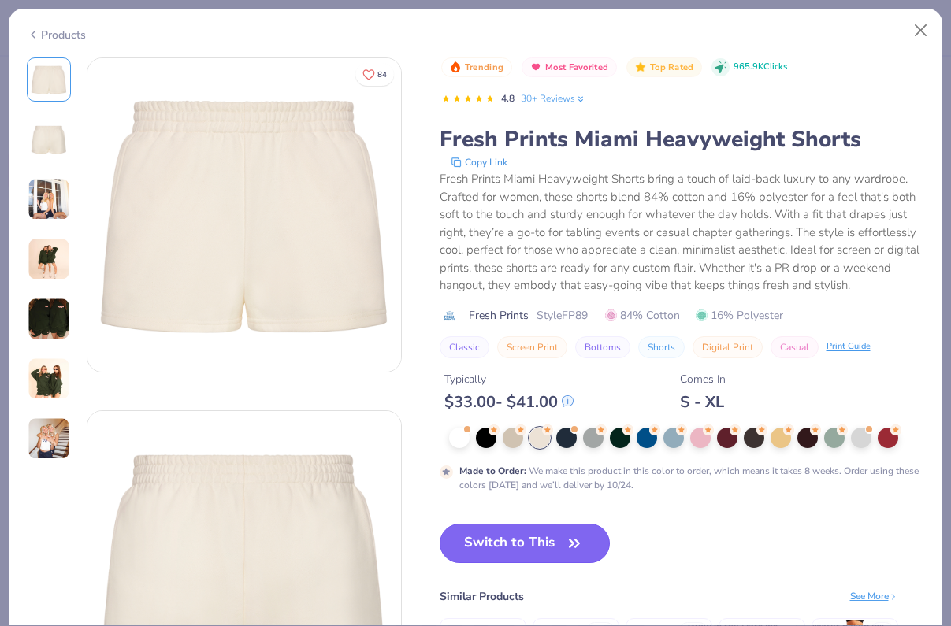
click at [554, 537] on button "Switch to This" at bounding box center [525, 543] width 171 height 39
type input "50"
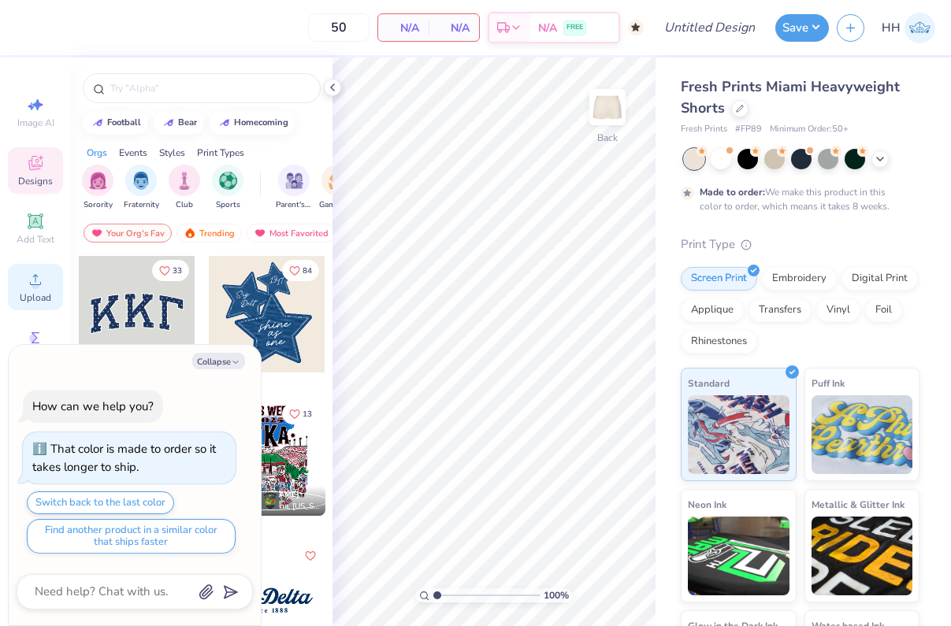
click at [27, 298] on span "Upload" at bounding box center [36, 298] width 32 height 13
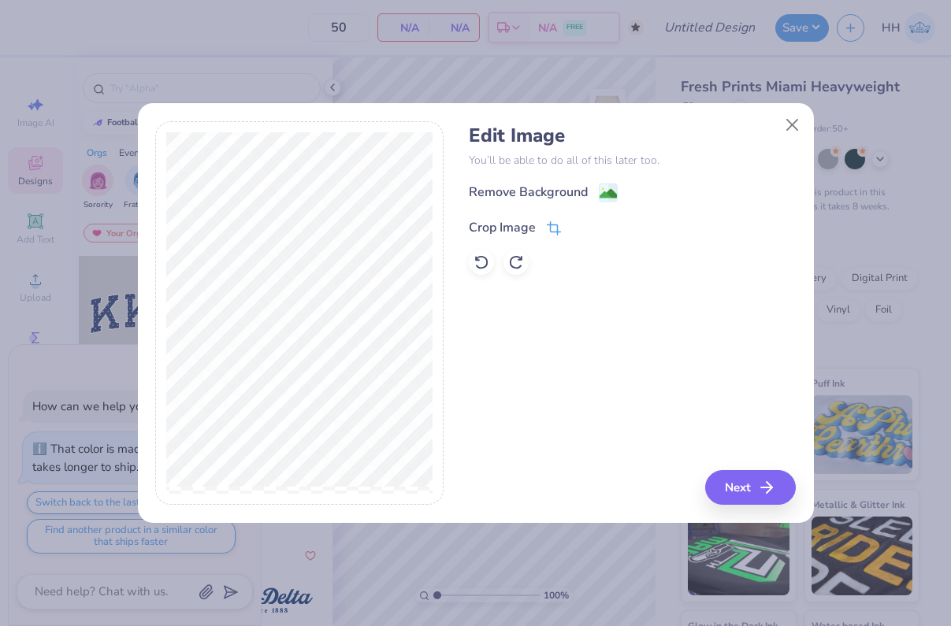
click at [552, 221] on icon at bounding box center [554, 228] width 14 height 14
click at [579, 227] on polyline at bounding box center [580, 226] width 6 height 5
click at [552, 223] on icon at bounding box center [554, 228] width 14 height 14
click at [580, 222] on icon at bounding box center [579, 225] width 9 height 9
click at [601, 198] on image at bounding box center [608, 195] width 17 height 17
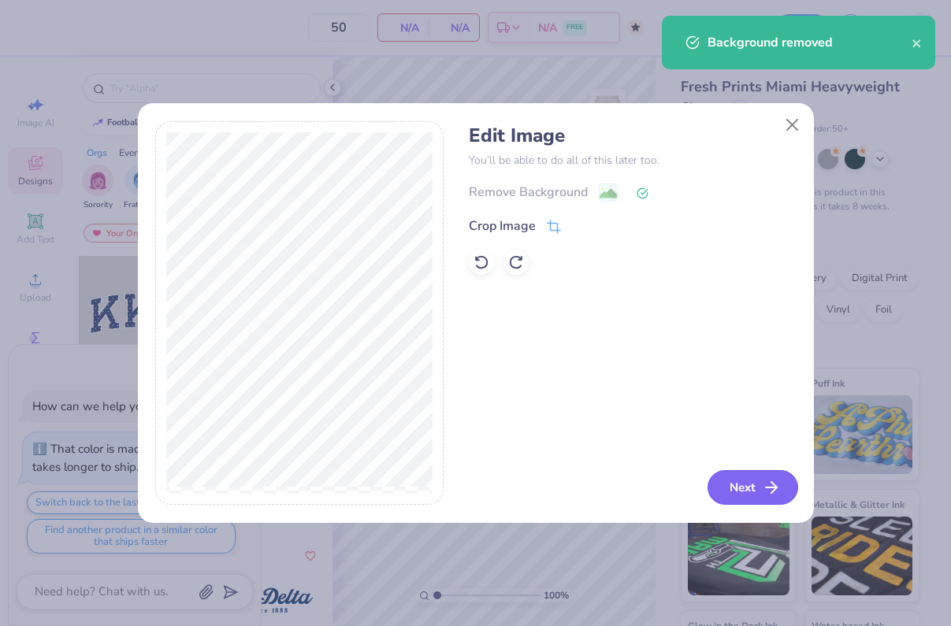
click at [751, 486] on button "Next" at bounding box center [753, 487] width 91 height 35
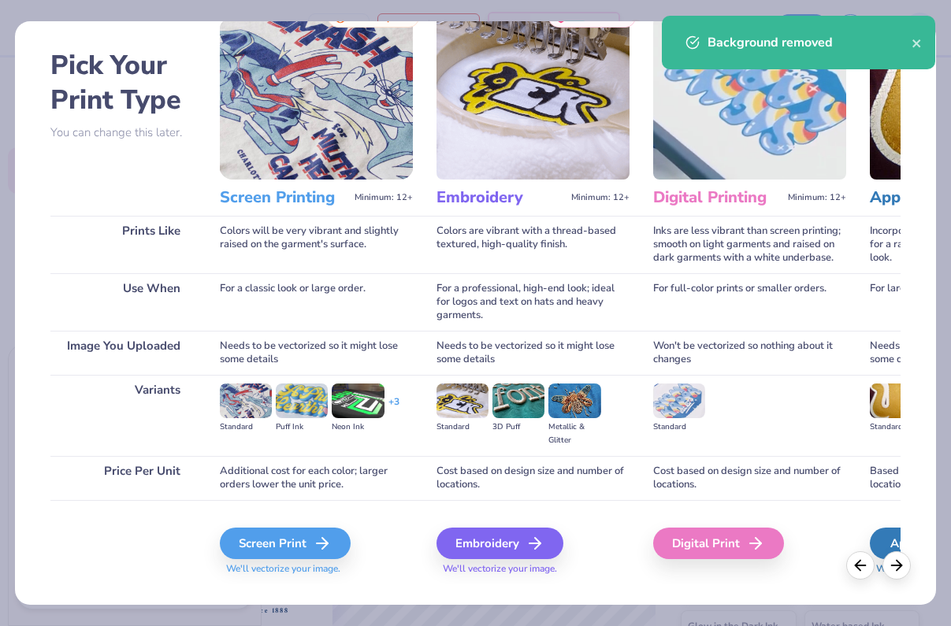
scroll to position [80, 0]
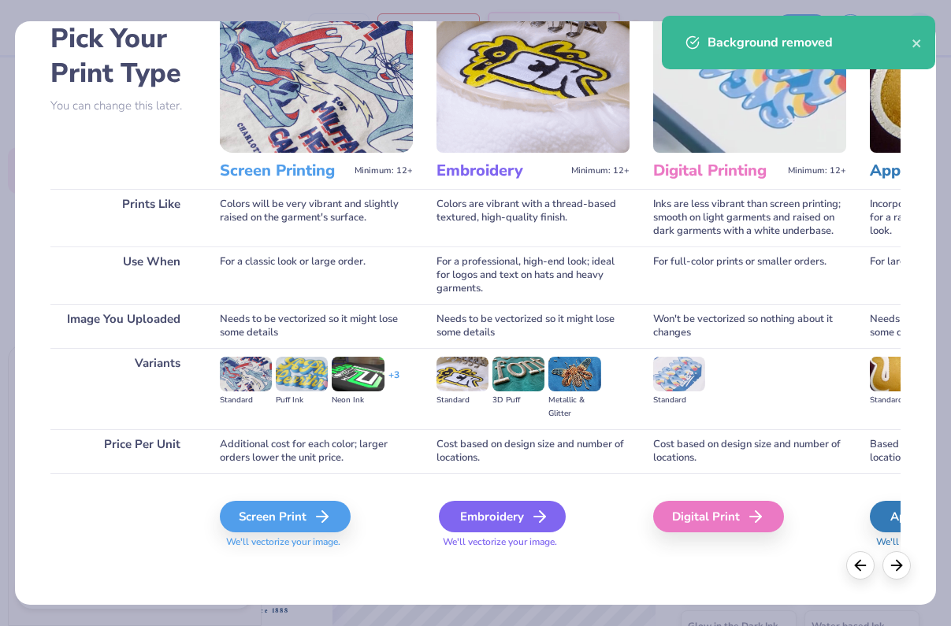
click at [509, 507] on div "Embroidery" at bounding box center [502, 517] width 127 height 32
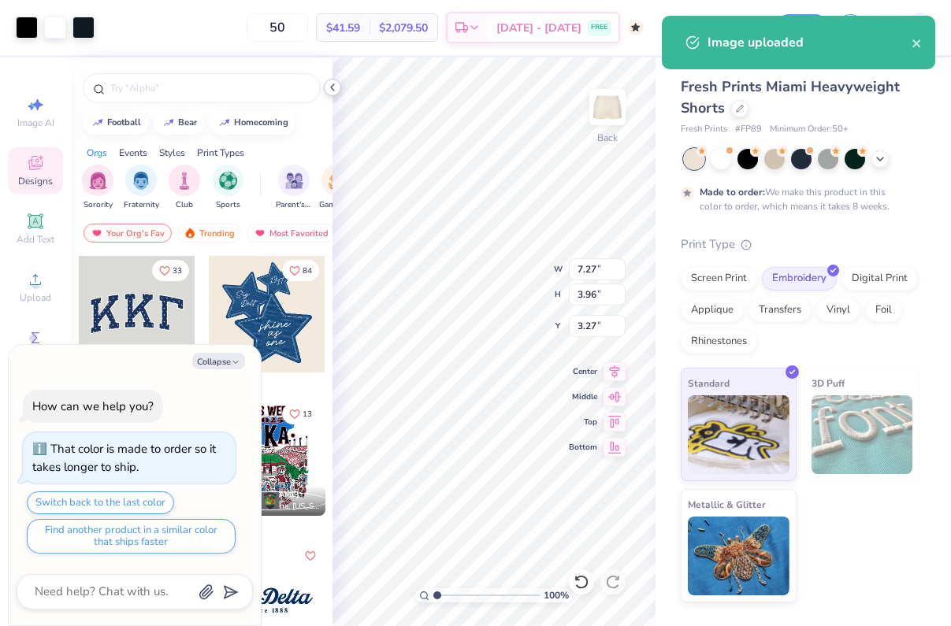
click at [332, 91] on icon at bounding box center [332, 87] width 13 height 13
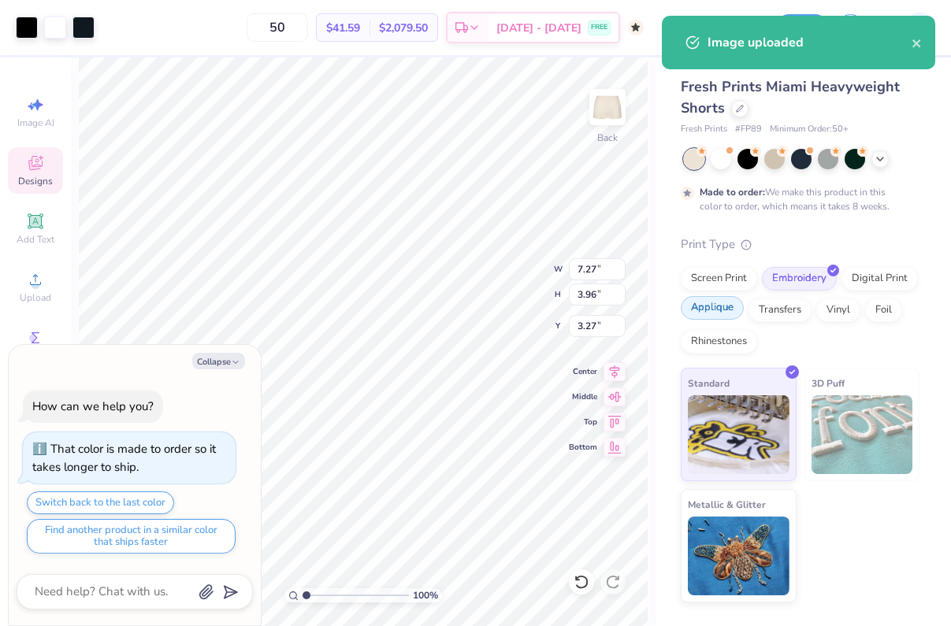
click at [731, 311] on div "Applique" at bounding box center [712, 308] width 63 height 24
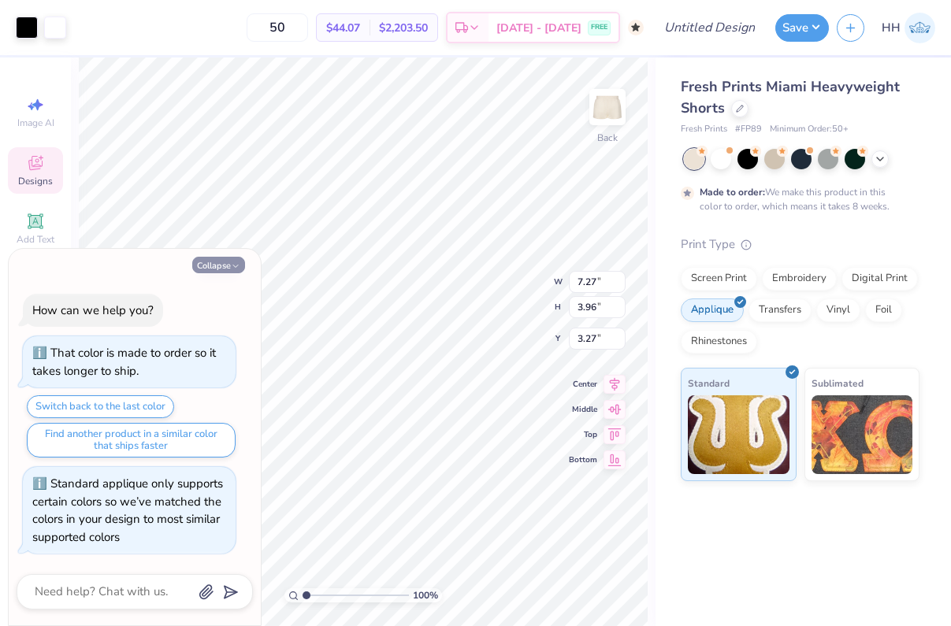
click at [231, 258] on button "Collapse" at bounding box center [218, 265] width 53 height 17
type textarea "x"
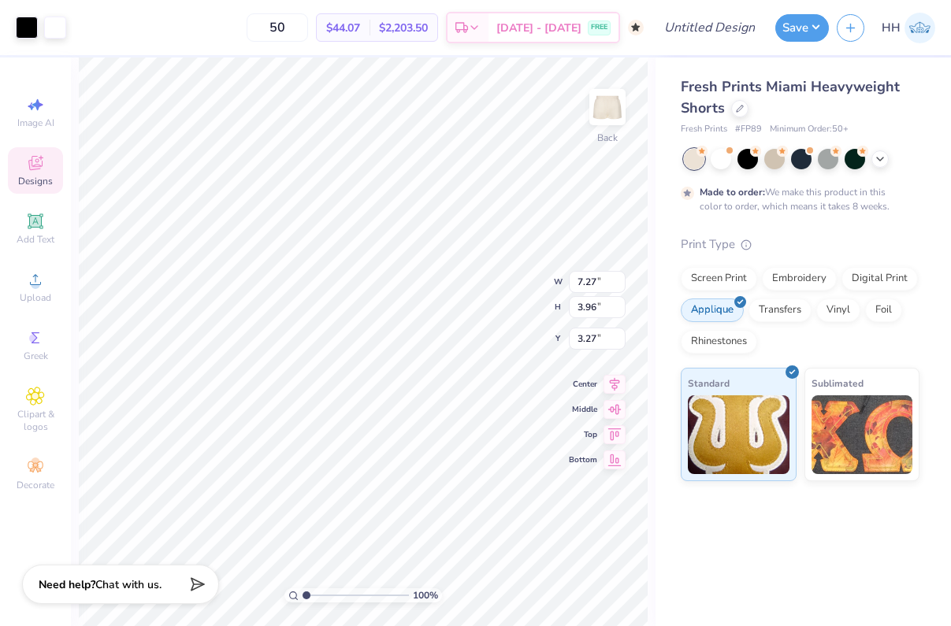
type input "3.01"
type input "1.64"
type input "8.36"
type input "3.61"
type input "1.97"
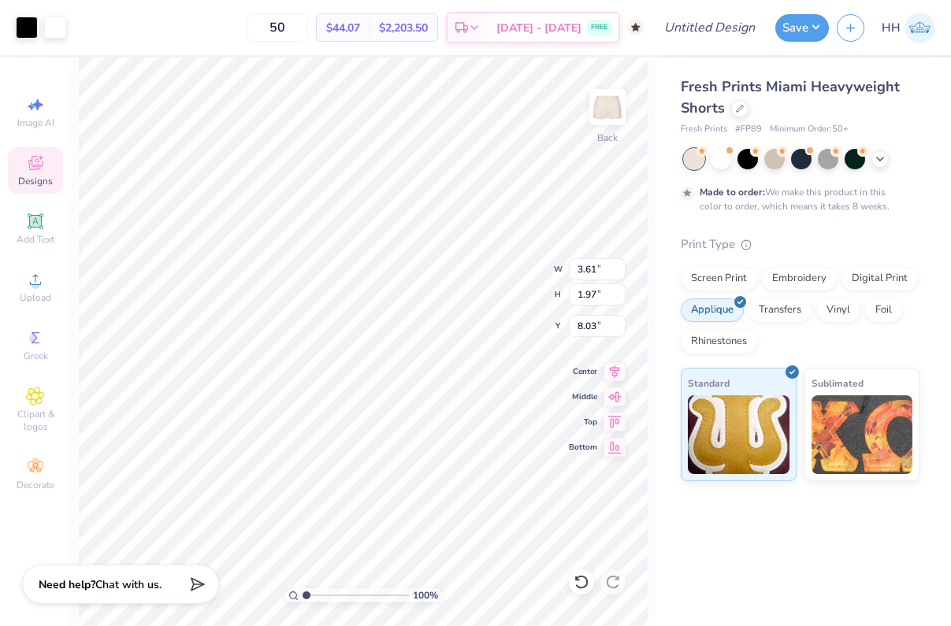
type input "4.27"
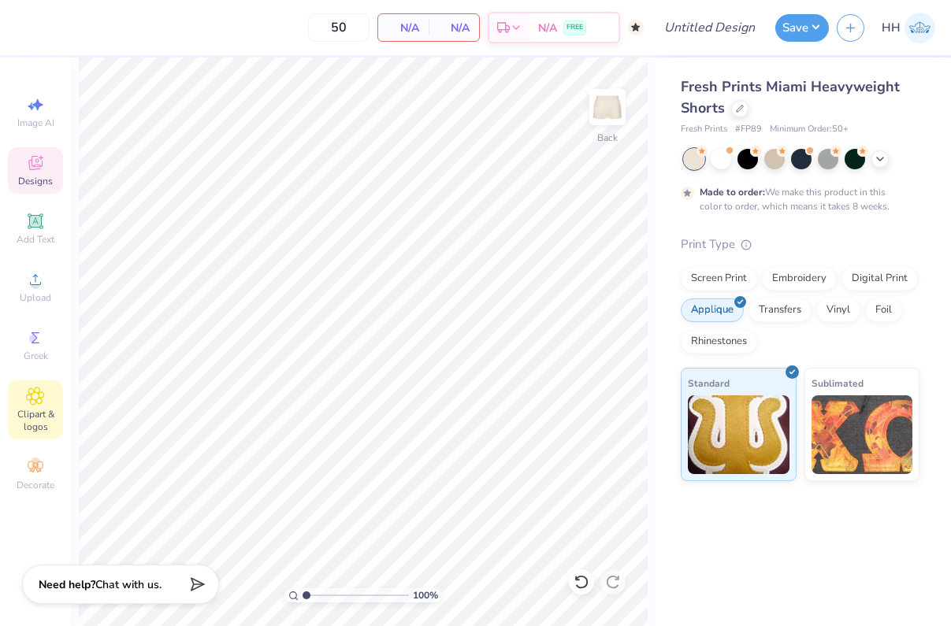
click at [39, 414] on span "Clipart & logos" at bounding box center [35, 420] width 55 height 25
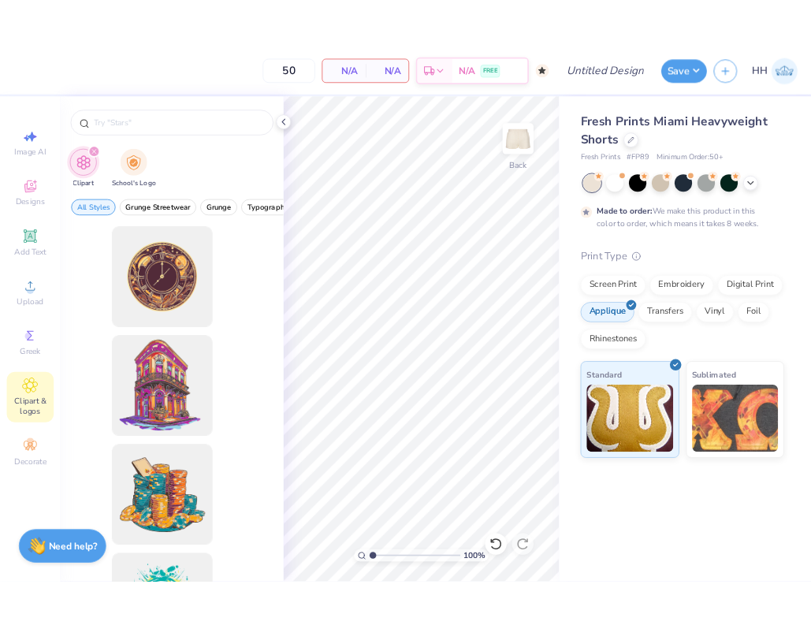
scroll to position [0, 0]
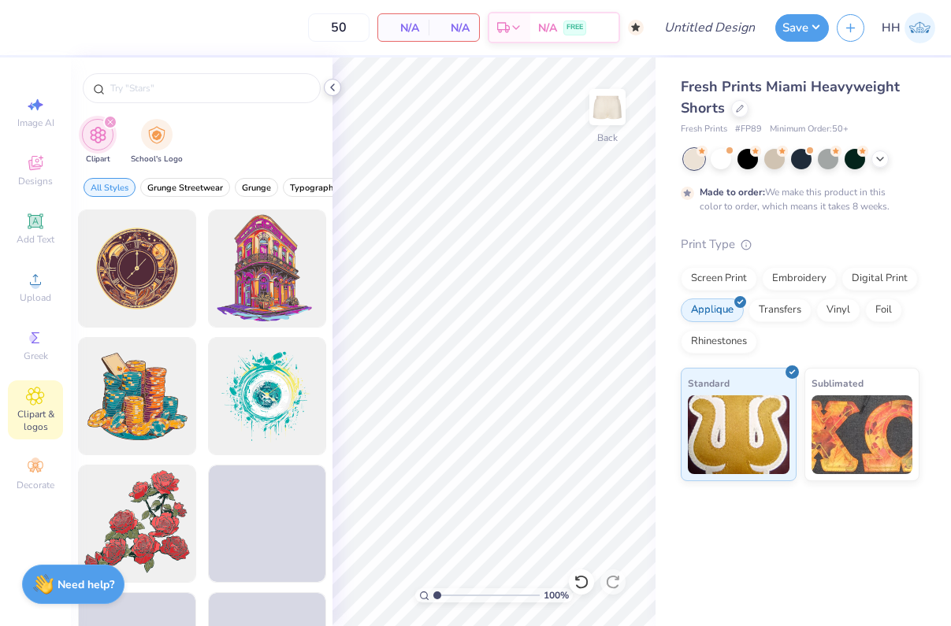
click at [329, 84] on icon at bounding box center [332, 87] width 13 height 13
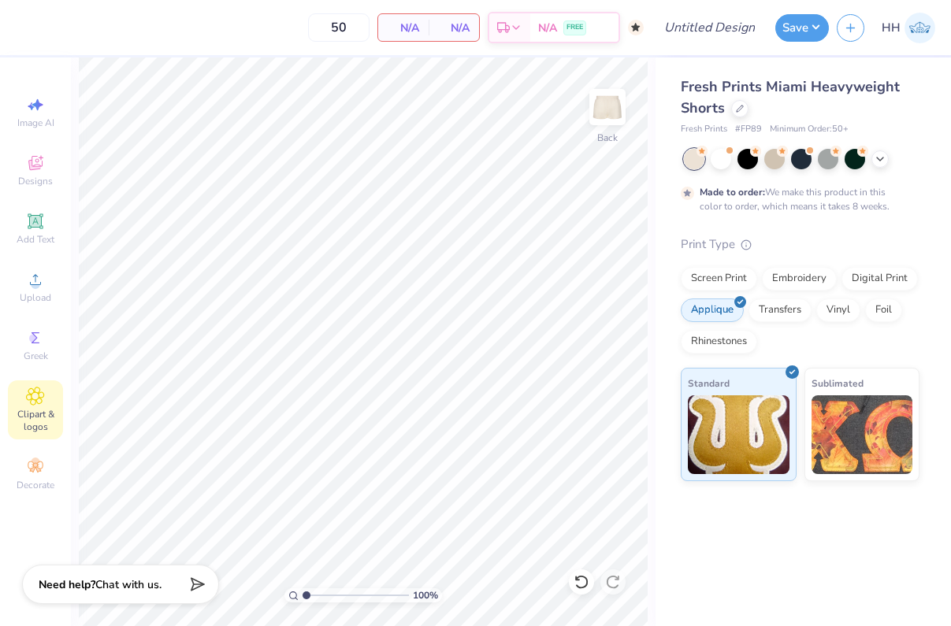
click at [45, 394] on div "Clipart & logos" at bounding box center [35, 410] width 55 height 59
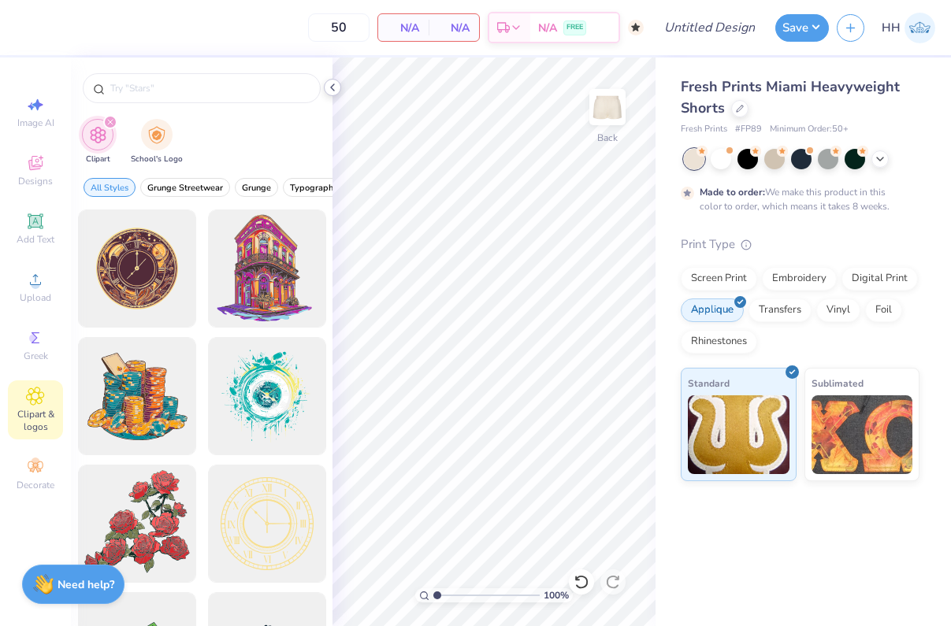
click at [333, 88] on icon at bounding box center [332, 87] width 13 height 13
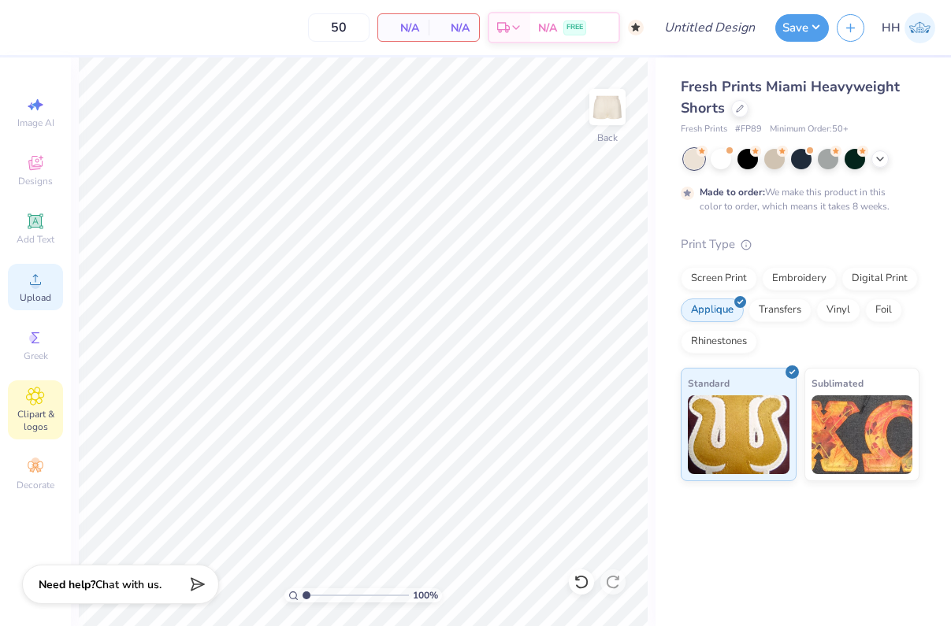
click at [34, 280] on icon at bounding box center [35, 279] width 19 height 19
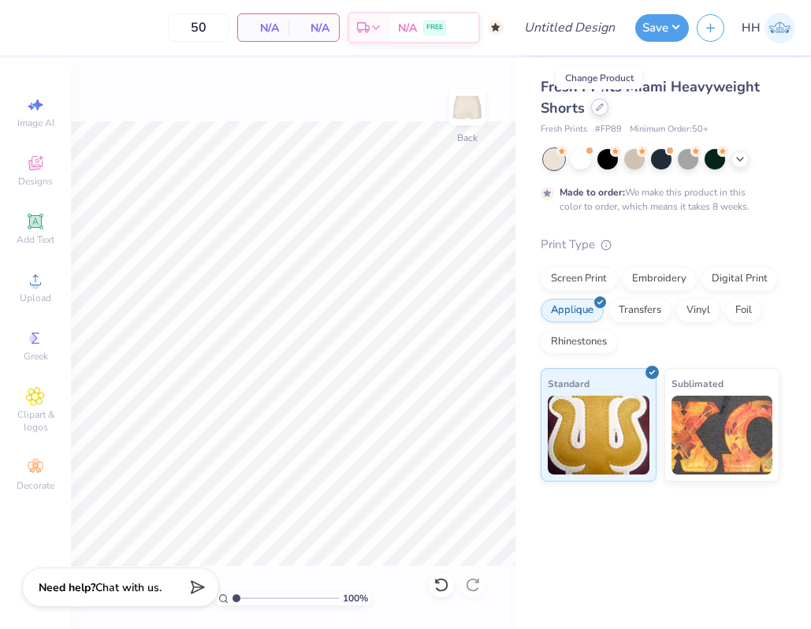
click at [600, 104] on icon at bounding box center [599, 107] width 6 height 6
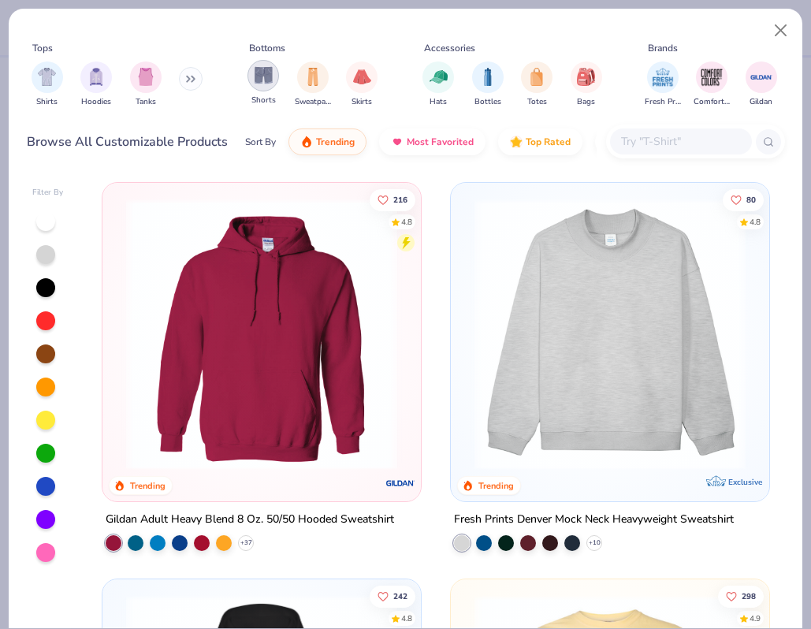
click at [264, 79] on img "filter for Shorts" at bounding box center [263, 75] width 18 height 18
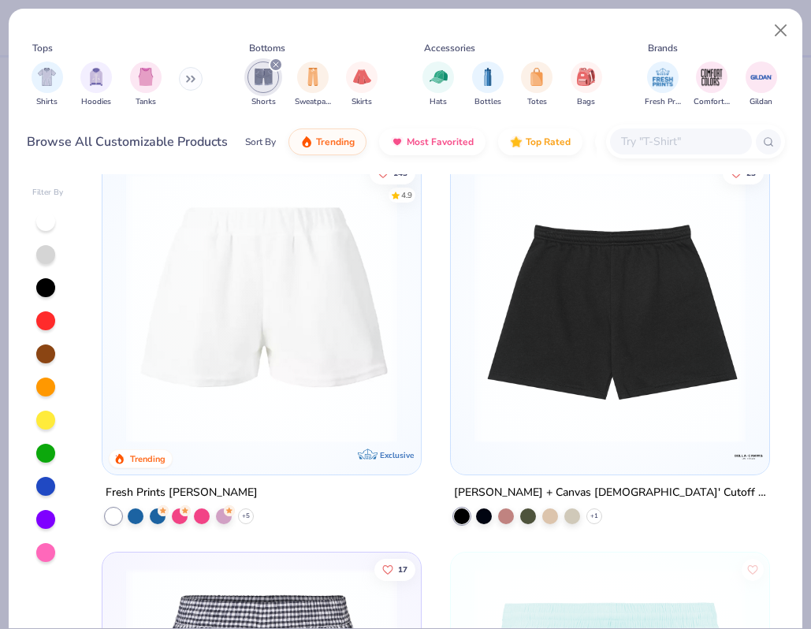
scroll to position [1220, 0]
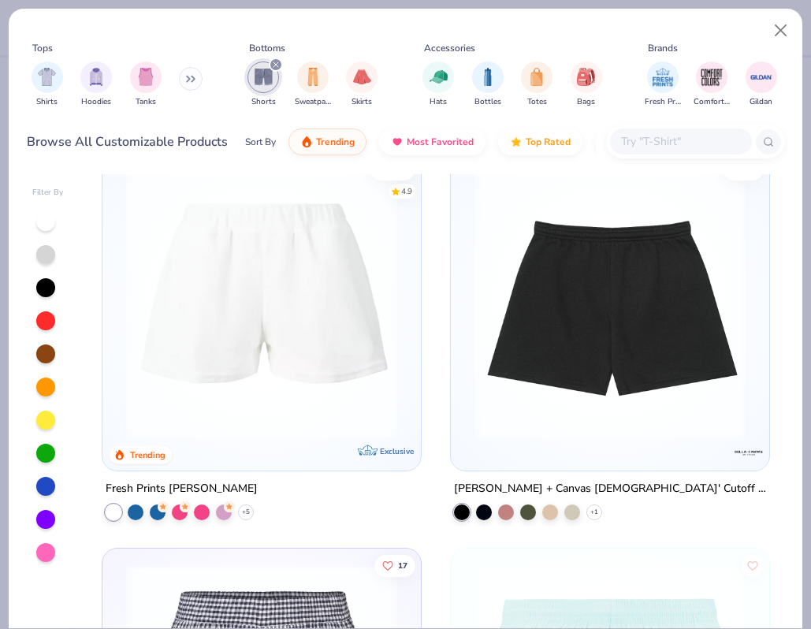
click at [329, 307] on img at bounding box center [261, 303] width 287 height 271
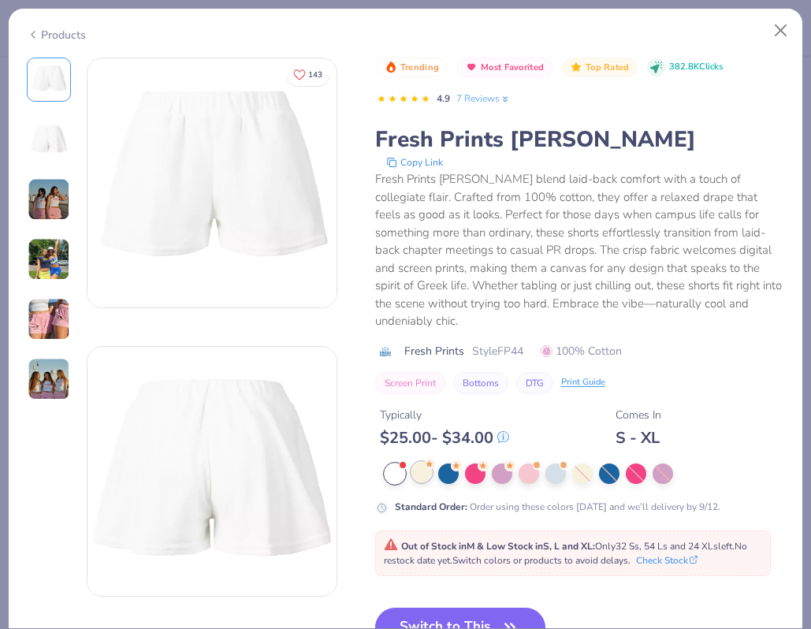
click at [425, 462] on div at bounding box center [421, 472] width 20 height 20
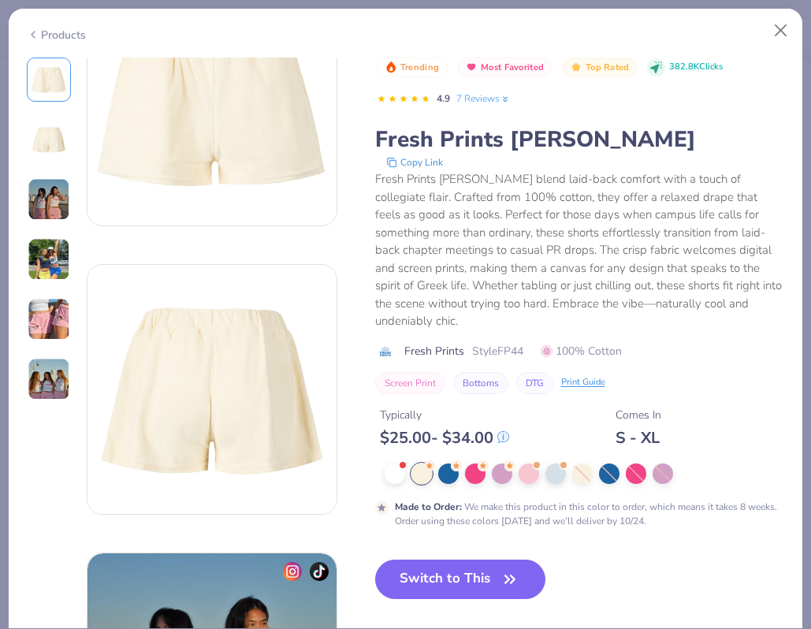
click at [50, 321] on img at bounding box center [49, 319] width 43 height 43
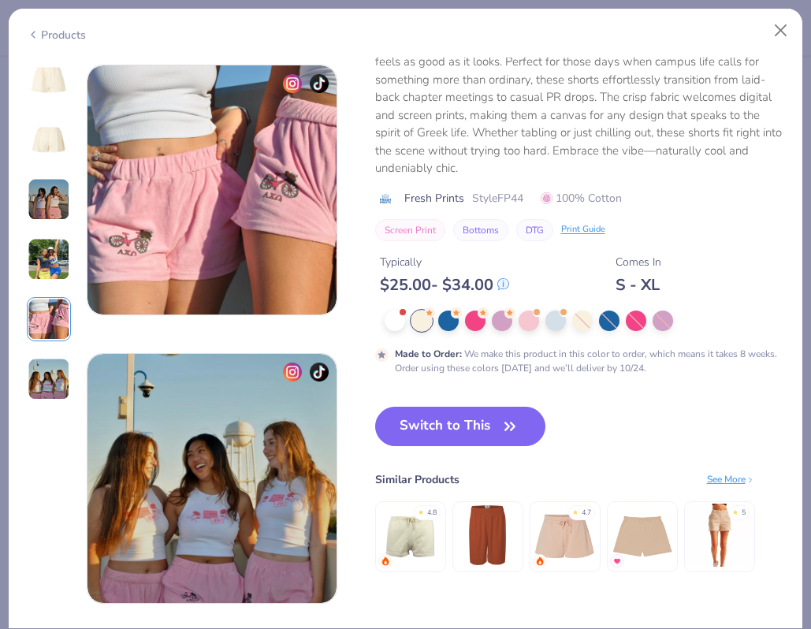
scroll to position [1153, 0]
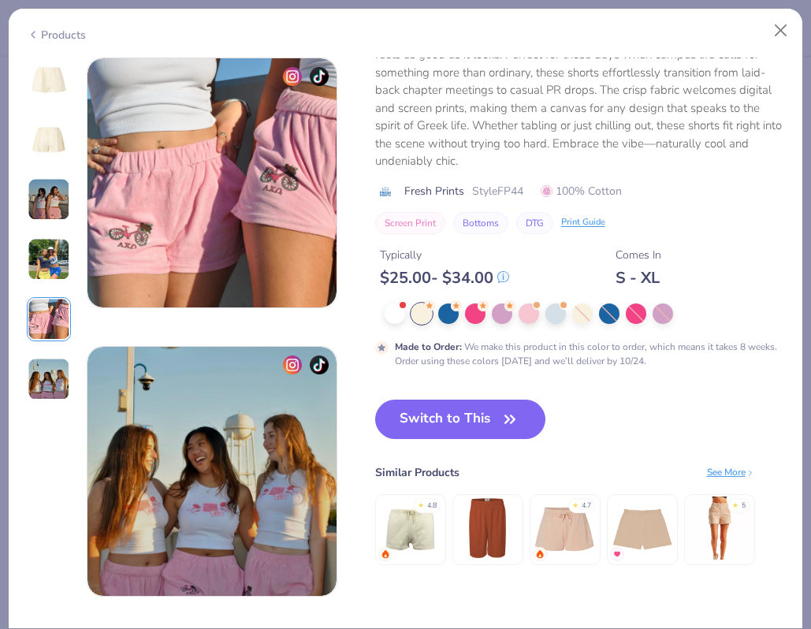
click at [72, 30] on div "Products" at bounding box center [56, 35] width 59 height 17
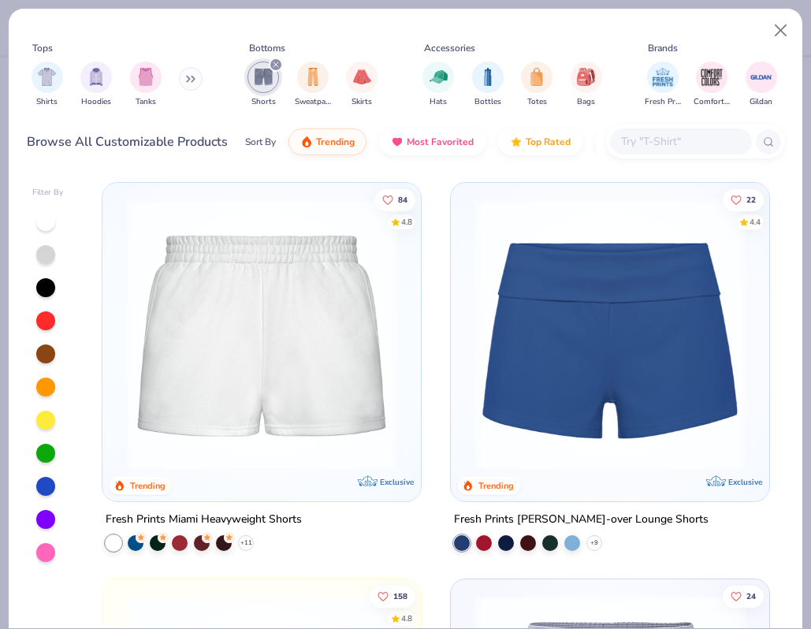
click at [263, 323] on img at bounding box center [261, 334] width 287 height 271
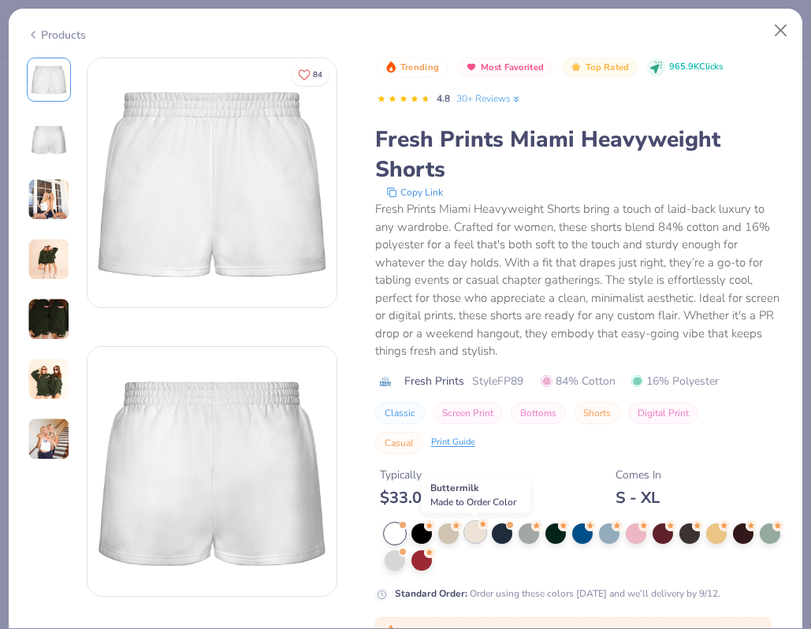
click at [474, 527] on div at bounding box center [475, 532] width 20 height 20
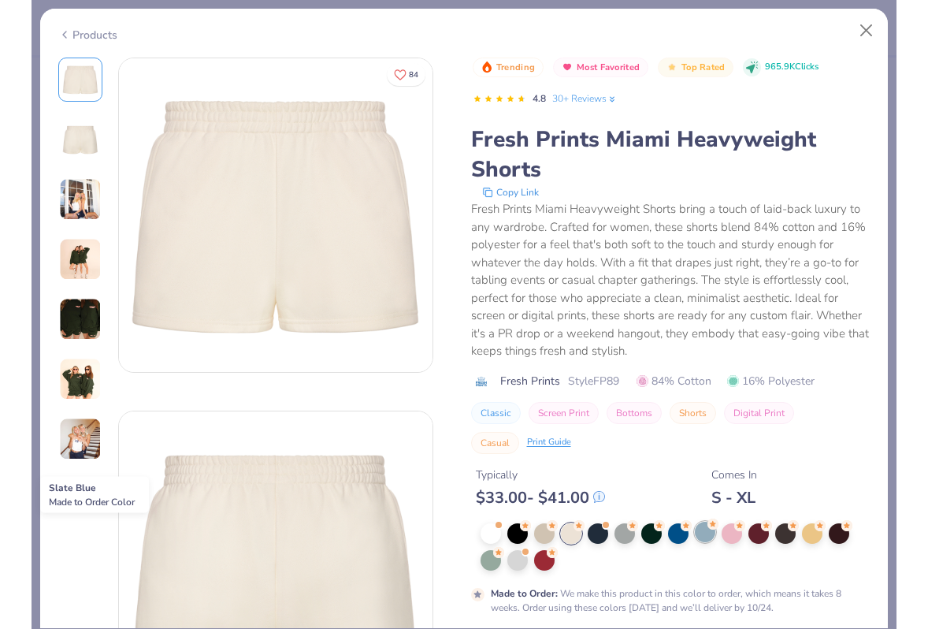
scroll to position [128, 0]
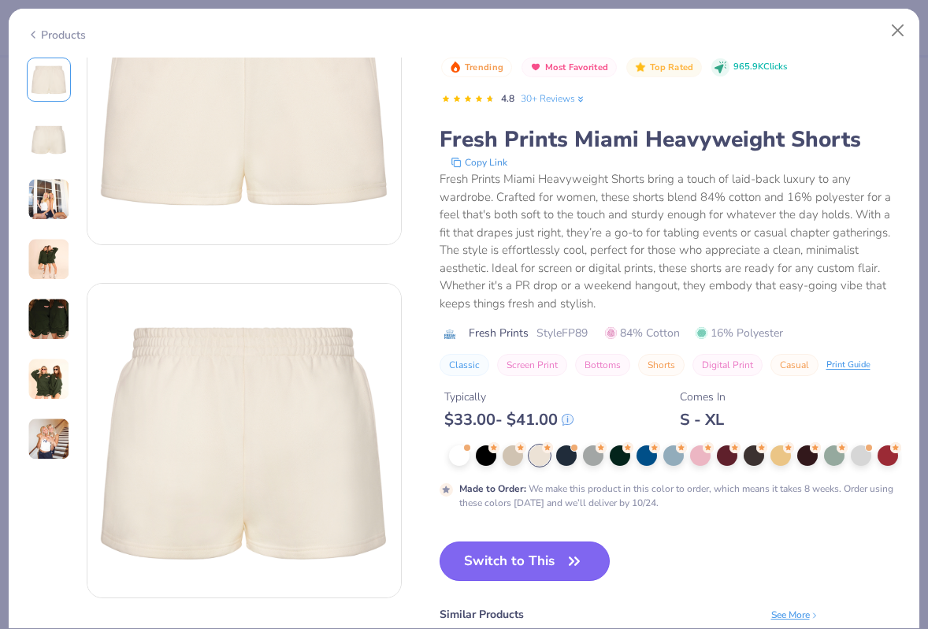
click at [569, 566] on icon "button" at bounding box center [574, 561] width 22 height 22
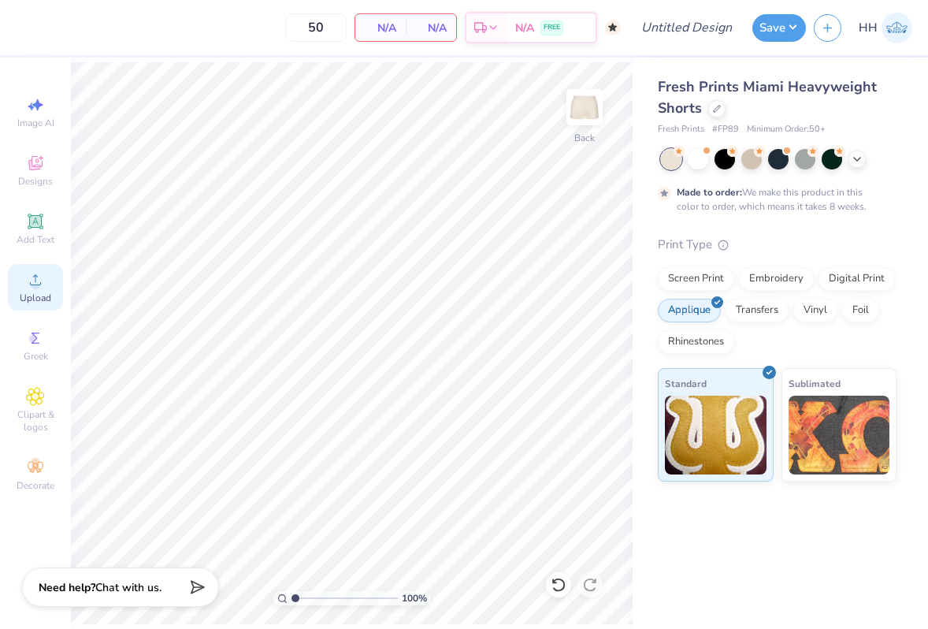
click at [42, 281] on icon at bounding box center [35, 279] width 19 height 19
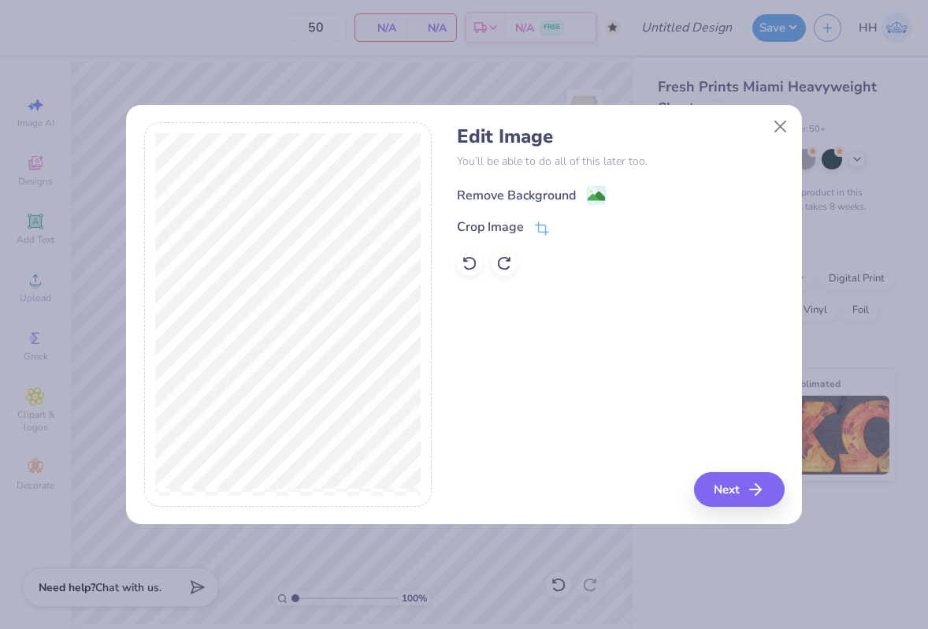
click at [594, 189] on image at bounding box center [596, 196] width 17 height 17
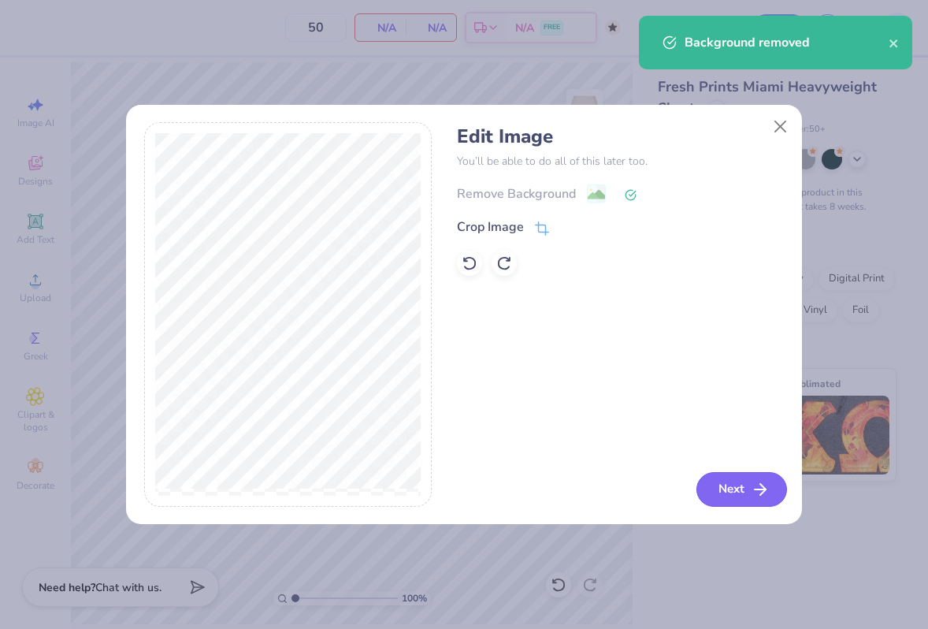
click at [760, 493] on icon "button" at bounding box center [760, 489] width 19 height 19
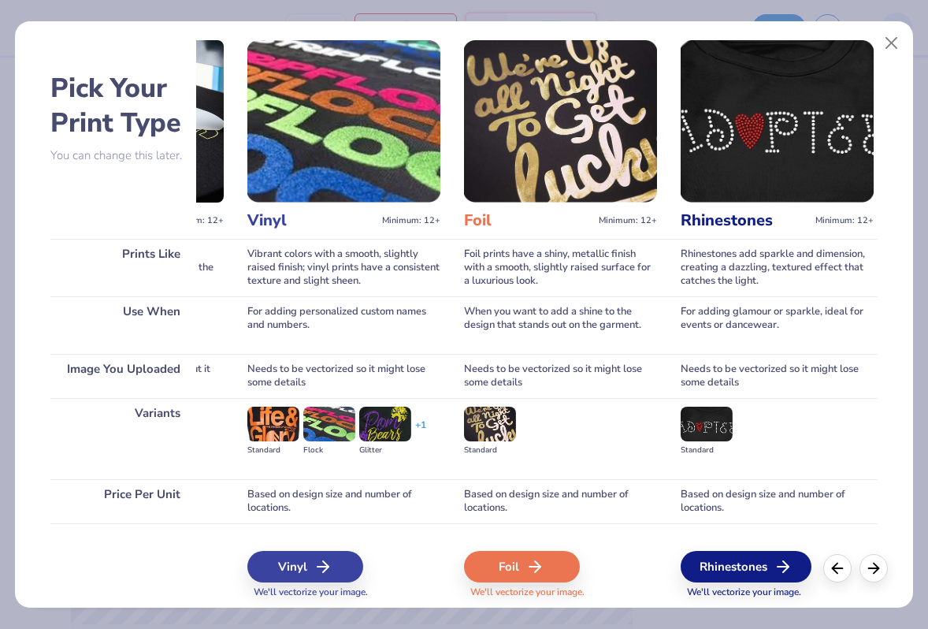
scroll to position [0, 1075]
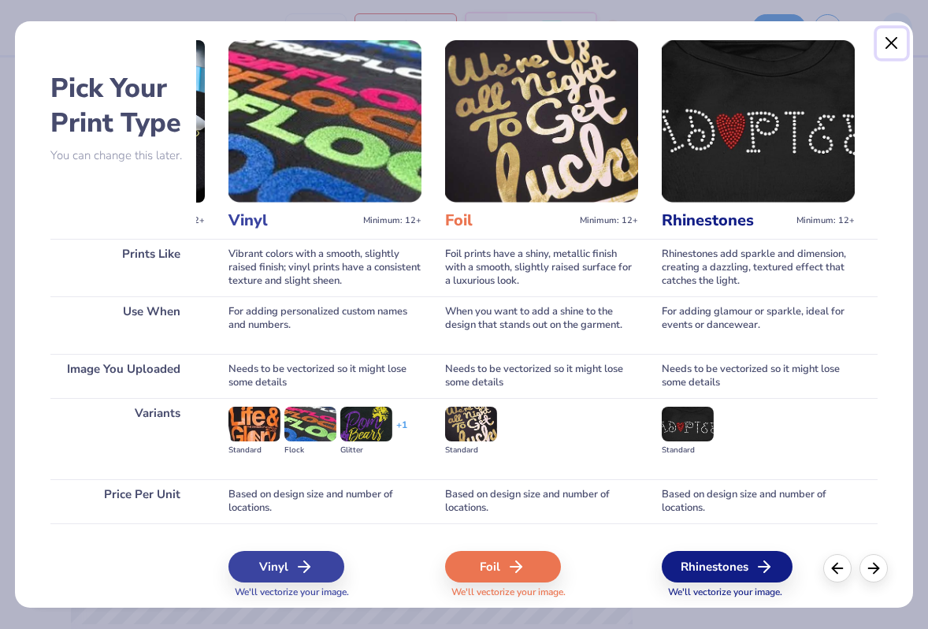
click at [892, 43] on button "Close" at bounding box center [892, 43] width 30 height 30
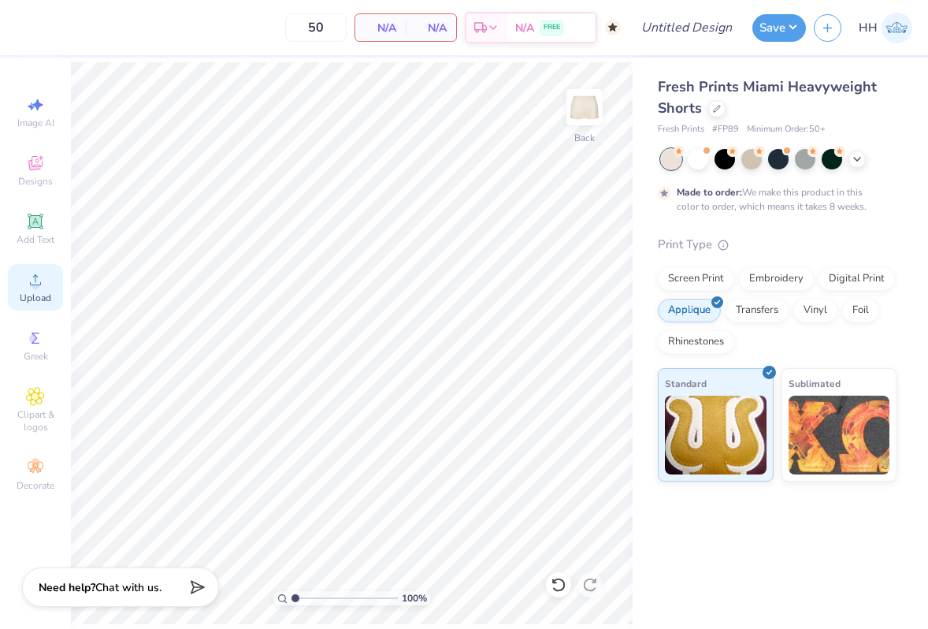
click at [28, 289] on div "Upload" at bounding box center [35, 287] width 55 height 46
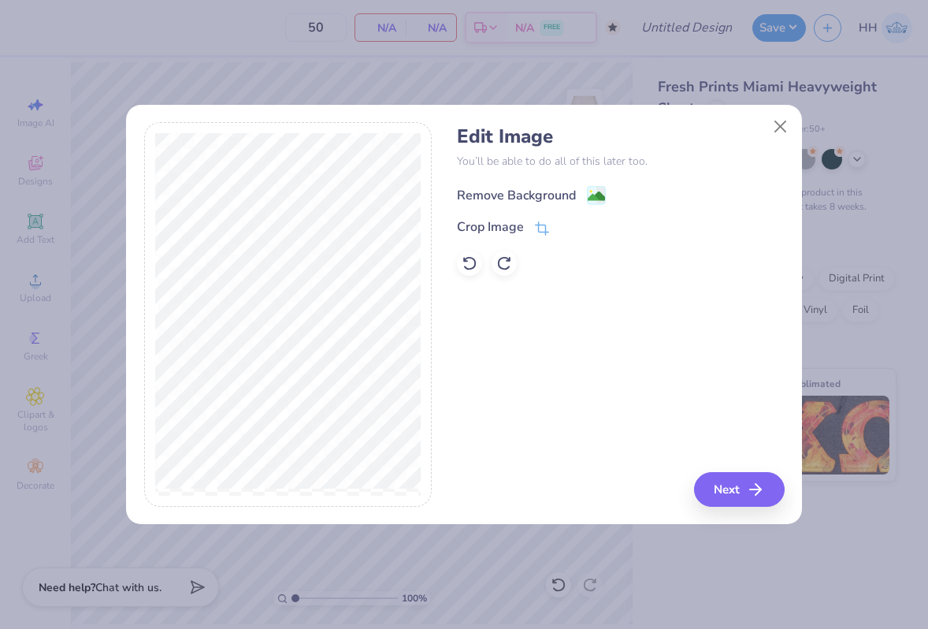
click at [604, 200] on image at bounding box center [596, 196] width 17 height 17
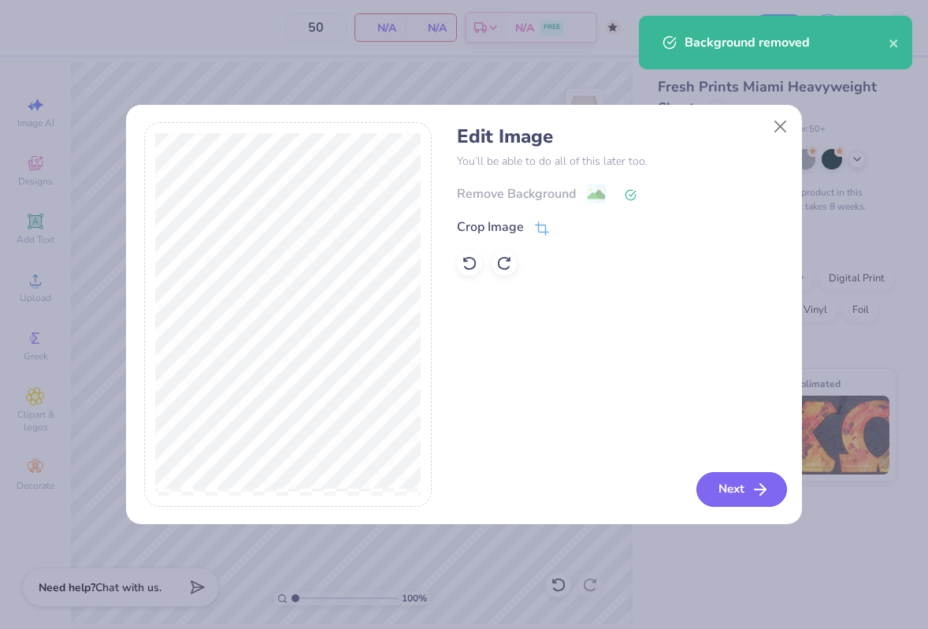
click at [743, 488] on button "Next" at bounding box center [741, 489] width 91 height 35
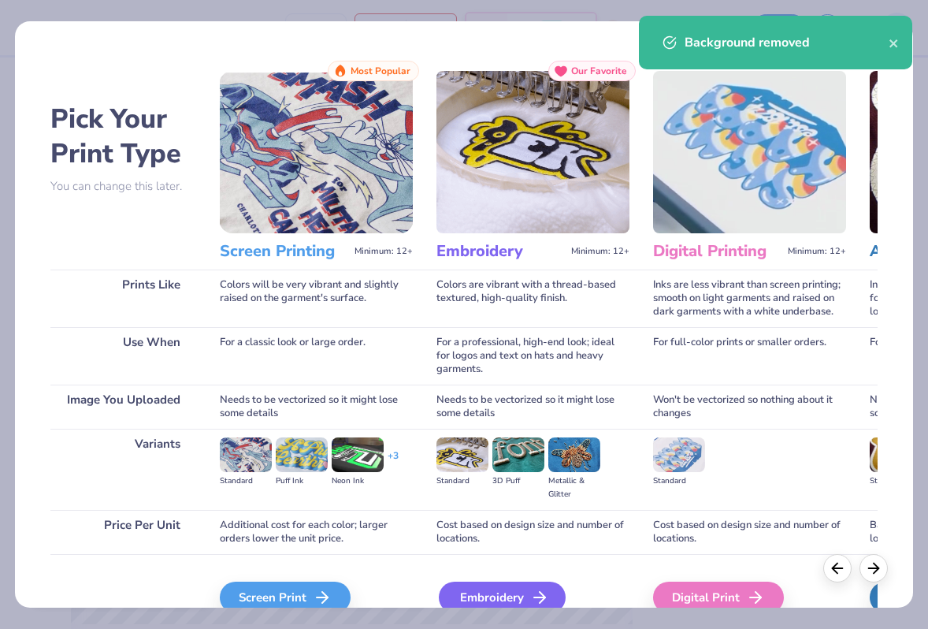
click at [519, 600] on div "Embroidery" at bounding box center [502, 597] width 127 height 32
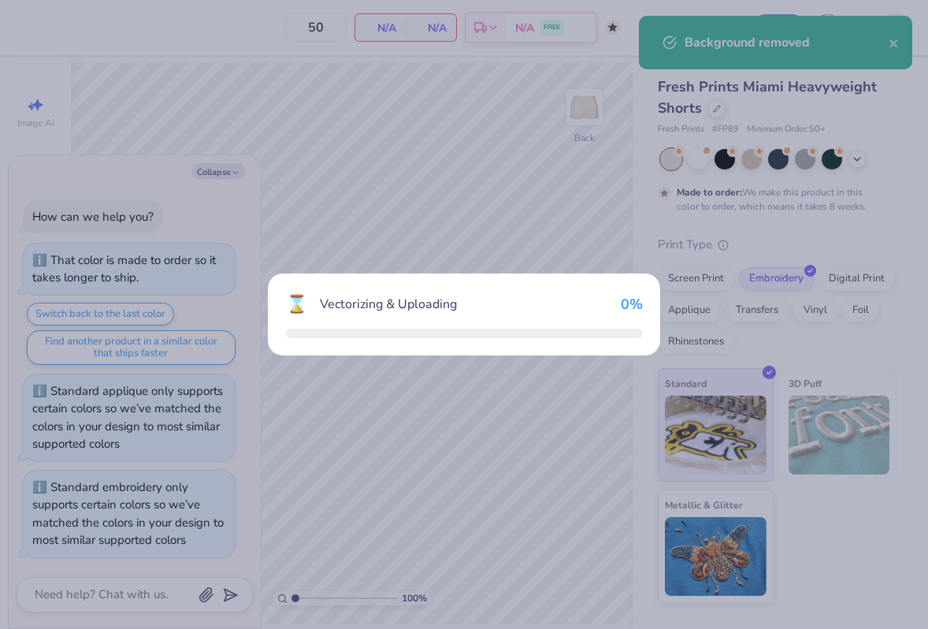
scroll to position [0, 0]
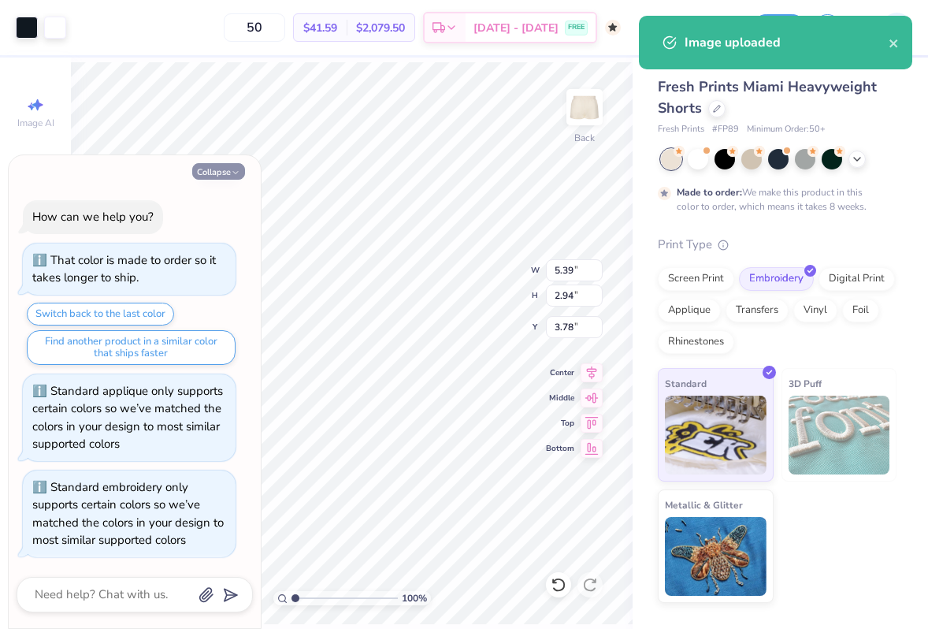
click at [232, 171] on icon "button" at bounding box center [235, 172] width 9 height 9
type textarea "x"
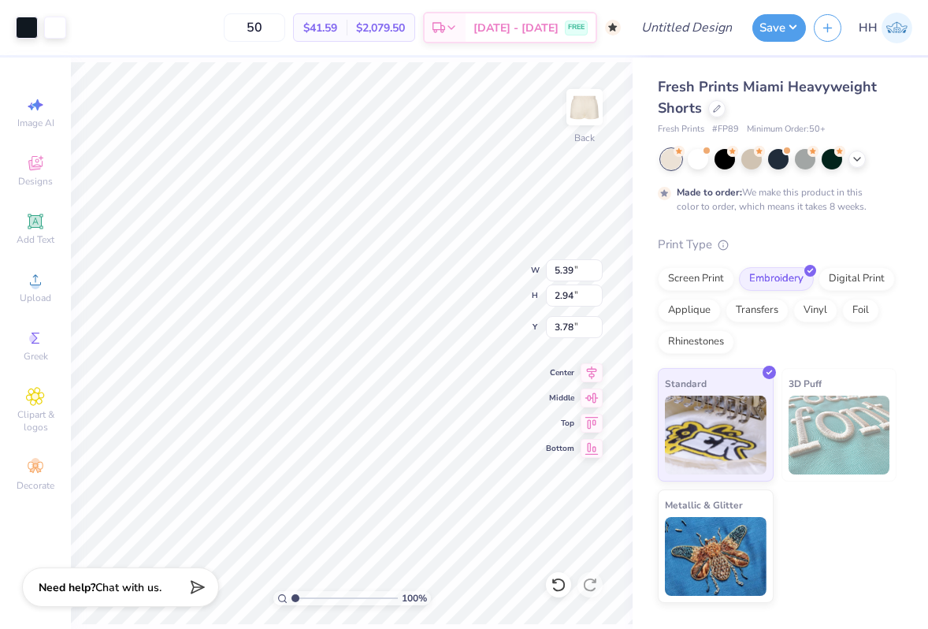
type input "1.72"
type input "0.94"
type input "2.26"
type input "1.23"
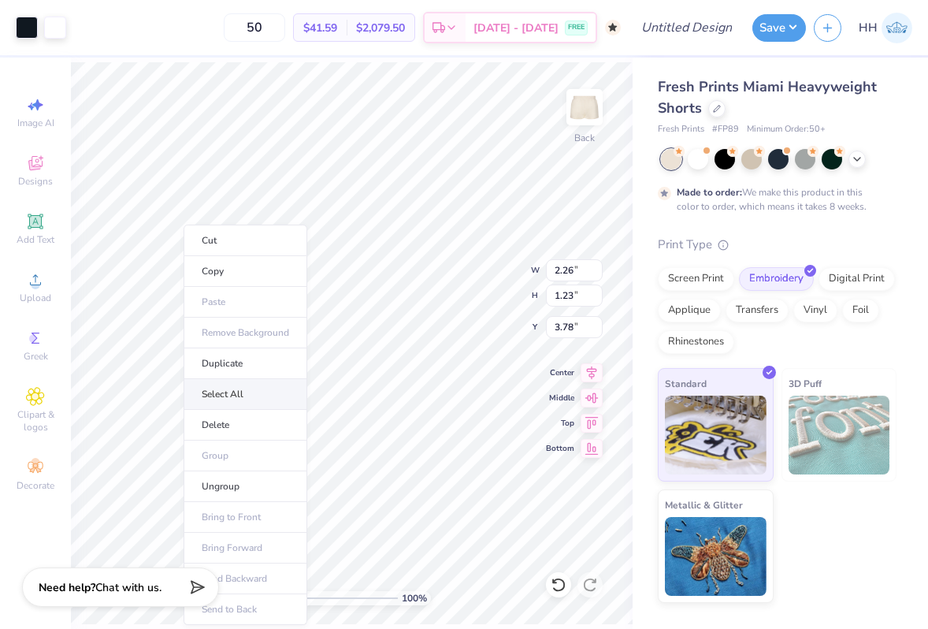
click at [255, 398] on li "Select All" at bounding box center [246, 394] width 124 height 31
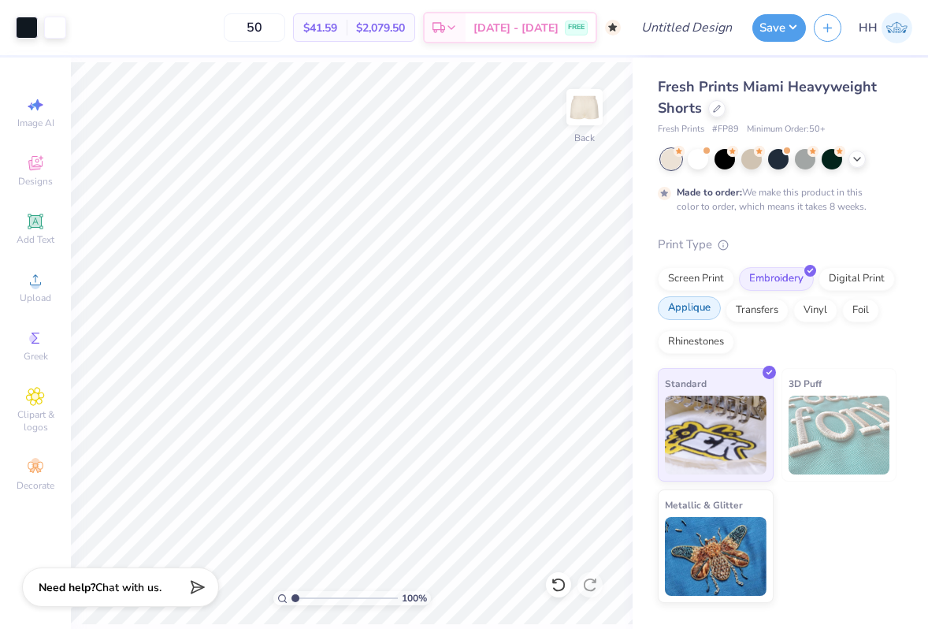
click at [704, 314] on div "Applique" at bounding box center [689, 308] width 63 height 24
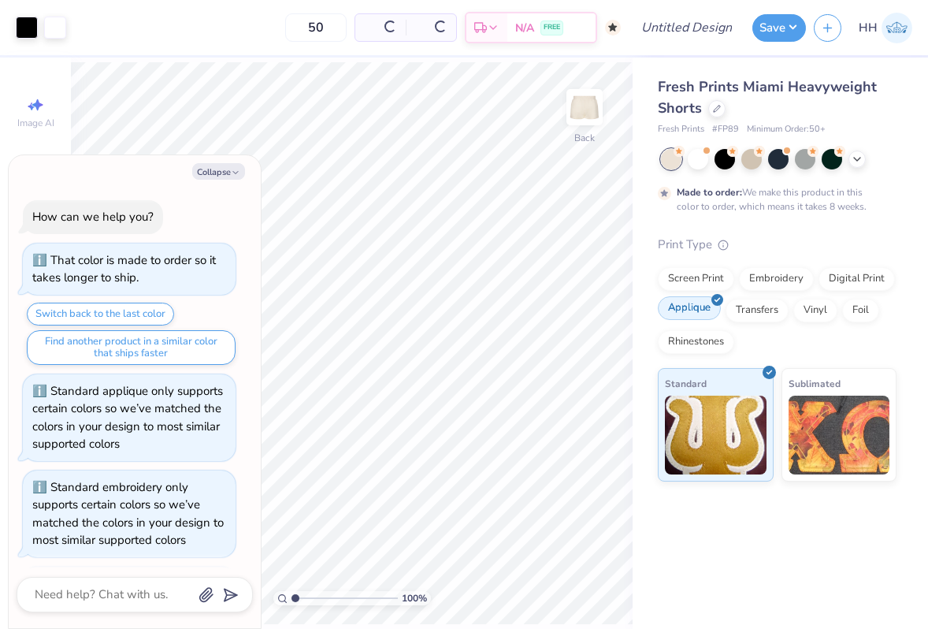
scroll to position [96, 0]
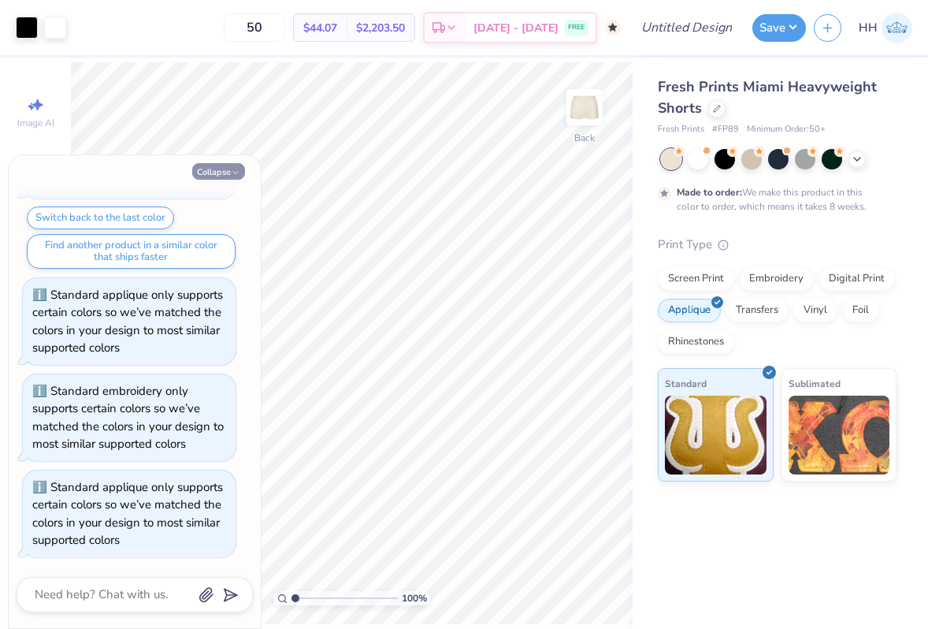
click at [222, 169] on button "Collapse" at bounding box center [218, 171] width 53 height 17
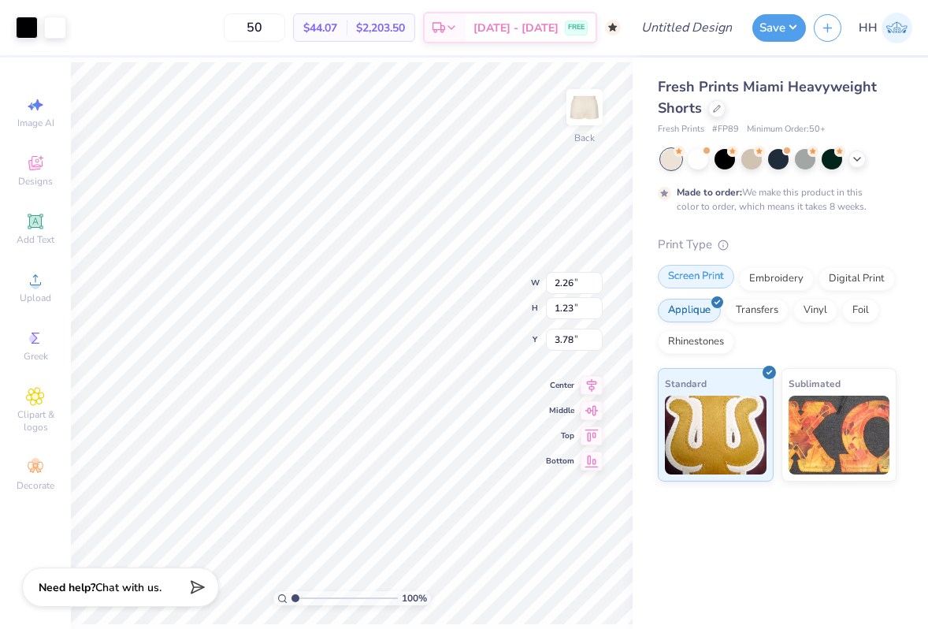
click at [712, 278] on div "Screen Print" at bounding box center [696, 277] width 76 height 24
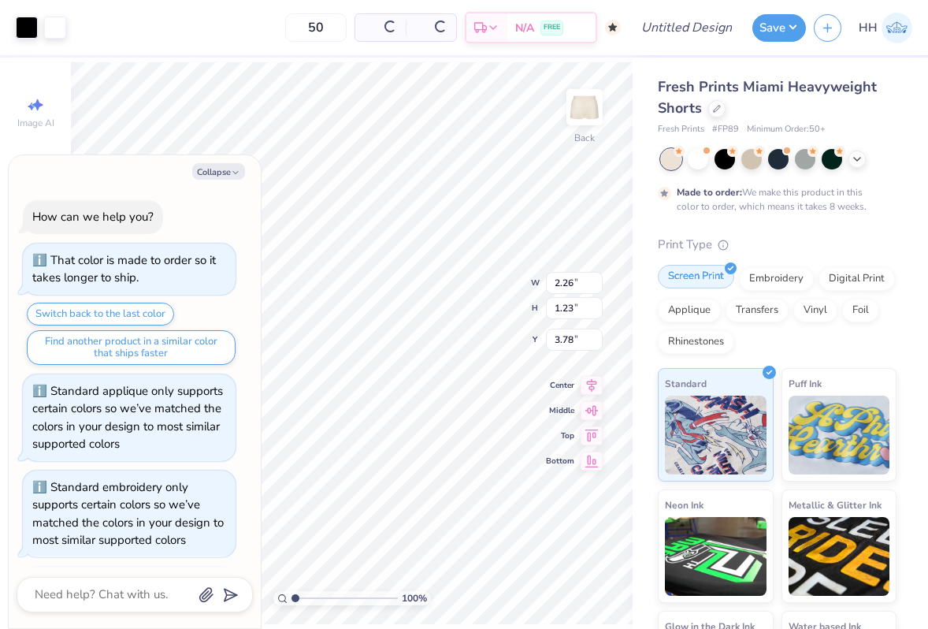
scroll to position [192, 0]
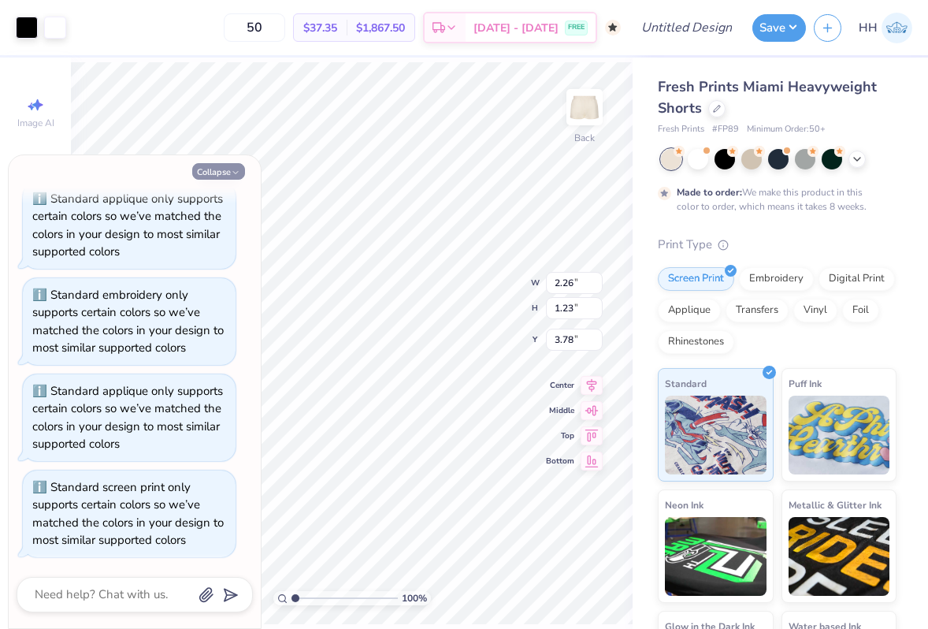
click at [231, 169] on icon "button" at bounding box center [235, 172] width 9 height 9
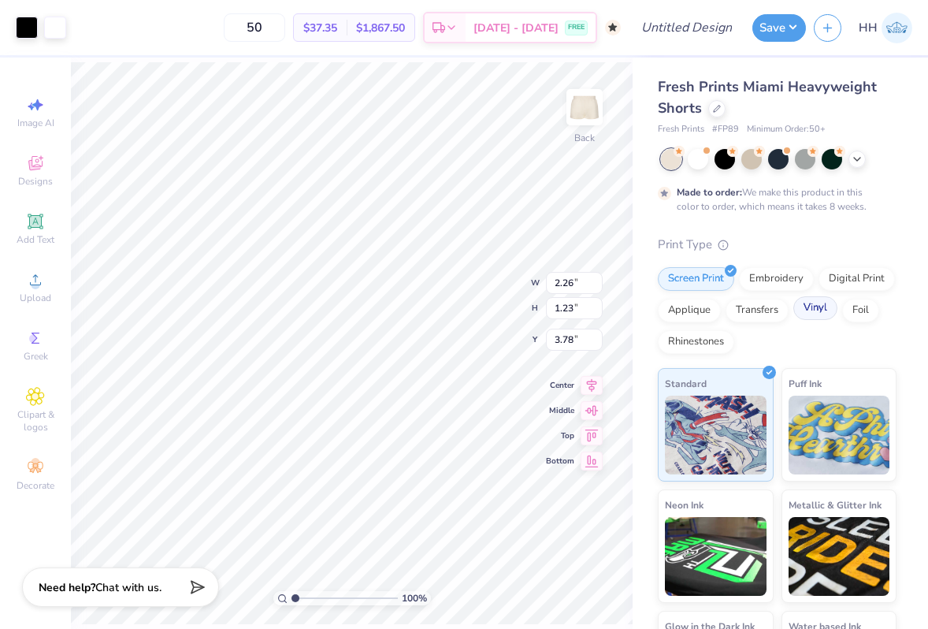
click at [807, 310] on div "Vinyl" at bounding box center [815, 308] width 44 height 24
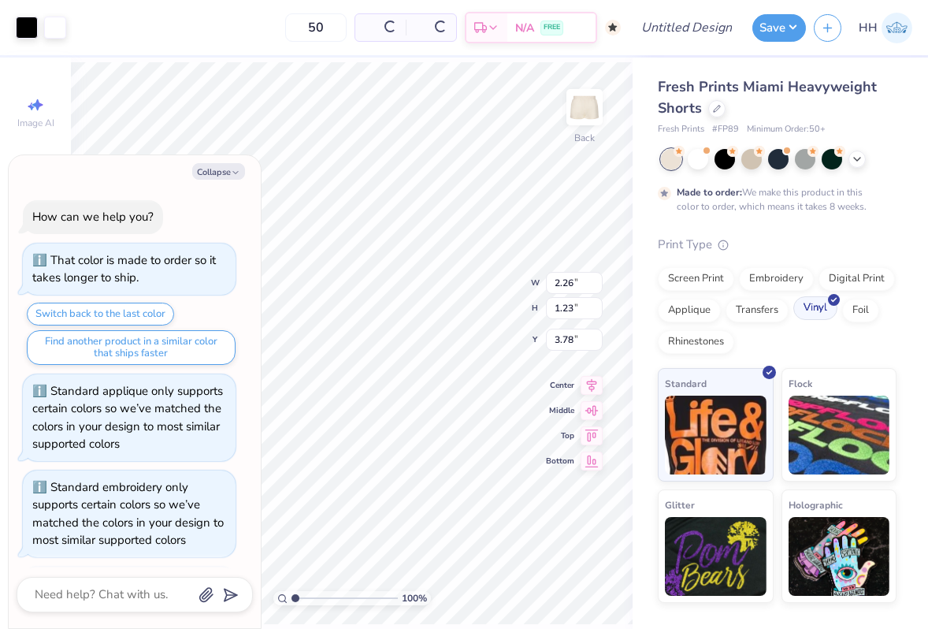
scroll to position [445, 0]
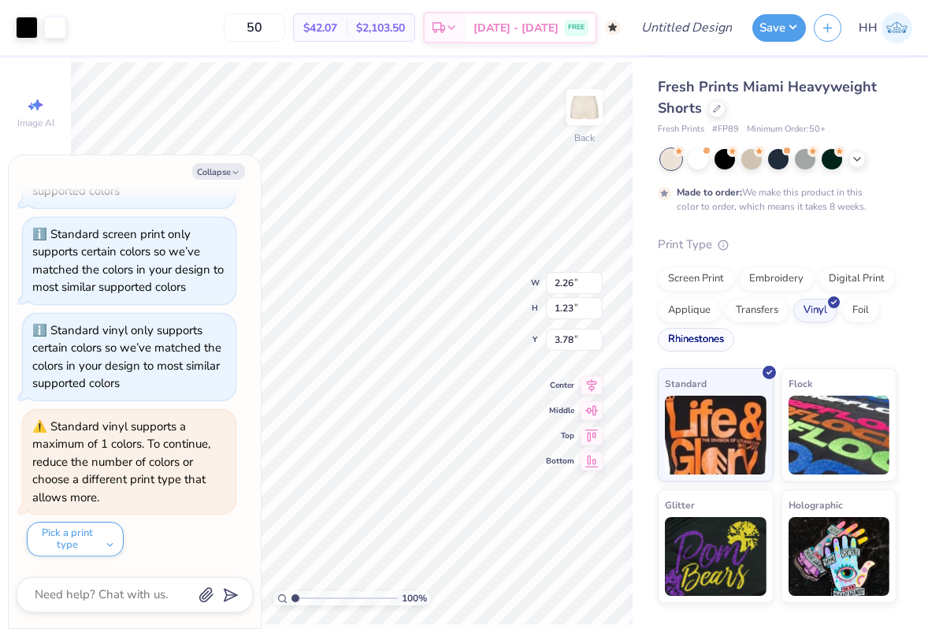
click at [704, 347] on div "Rhinestones" at bounding box center [696, 340] width 76 height 24
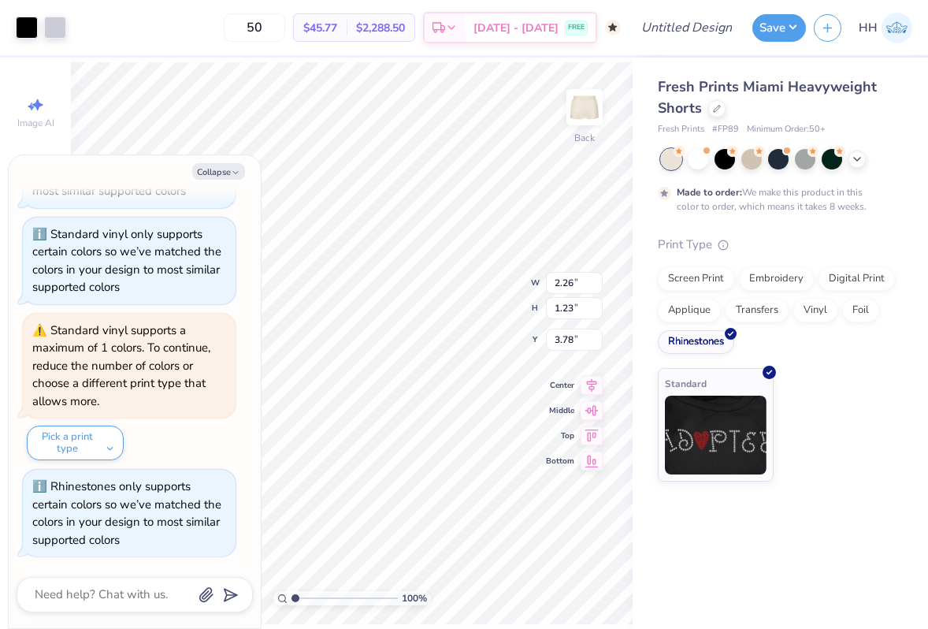
click at [705, 321] on div "Screen Print Embroidery Digital Print Applique Transfers Vinyl Foil Rhinestones" at bounding box center [777, 310] width 239 height 87
click at [695, 303] on div "Applique" at bounding box center [689, 308] width 63 height 24
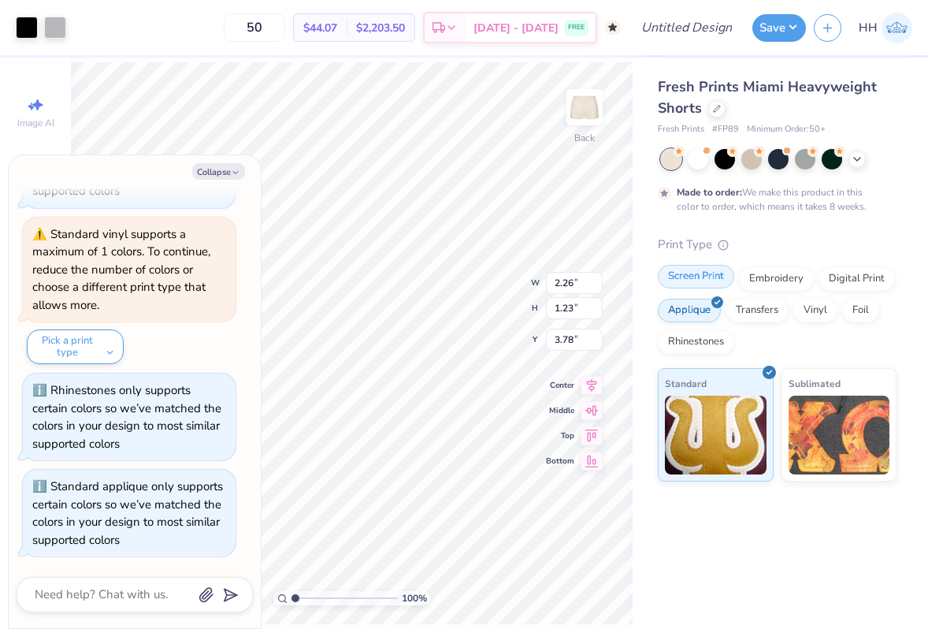
click at [713, 281] on div "Screen Print" at bounding box center [696, 277] width 76 height 24
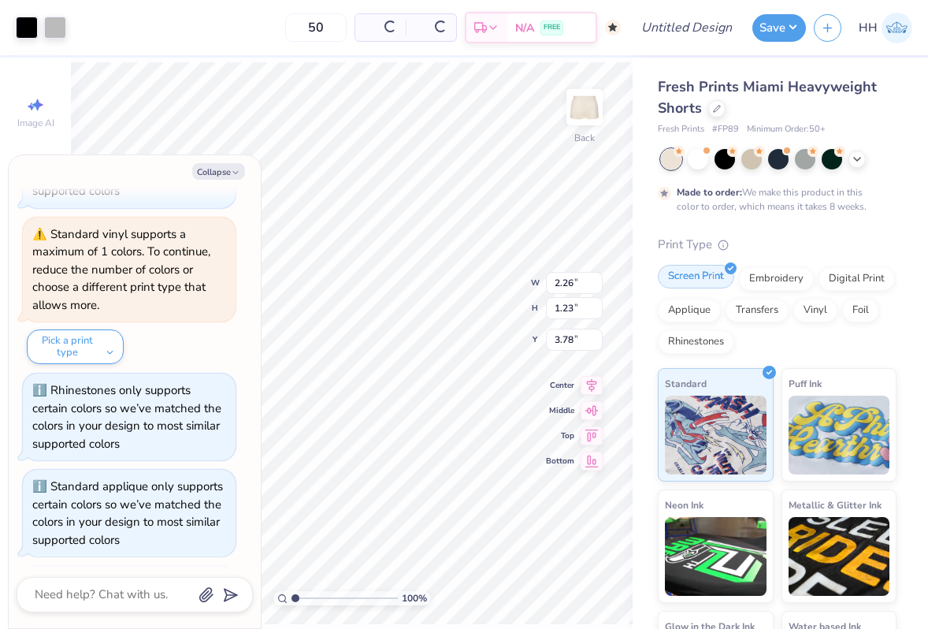
scroll to position [734, 0]
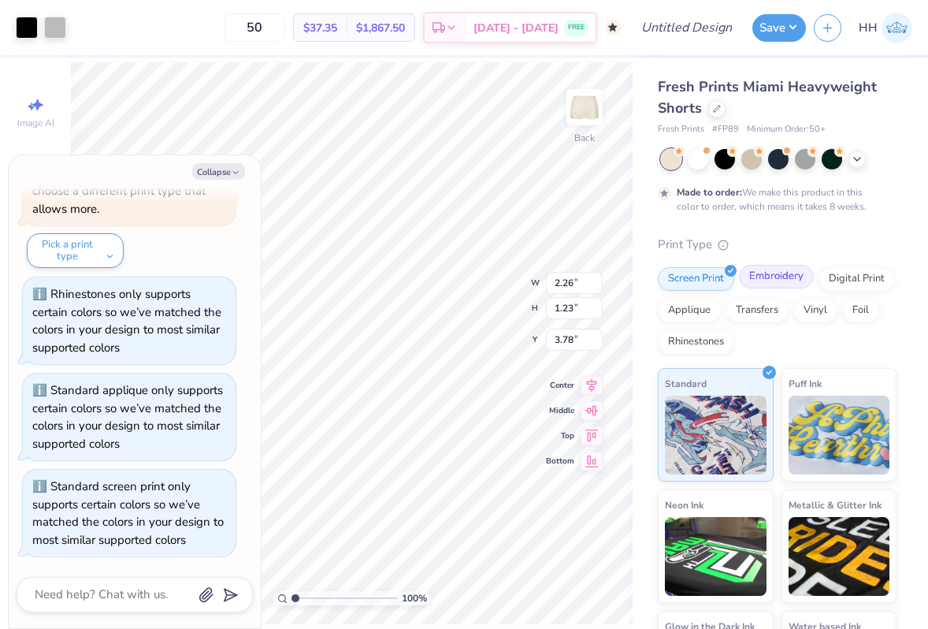
click at [795, 280] on div "Embroidery" at bounding box center [776, 277] width 75 height 24
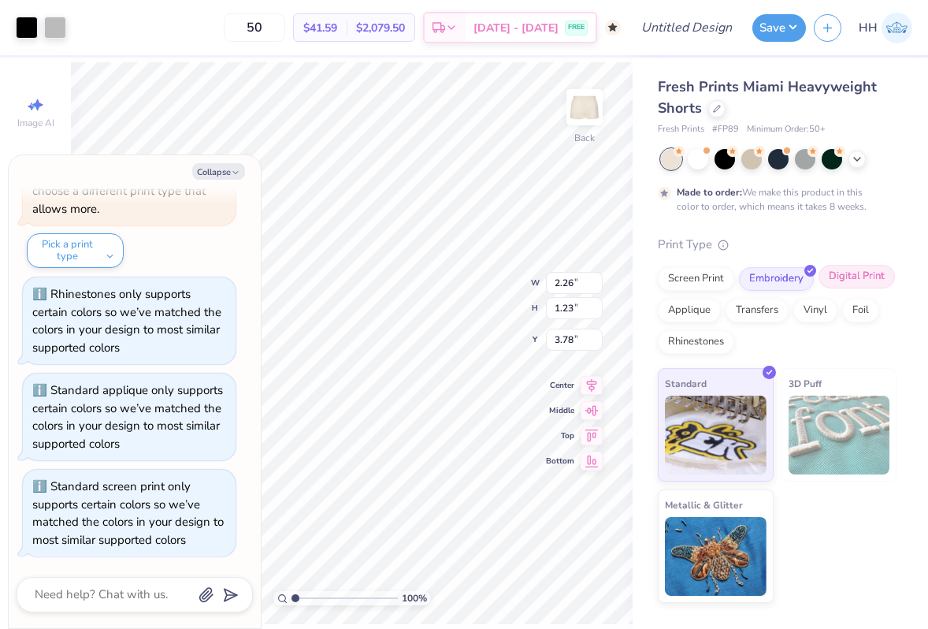
click at [856, 273] on div "Digital Print" at bounding box center [857, 277] width 76 height 24
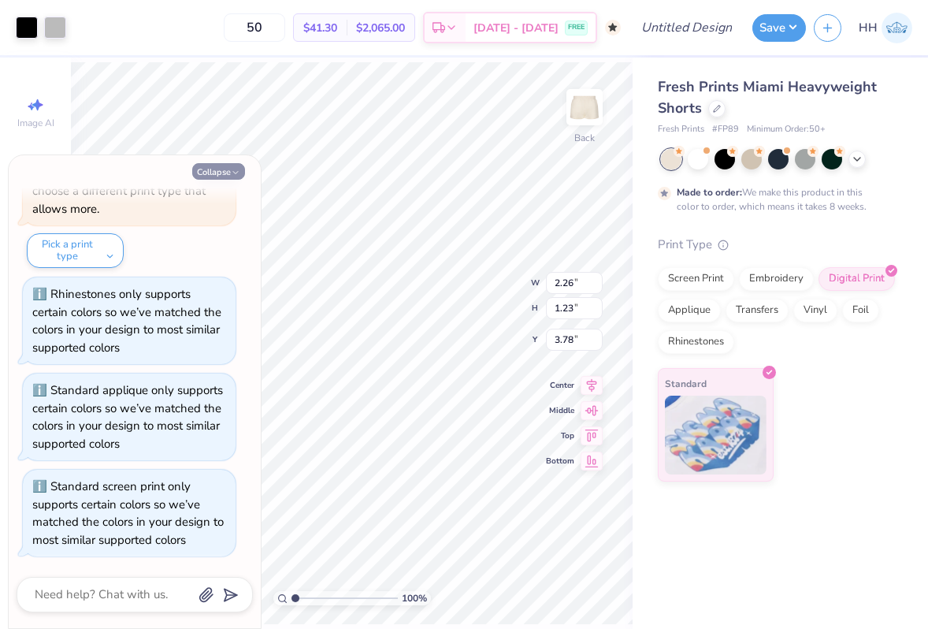
click at [235, 167] on button "Collapse" at bounding box center [218, 171] width 53 height 17
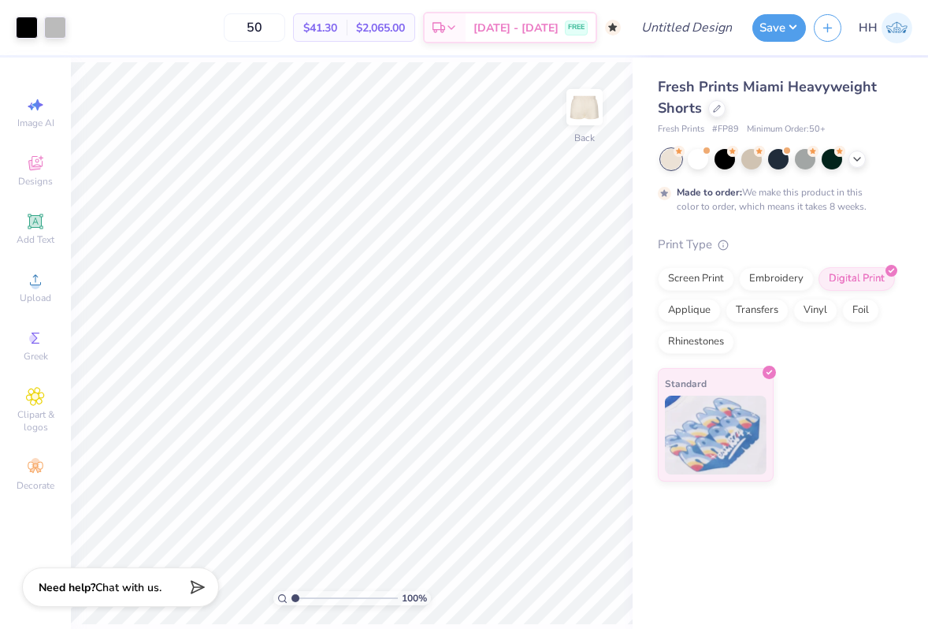
click at [846, 295] on div "Screen Print Embroidery Digital Print Applique Transfers Vinyl Foil Rhinestones" at bounding box center [777, 310] width 239 height 87
click at [869, 316] on div "Foil" at bounding box center [860, 308] width 37 height 24
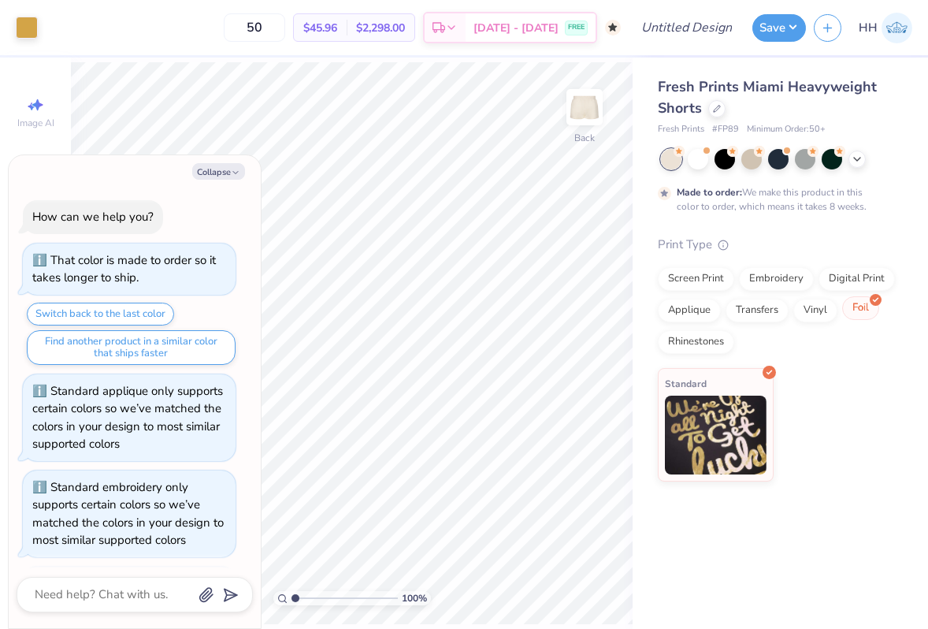
scroll to position [986, 0]
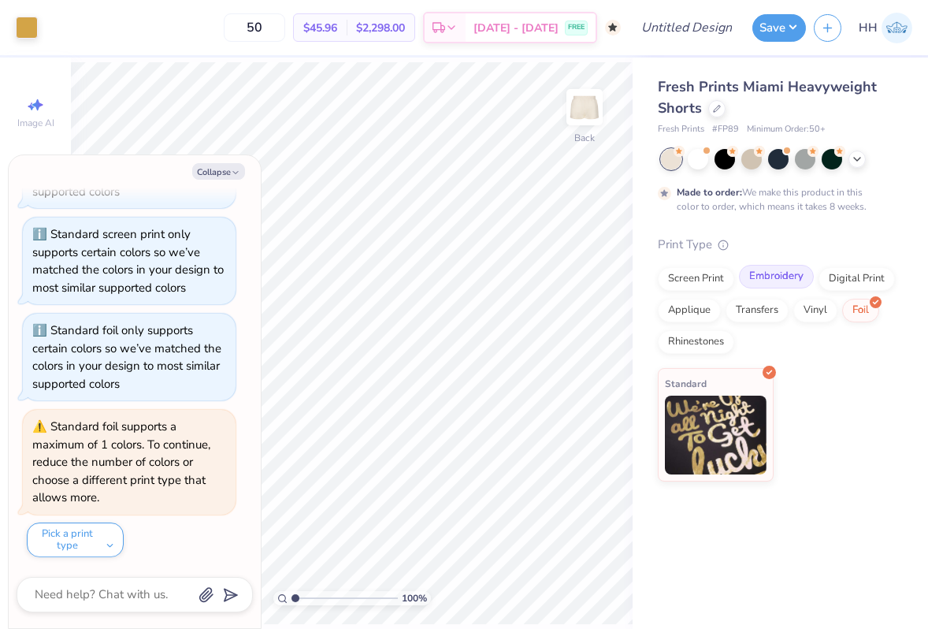
click at [780, 280] on div "Embroidery" at bounding box center [776, 277] width 75 height 24
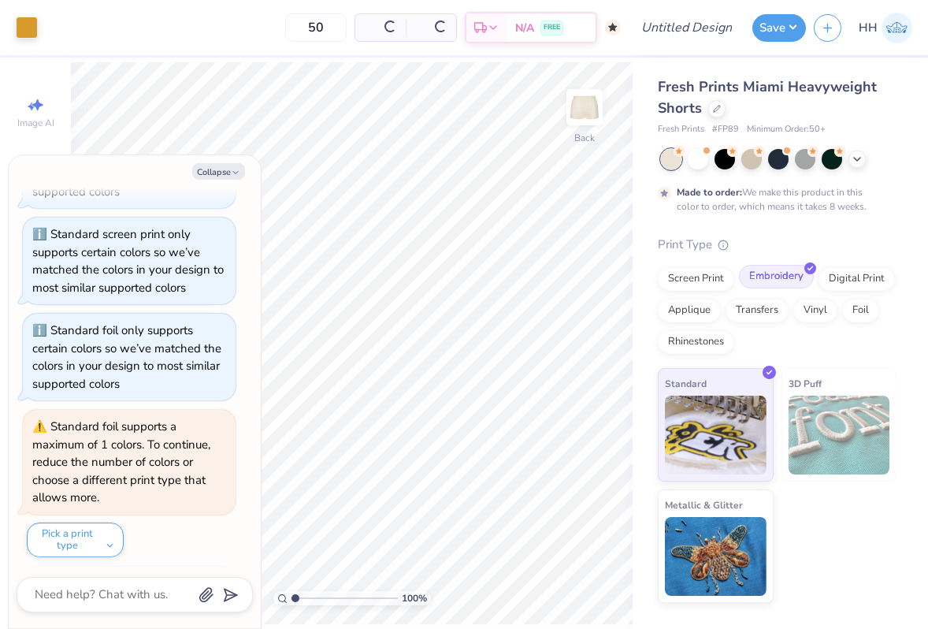
scroll to position [1082, 0]
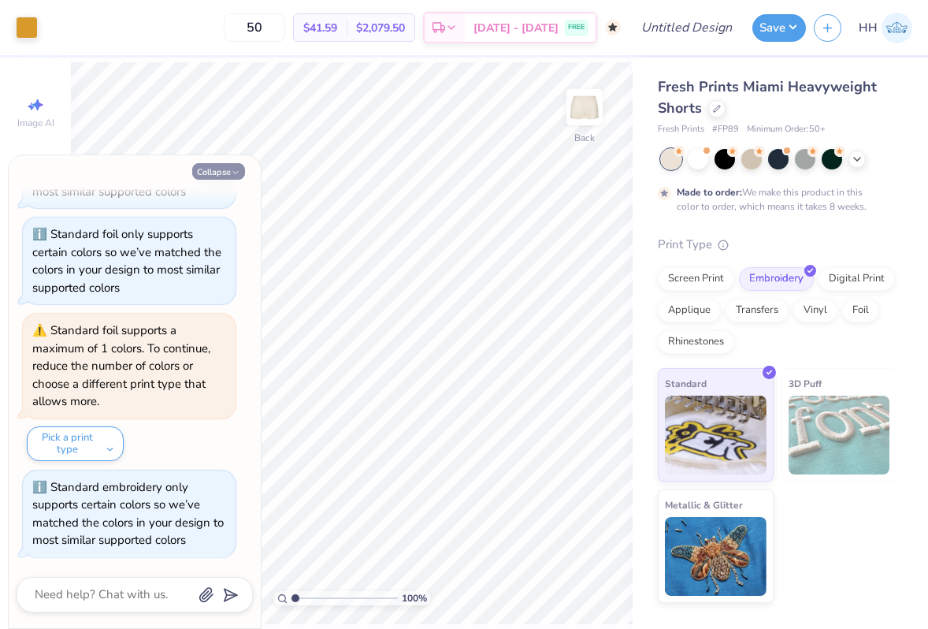
click at [241, 174] on button "Collapse" at bounding box center [218, 171] width 53 height 17
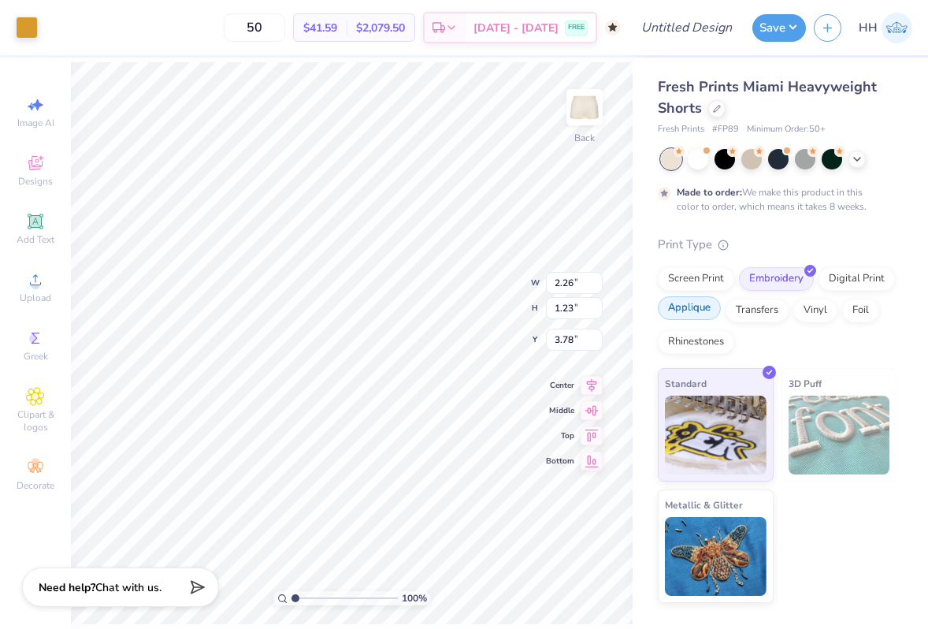
click at [693, 306] on div "Applique" at bounding box center [689, 308] width 63 height 24
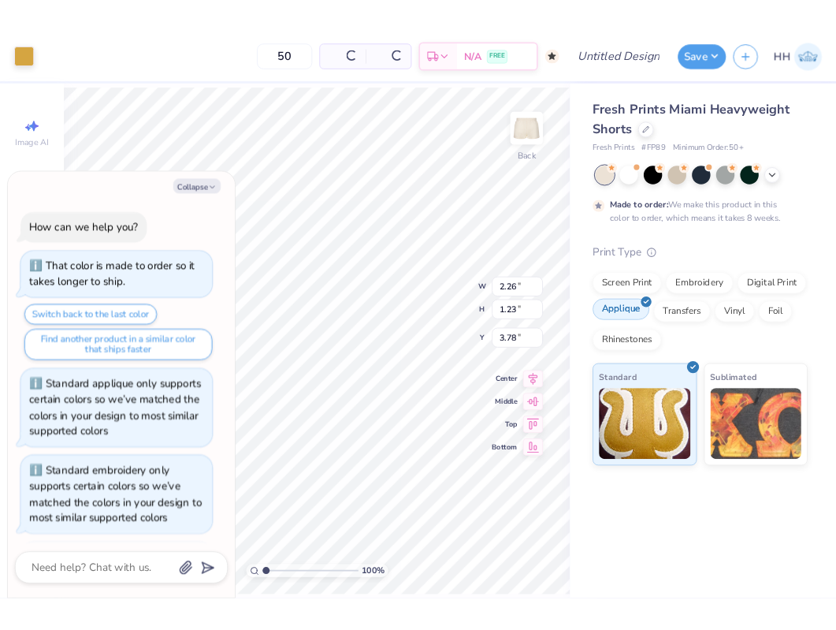
scroll to position [1178, 0]
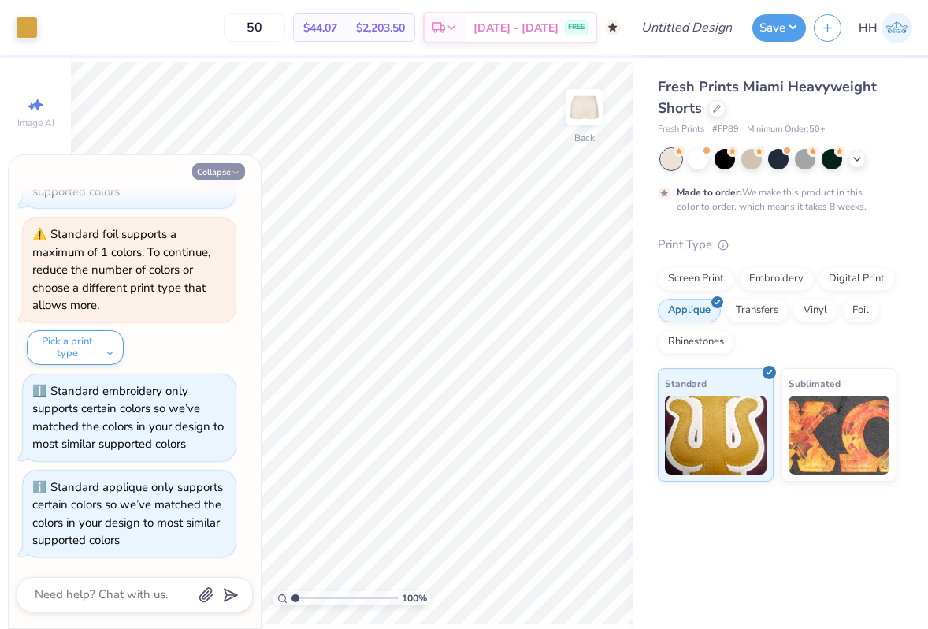
click at [219, 169] on button "Collapse" at bounding box center [218, 171] width 53 height 17
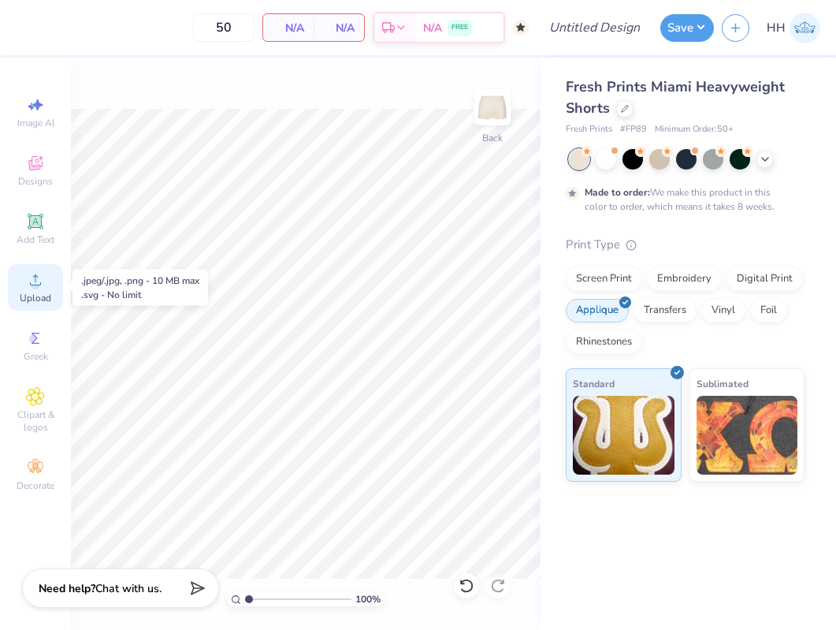
click at [29, 283] on icon at bounding box center [35, 279] width 19 height 19
click at [46, 280] on div "Upload" at bounding box center [35, 287] width 55 height 46
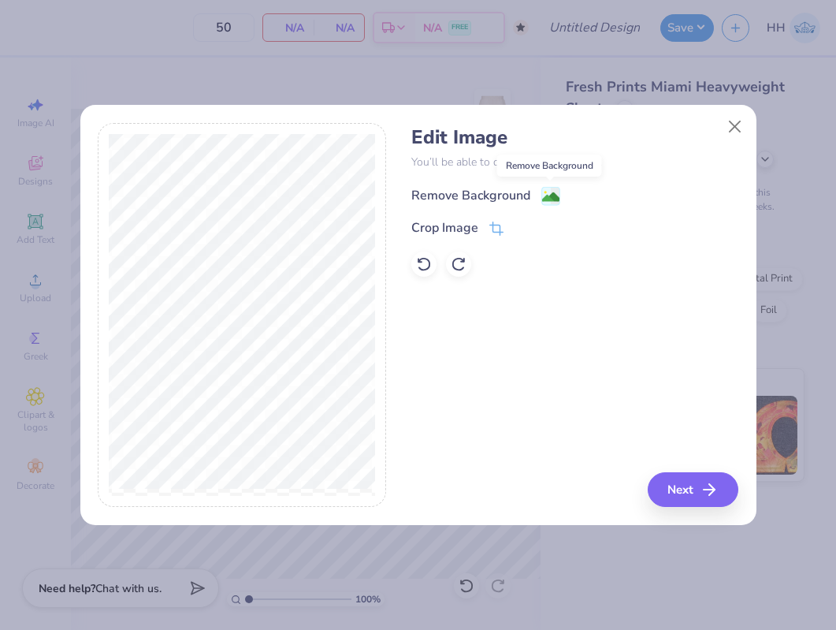
click at [553, 191] on image at bounding box center [550, 196] width 17 height 17
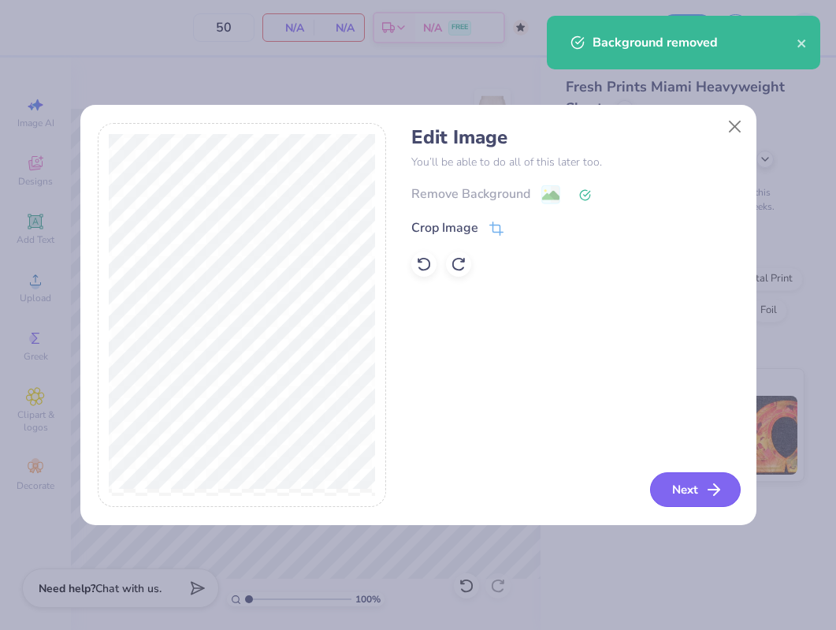
click at [679, 480] on button "Next" at bounding box center [695, 489] width 91 height 35
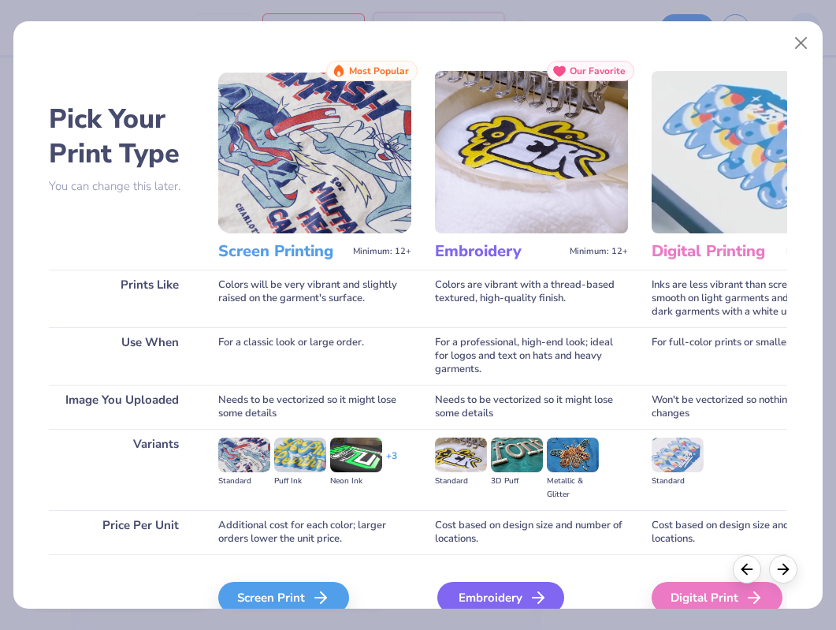
click at [514, 592] on div "Embroidery" at bounding box center [500, 597] width 127 height 32
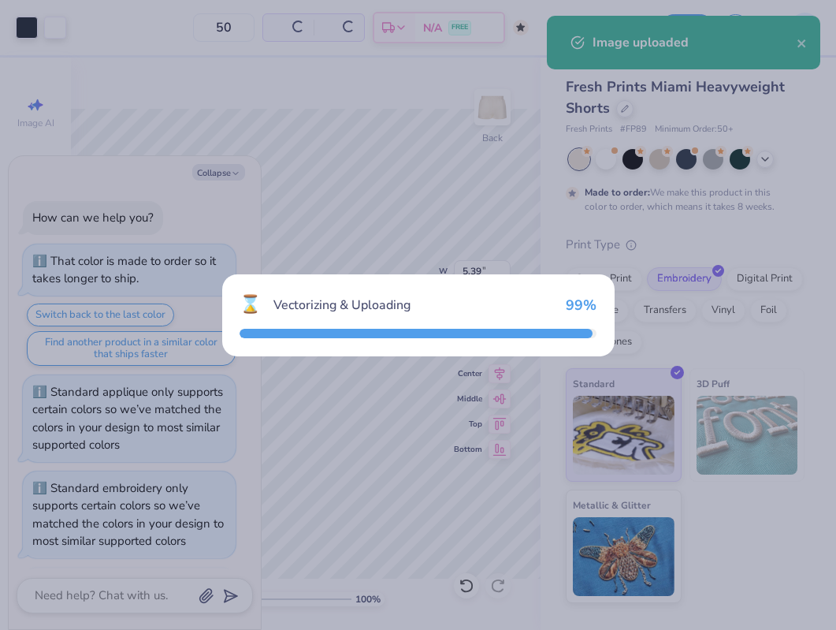
scroll to position [1274, 0]
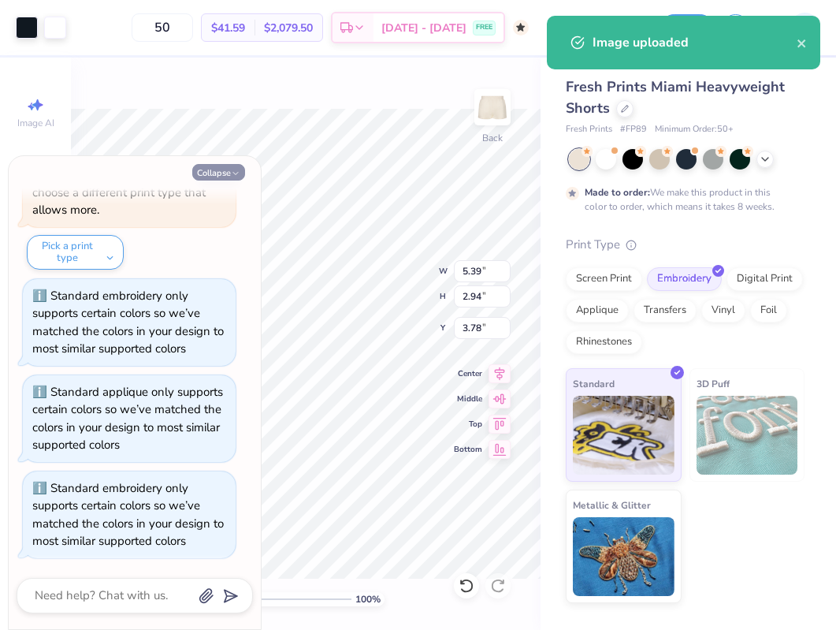
click at [234, 166] on button "Collapse" at bounding box center [218, 172] width 53 height 17
type textarea "x"
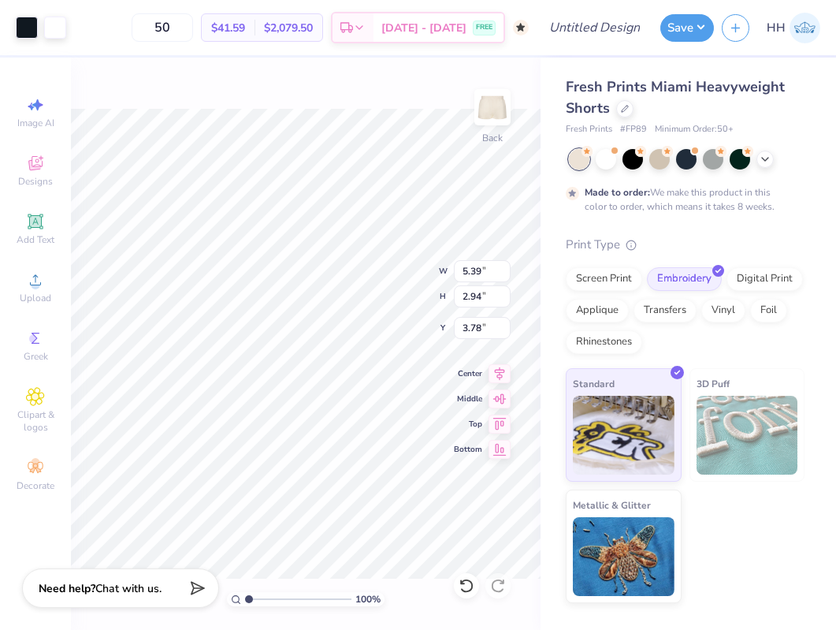
type input "2.97"
type input "1.62"
click at [488, 115] on img at bounding box center [492, 107] width 63 height 63
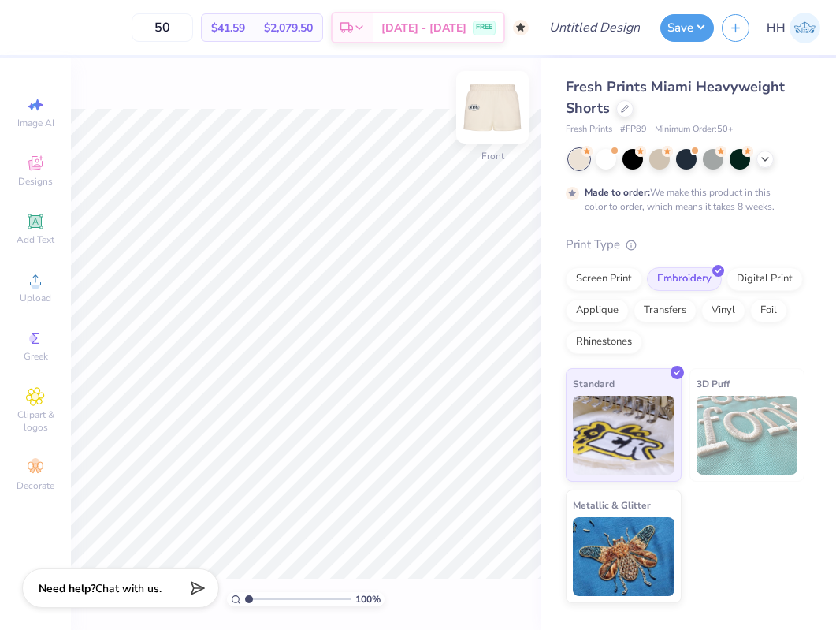
click at [489, 109] on img at bounding box center [492, 107] width 63 height 63
click at [765, 414] on img at bounding box center [747, 435] width 102 height 79
click at [193, 28] on input "50" at bounding box center [162, 27] width 61 height 28
type input "5"
type input "200"
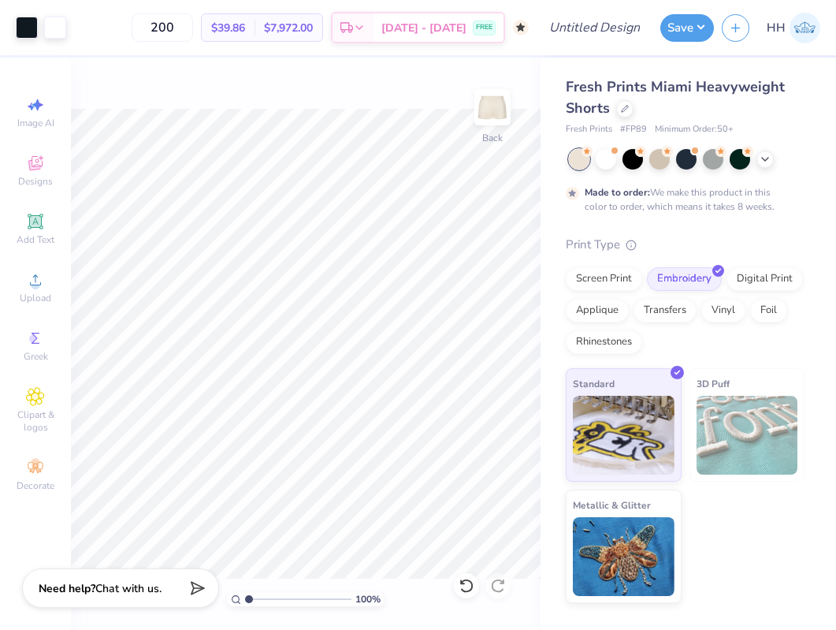
drag, startPoint x: 200, startPoint y: 27, endPoint x: 150, endPoint y: 25, distance: 50.4
click at [150, 25] on div "200 $39.86 Per Item $7,972.00 Total Est. Delivery [DATE] - [DATE] FREE" at bounding box center [301, 27] width 455 height 55
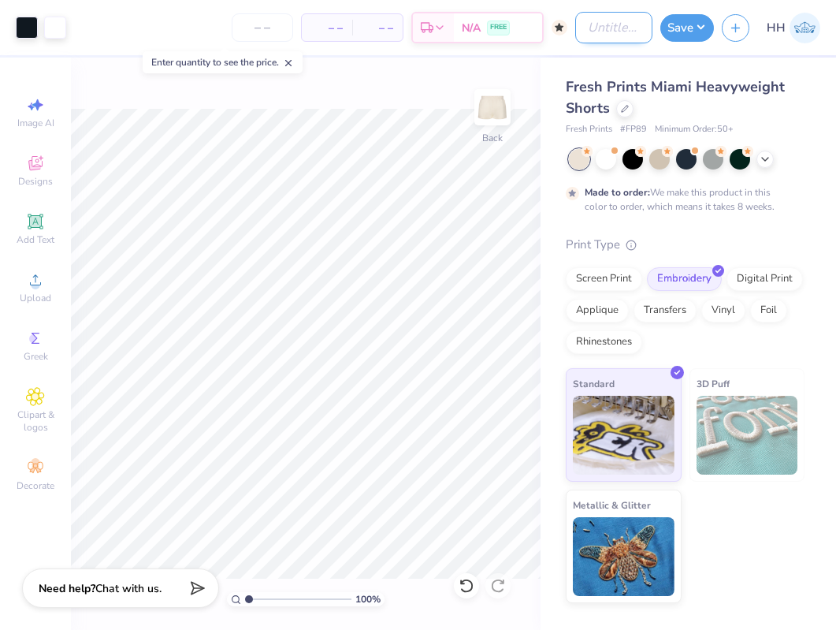
click at [614, 26] on input "Design Title" at bounding box center [613, 28] width 77 height 32
type input "KKG Patch Shorts"
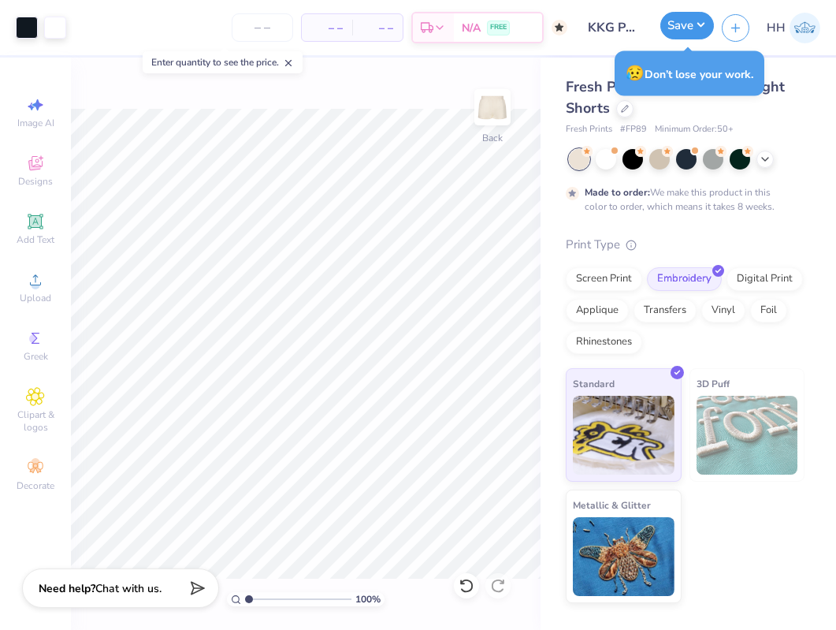
click at [704, 20] on button "Save" at bounding box center [687, 26] width 54 height 28
type input "0"
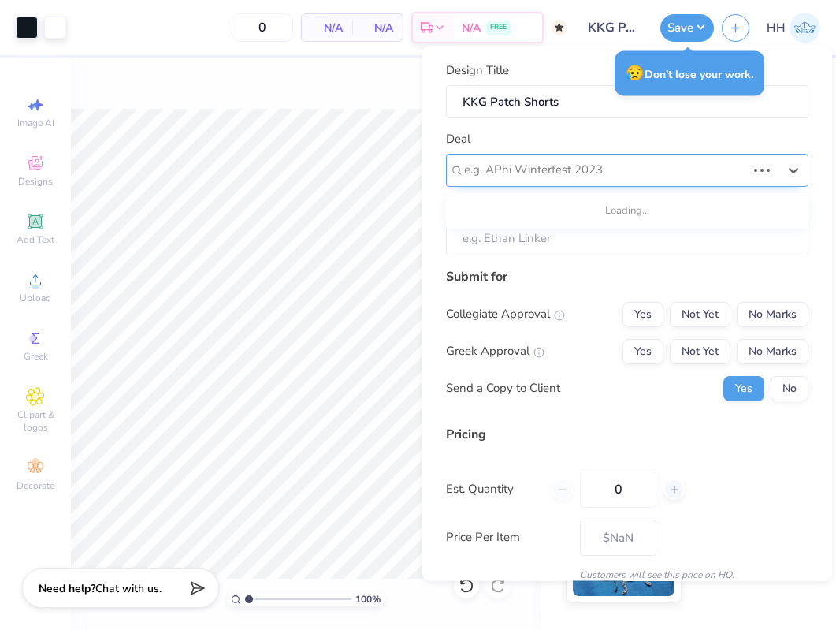
click at [604, 170] on div at bounding box center [605, 169] width 282 height 21
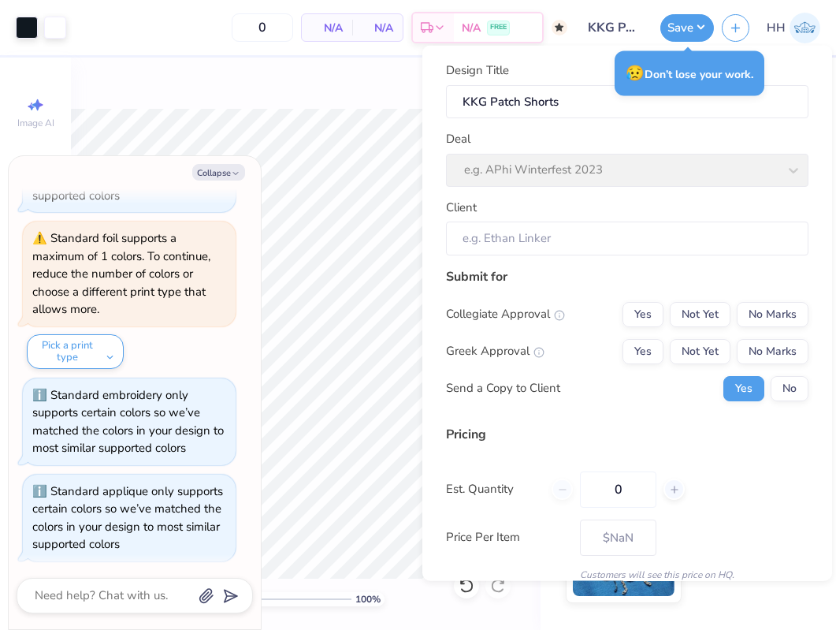
scroll to position [1173, 0]
click at [91, 354] on button "Pick a print type" at bounding box center [75, 353] width 97 height 35
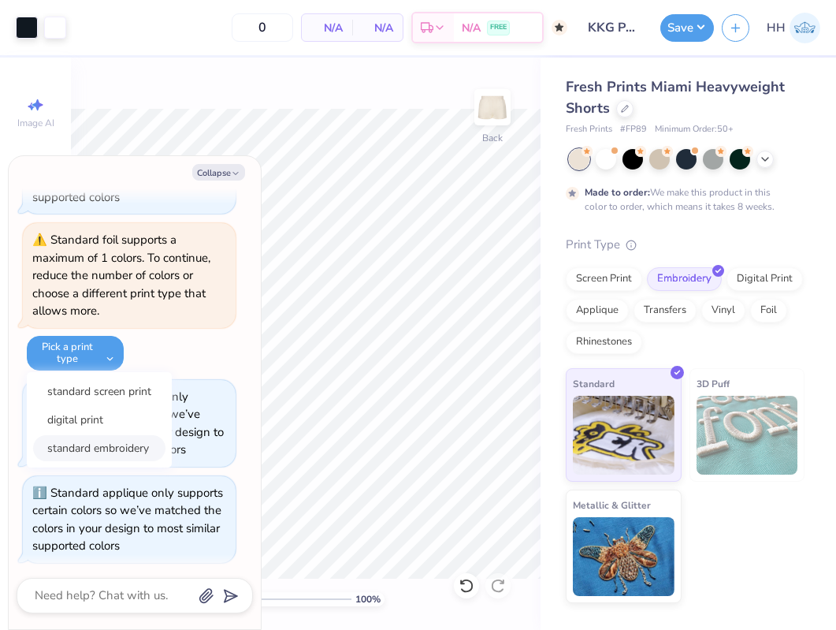
click at [110, 440] on button "standard embroidery" at bounding box center [99, 448] width 132 height 26
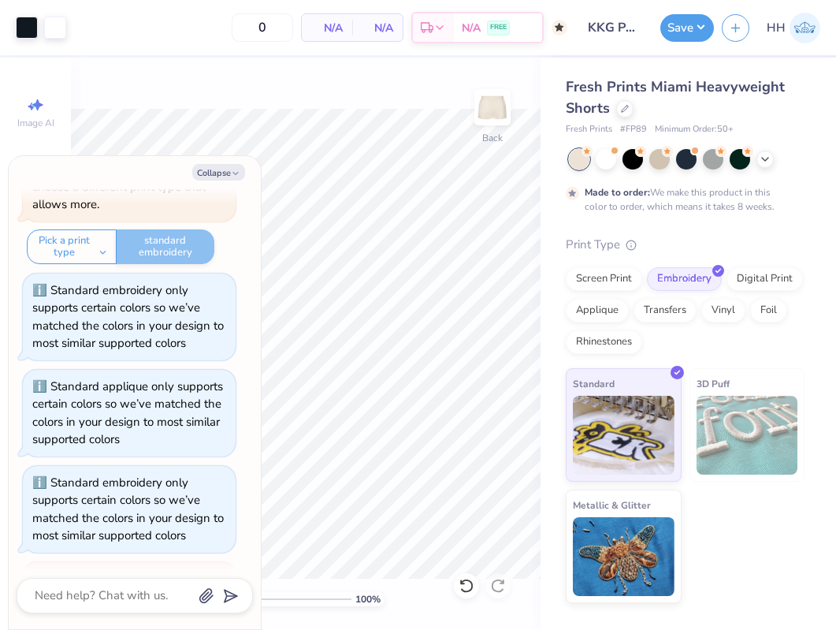
scroll to position [1335, 0]
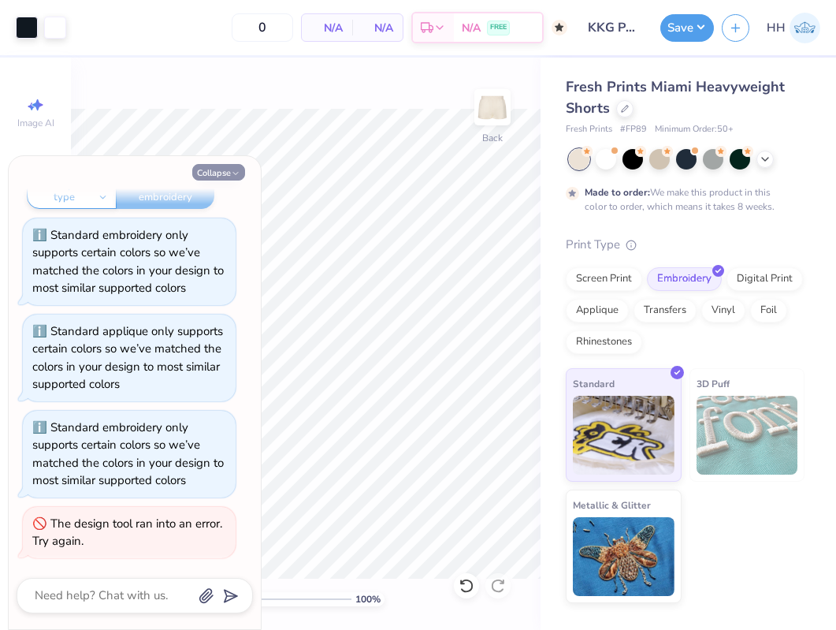
click at [235, 171] on icon "button" at bounding box center [235, 173] width 9 height 9
type textarea "x"
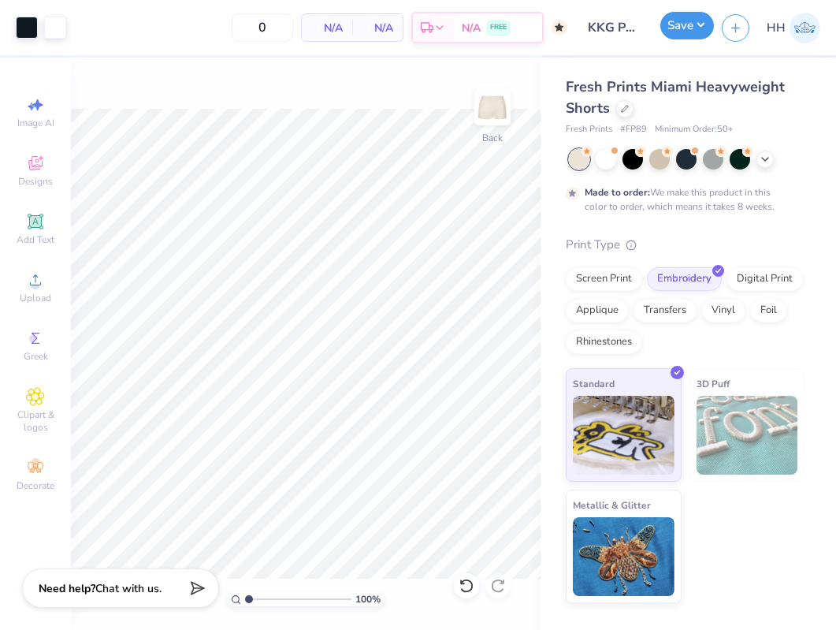
click at [701, 24] on button "Save" at bounding box center [687, 26] width 54 height 28
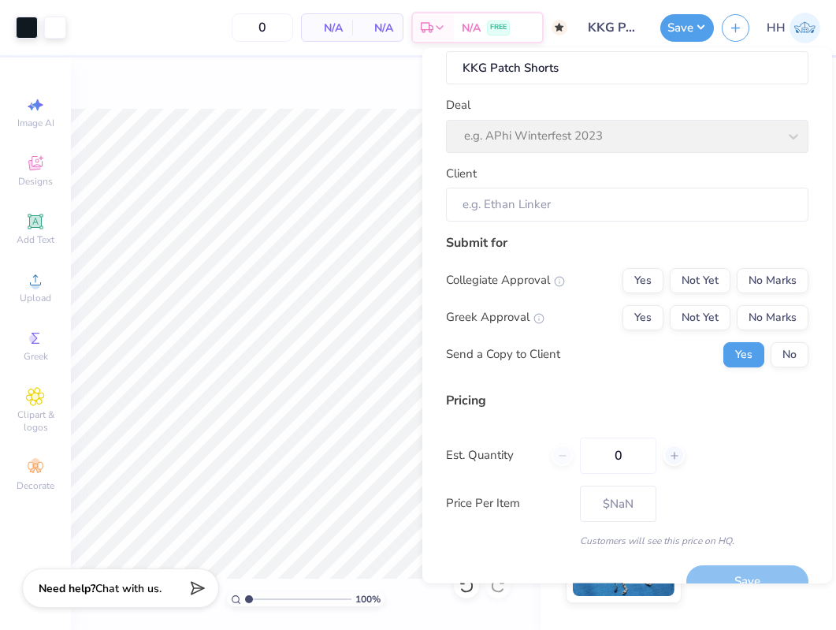
scroll to position [38, 0]
click at [566, 204] on input "Client" at bounding box center [627, 203] width 362 height 34
click at [563, 204] on input "Client" at bounding box center [627, 203] width 362 height 34
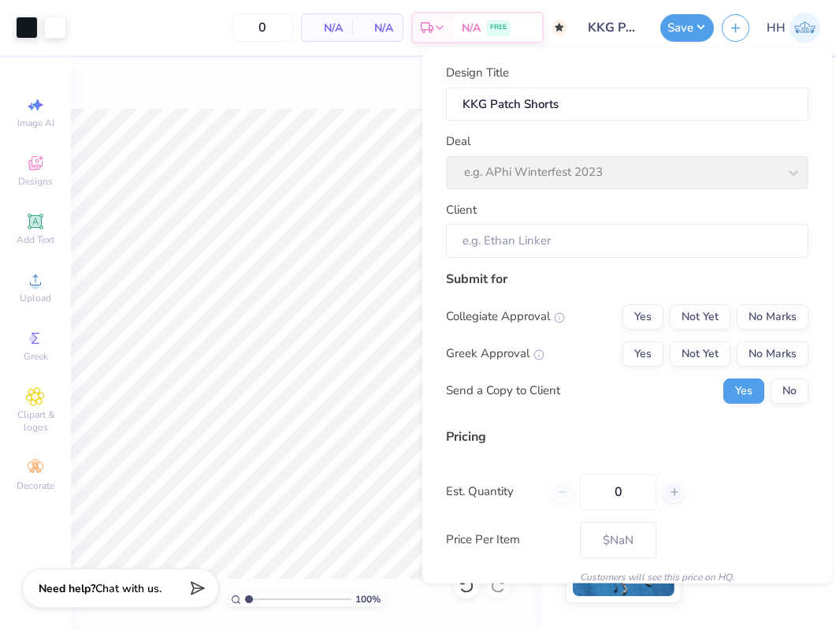
click at [574, 184] on div "Deal e.g. APhi Winterfest 2023" at bounding box center [627, 160] width 362 height 57
click at [570, 174] on div "Deal e.g. APhi Winterfest 2023" at bounding box center [627, 160] width 362 height 57
click at [789, 170] on div "Deal e.g. APhi Winterfest 2023" at bounding box center [627, 160] width 362 height 57
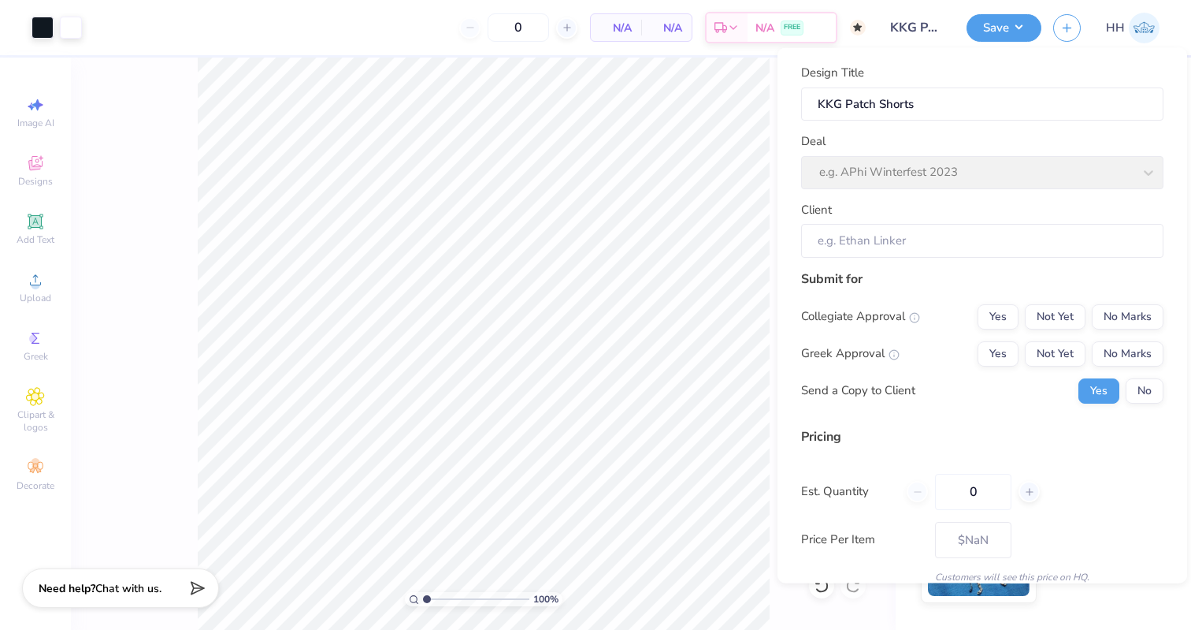
click at [950, 165] on div "Deal e.g. APhi Winterfest 2023" at bounding box center [982, 160] width 362 height 57
click at [950, 94] on input "KKG Patch Shorts" at bounding box center [982, 104] width 362 height 34
click at [950, 101] on input "KKG Patch Shorts" at bounding box center [982, 104] width 362 height 34
type input "KKG Patch Shorts"
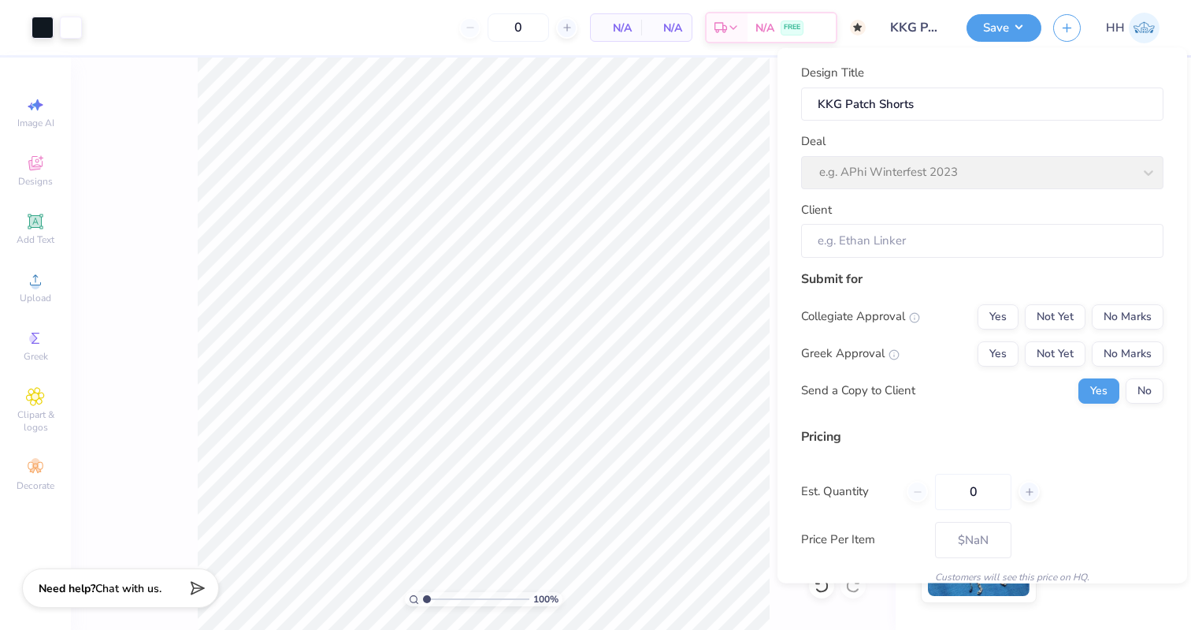
click at [950, 178] on div "Deal e.g. APhi Winterfest 2023" at bounding box center [982, 160] width 362 height 57
click at [950, 243] on input "Client" at bounding box center [982, 241] width 362 height 34
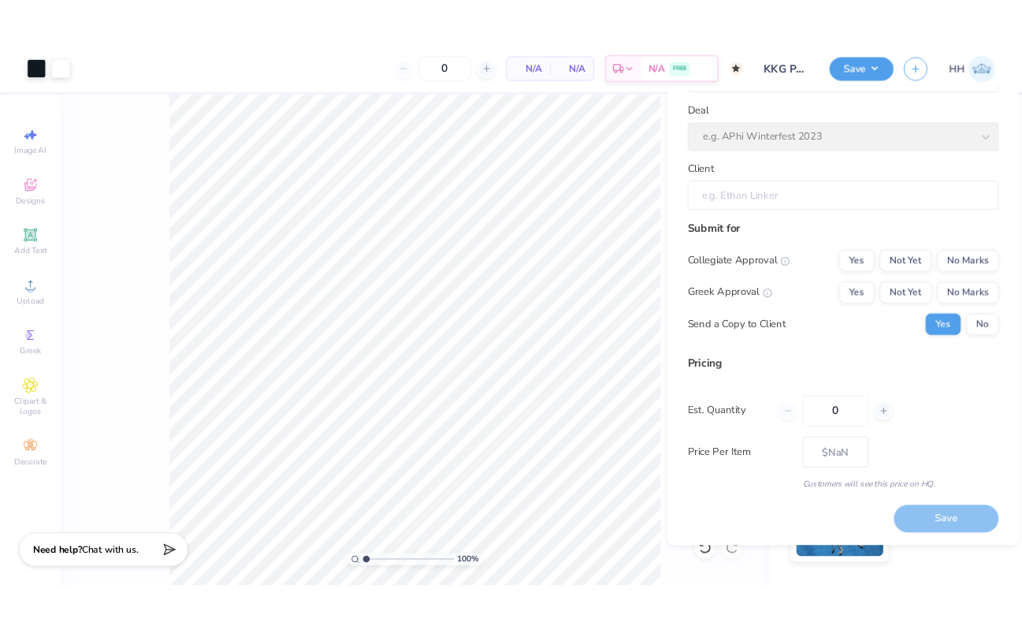
scroll to position [65, 0]
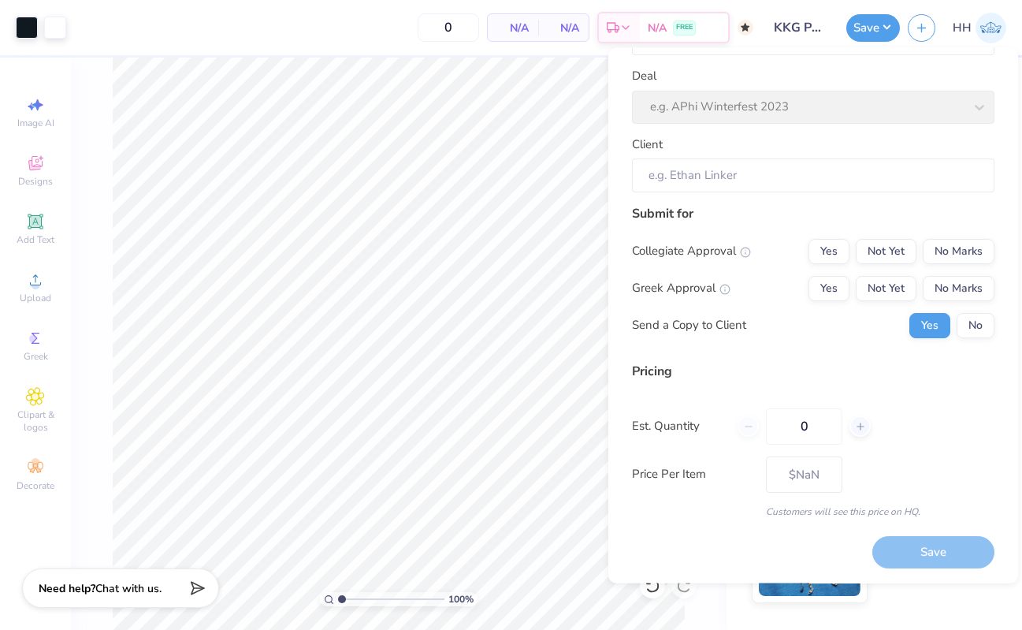
click at [825, 128] on div "Design Title KKG Patch Shorts Deal e.g. APhi Winterfest 2023 Client" at bounding box center [813, 96] width 362 height 194
click at [825, 120] on div "Deal e.g. APhi Winterfest 2023" at bounding box center [813, 96] width 362 height 57
click at [726, 21] on div "N/A FREE" at bounding box center [684, 30] width 88 height 28
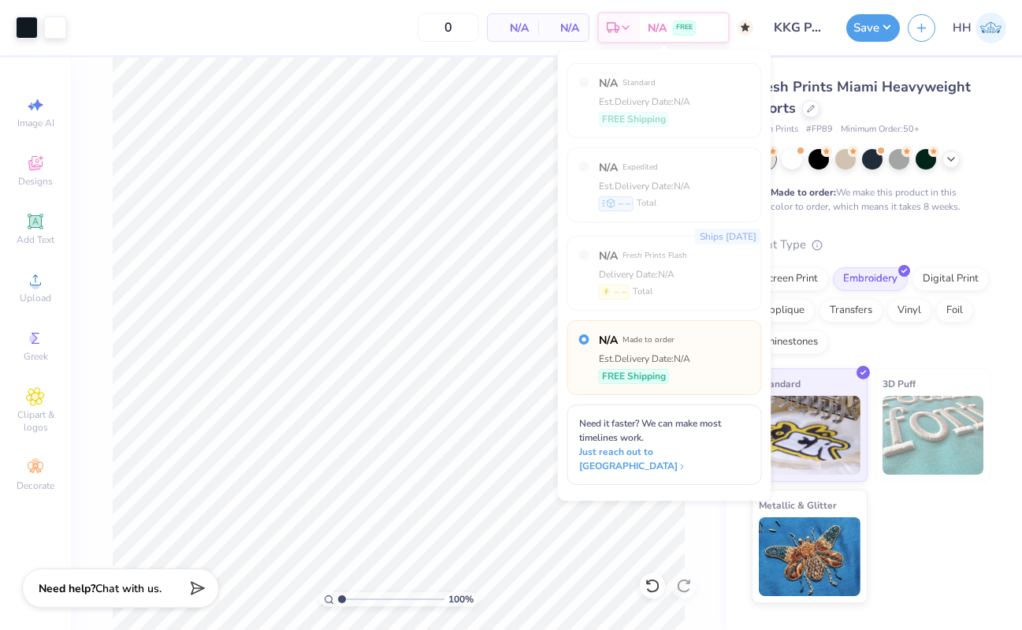
click at [704, 299] on div "Ships [DATE] N/A Fresh Prints Flash Delivery Date: N/A – – Total" at bounding box center [664, 273] width 195 height 75
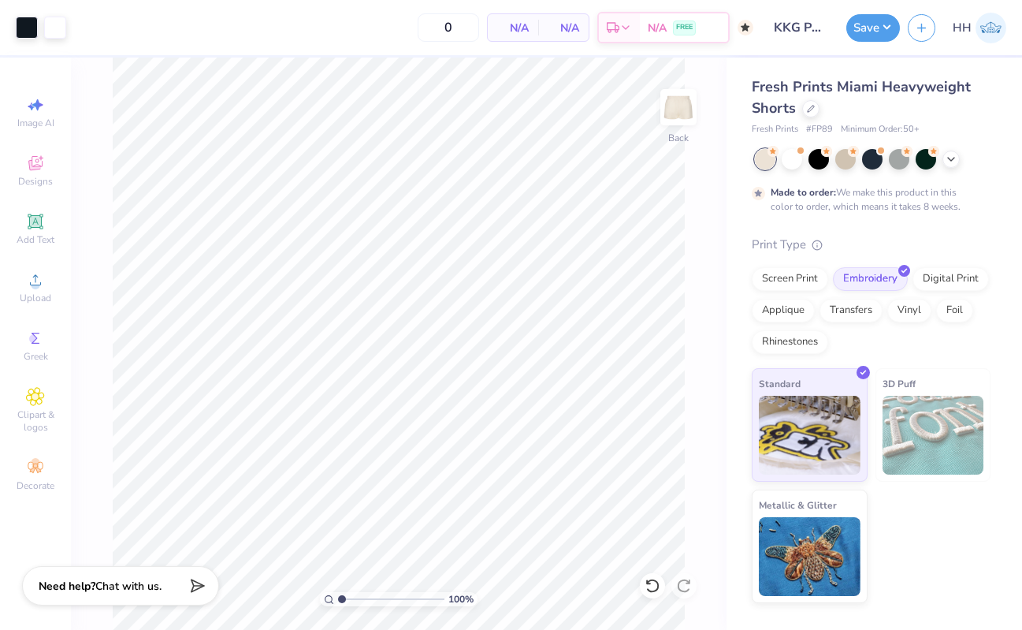
click at [148, 587] on span "Chat with us." at bounding box center [128, 585] width 66 height 15
type textarea "x"
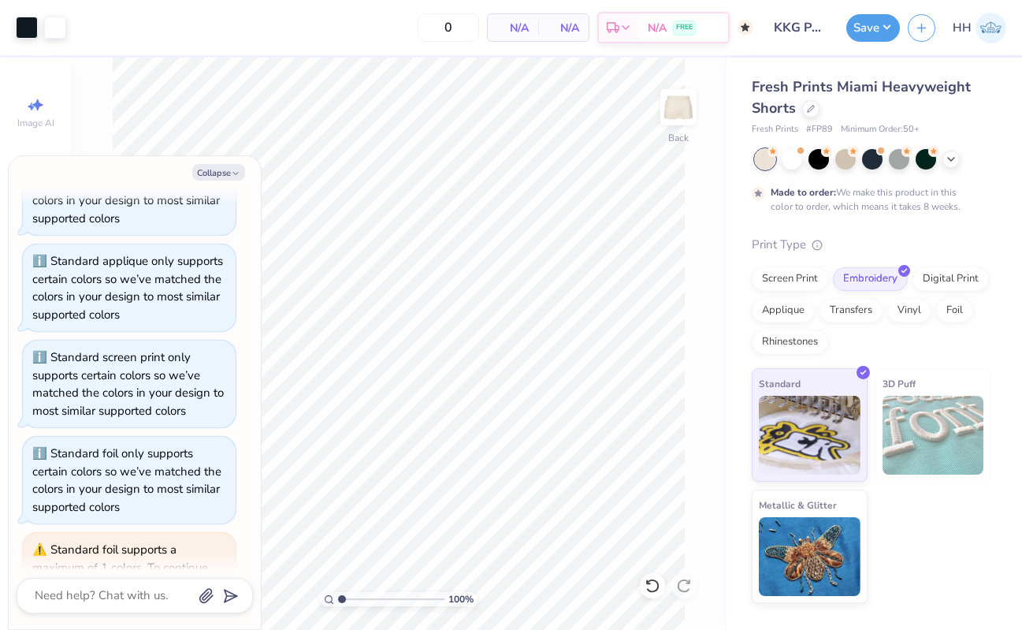
scroll to position [770, 0]
